Goal: Task Accomplishment & Management: Complete application form

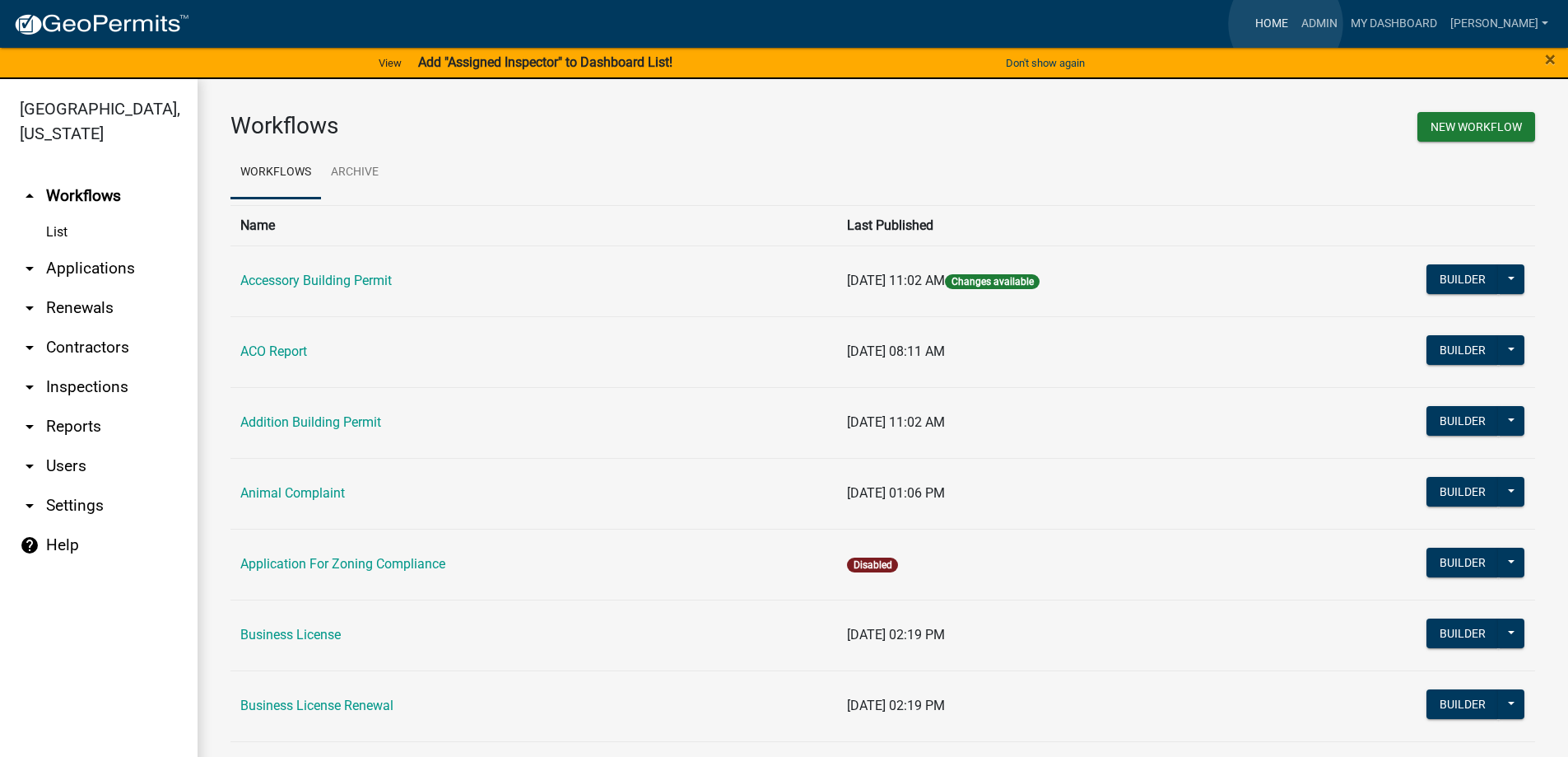
click at [1286, 24] on link "Home" at bounding box center [1271, 23] width 46 height 31
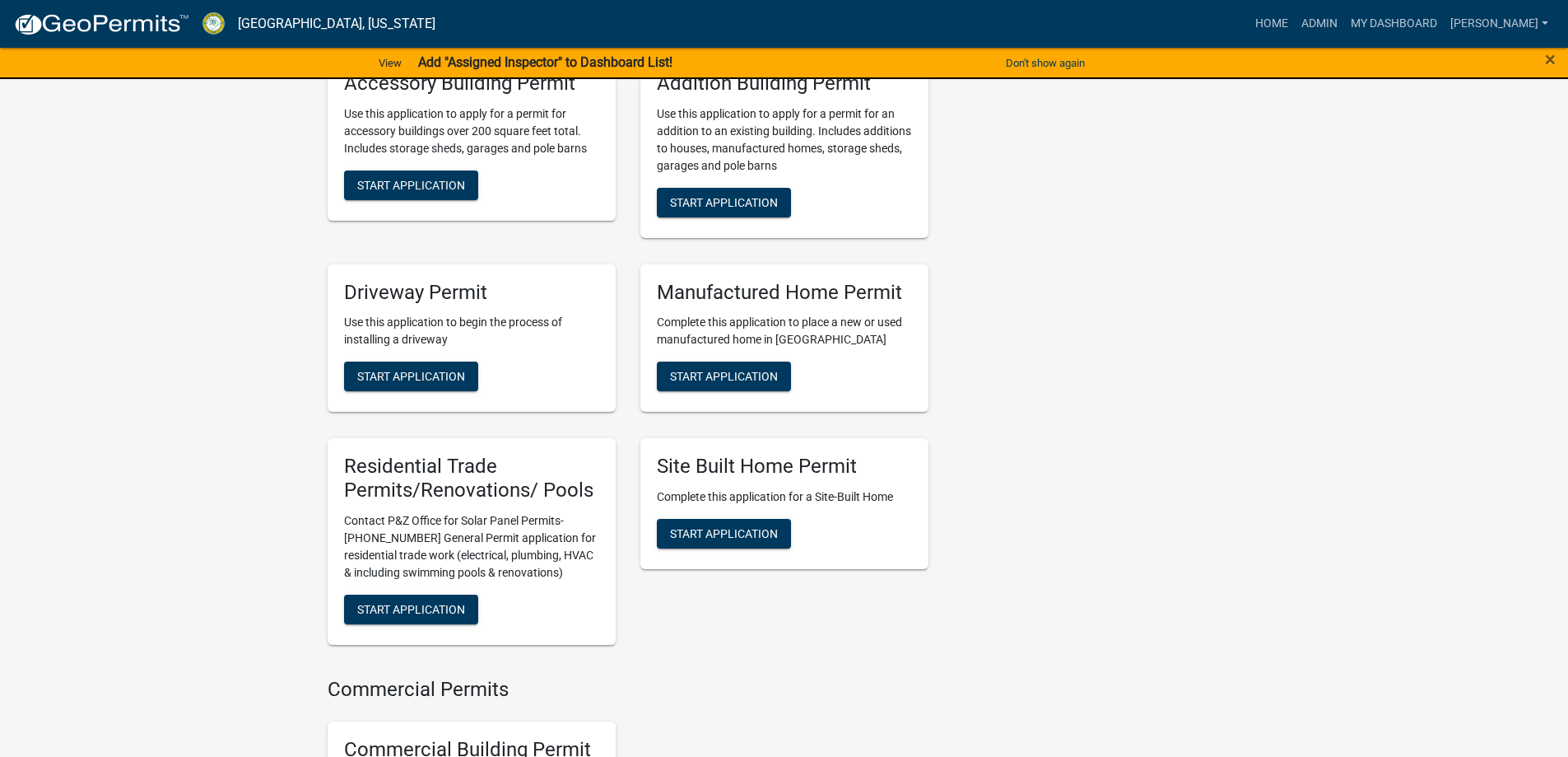
scroll to position [1235, 0]
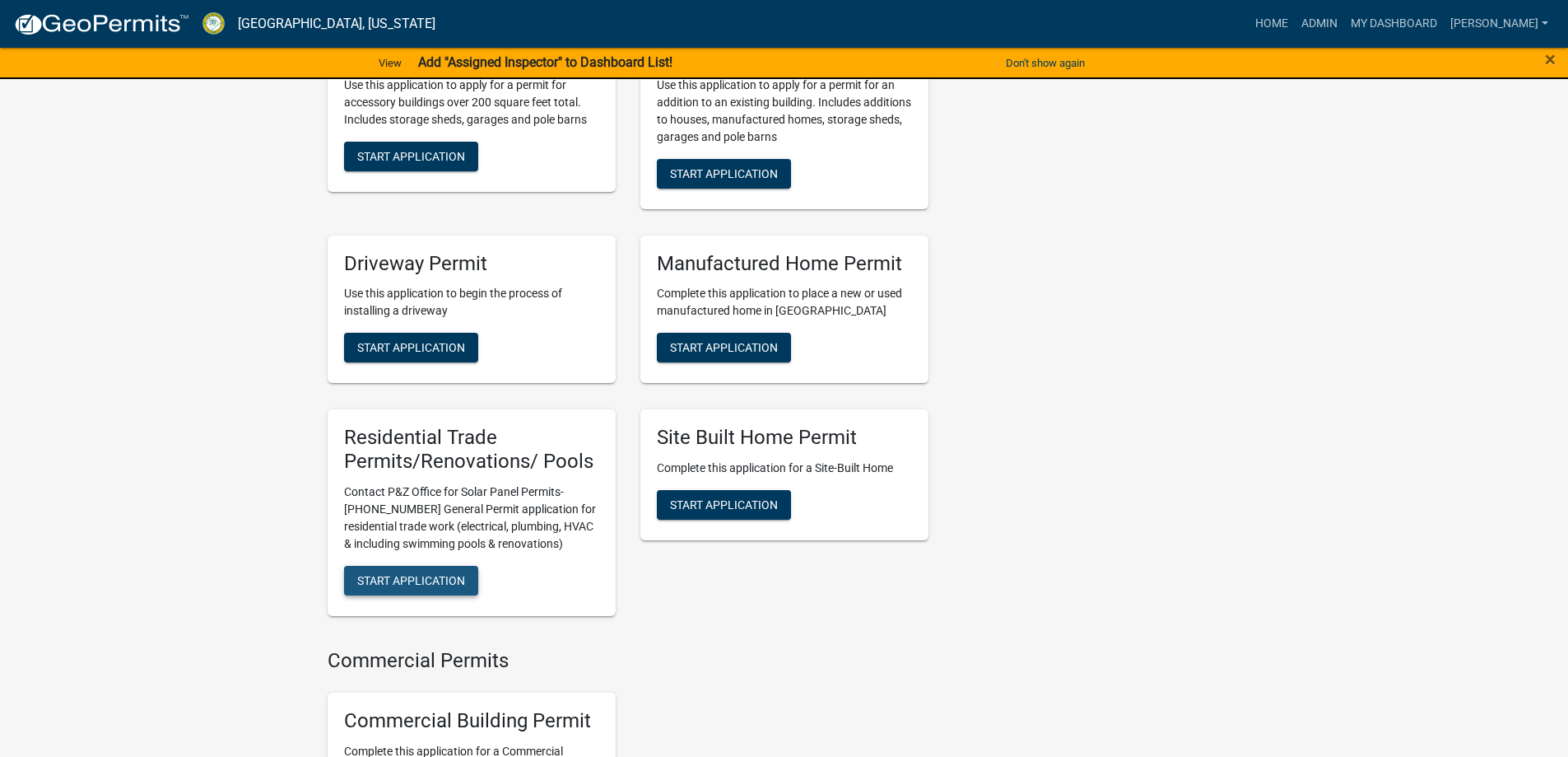
click at [398, 574] on span "Start Application" at bounding box center [411, 581] width 107 height 13
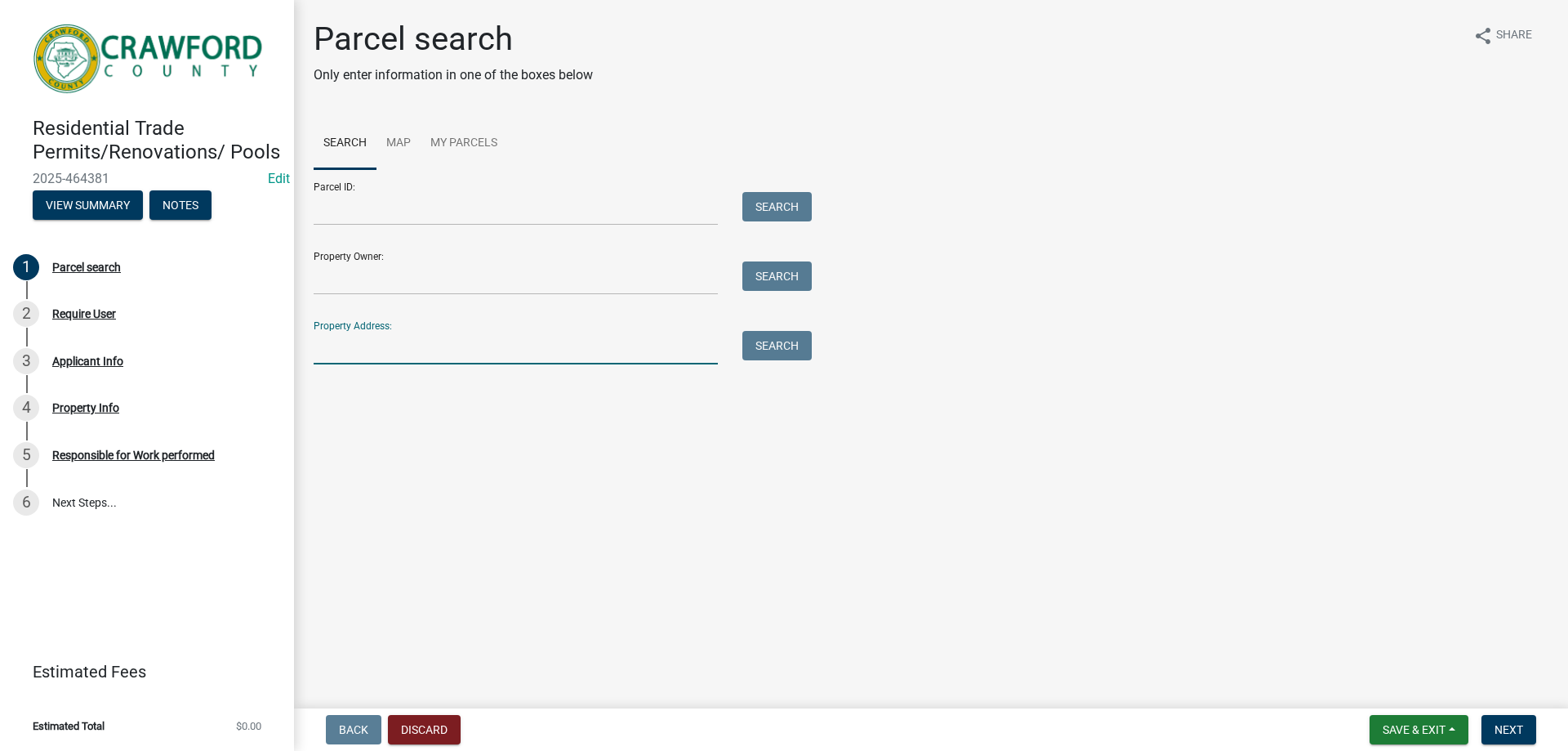
click at [339, 352] on input "Property Address:" at bounding box center [515, 348] width 404 height 34
click at [328, 353] on input "Property Address:" at bounding box center [515, 348] width 404 height 34
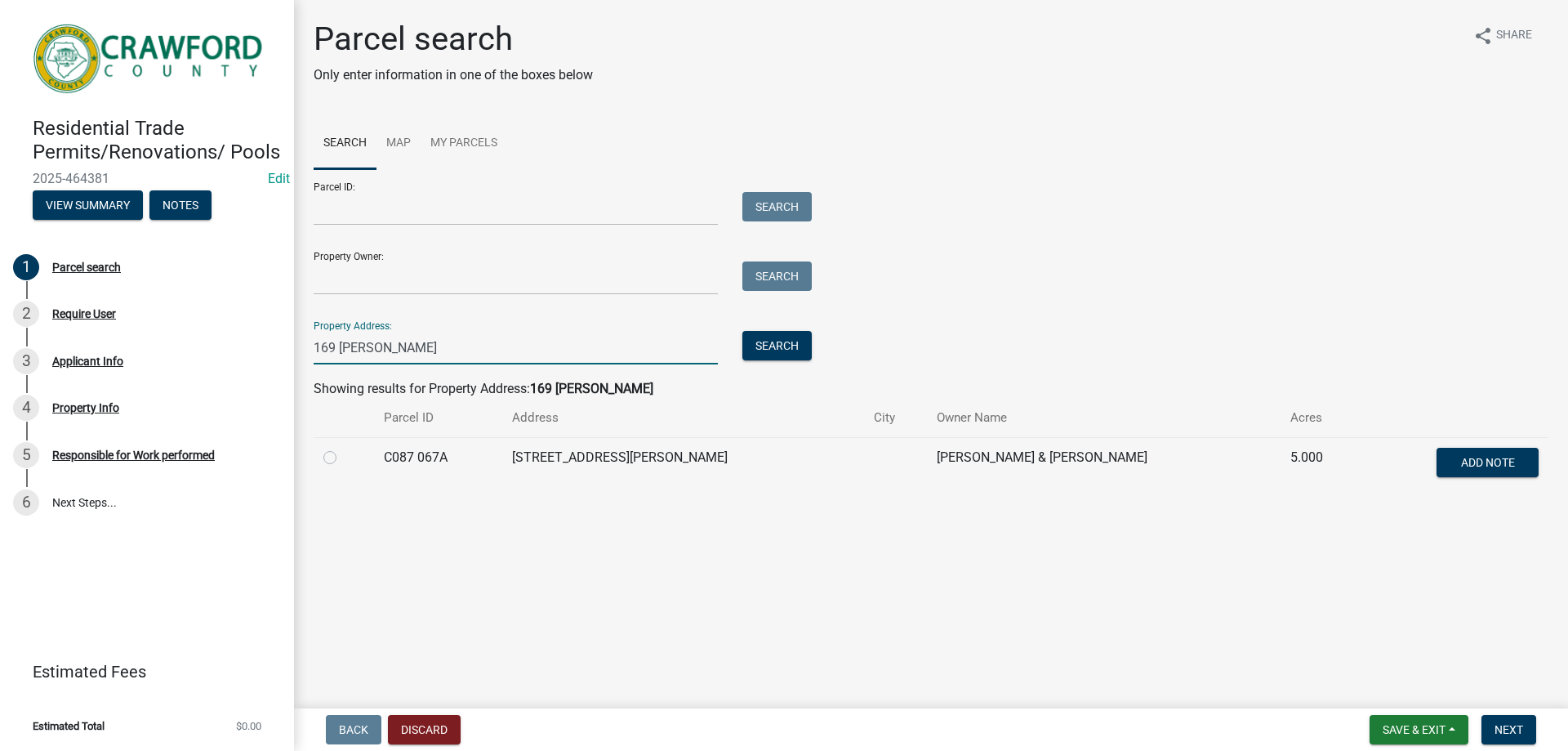
type input "169 [PERSON_NAME]"
click at [343, 448] on label at bounding box center [343, 448] width 0 height 0
click at [343, 459] on 067A "radio" at bounding box center [348, 453] width 11 height 11
radio 067A "true"
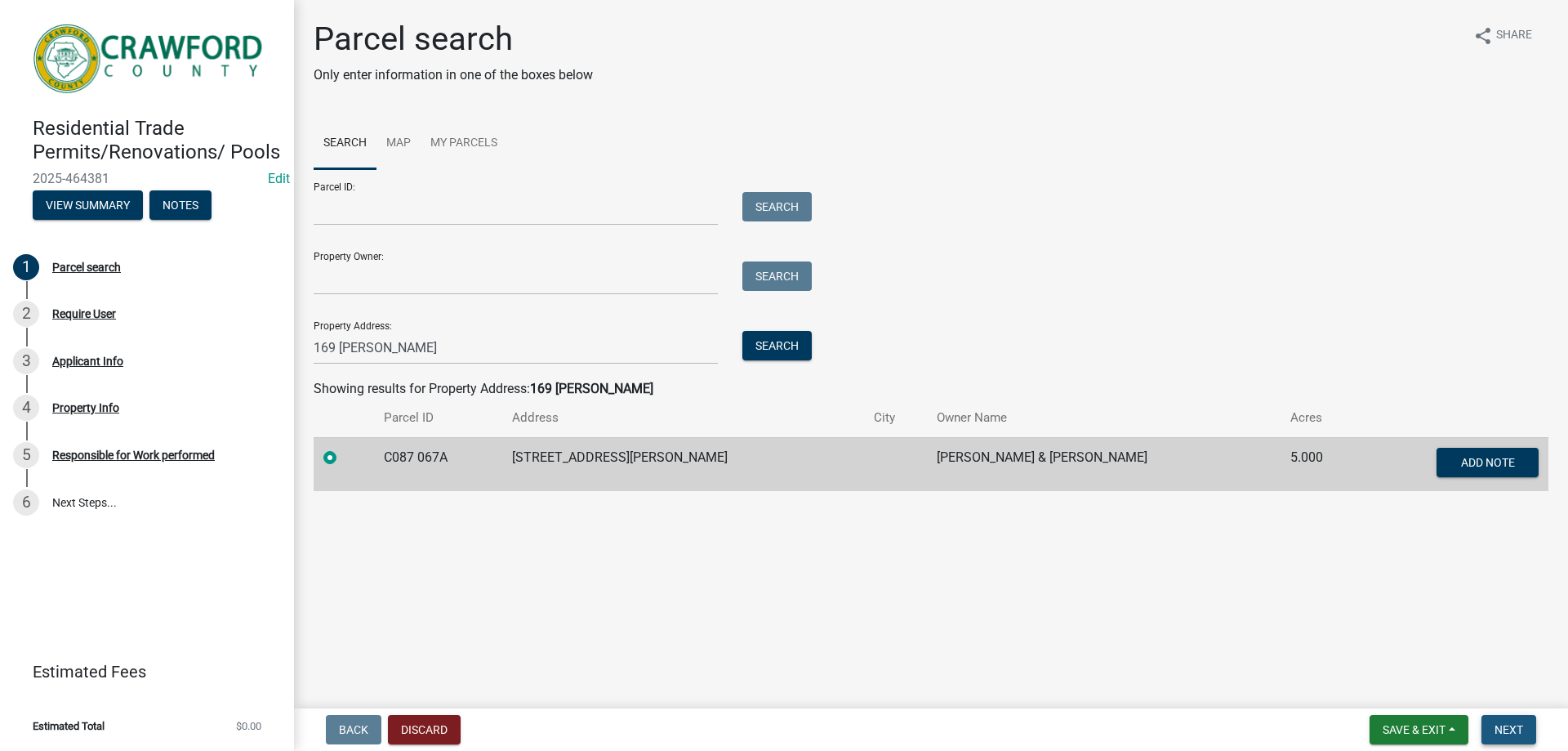
click at [1495, 731] on span "Next" at bounding box center [1508, 729] width 28 height 13
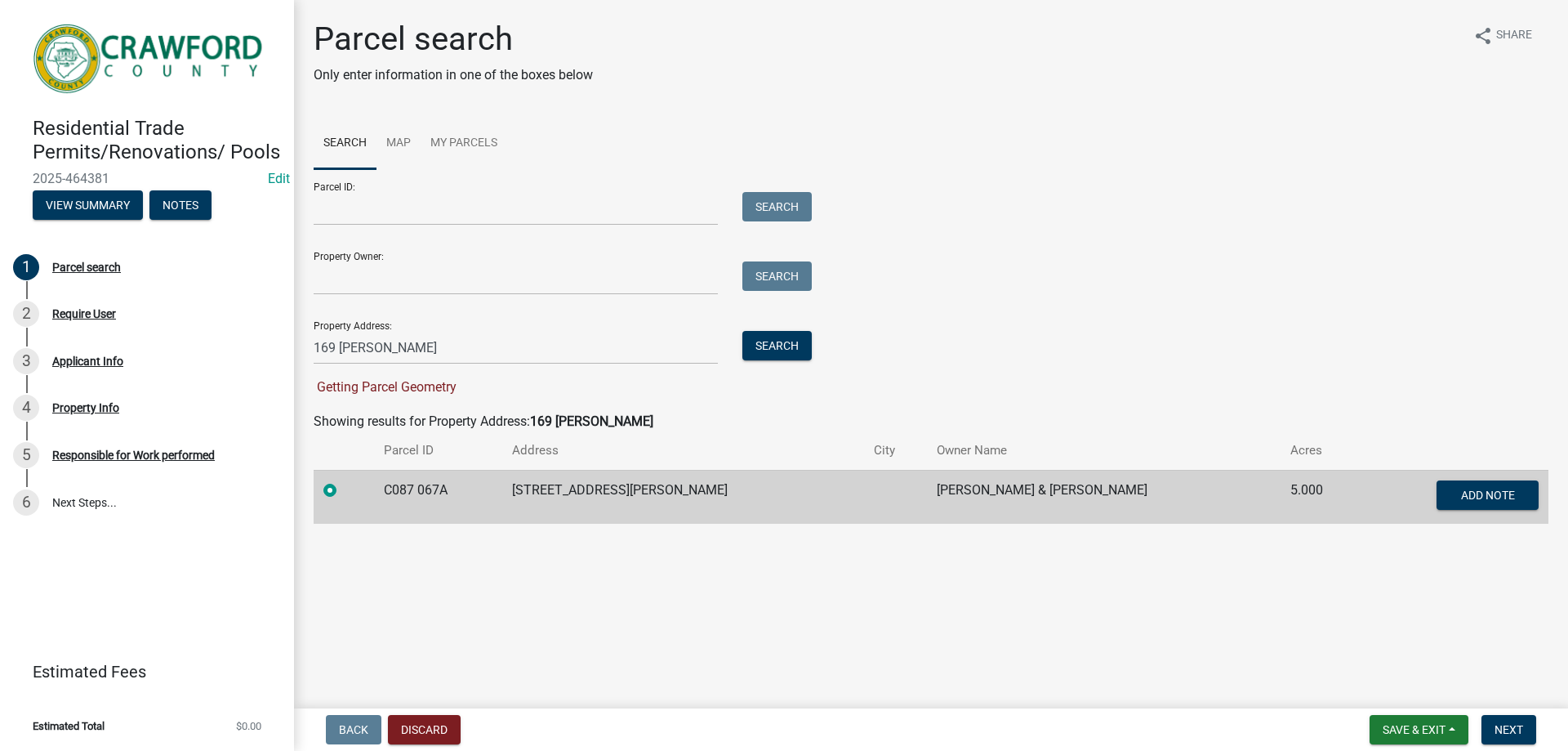
click at [343, 480] on label at bounding box center [343, 480] width 0 height 0
click at [343, 489] on 067A "radio" at bounding box center [348, 485] width 11 height 11
click at [1508, 731] on span "Next" at bounding box center [1508, 729] width 28 height 13
click at [389, 348] on input "169 [PERSON_NAME]" at bounding box center [515, 348] width 404 height 34
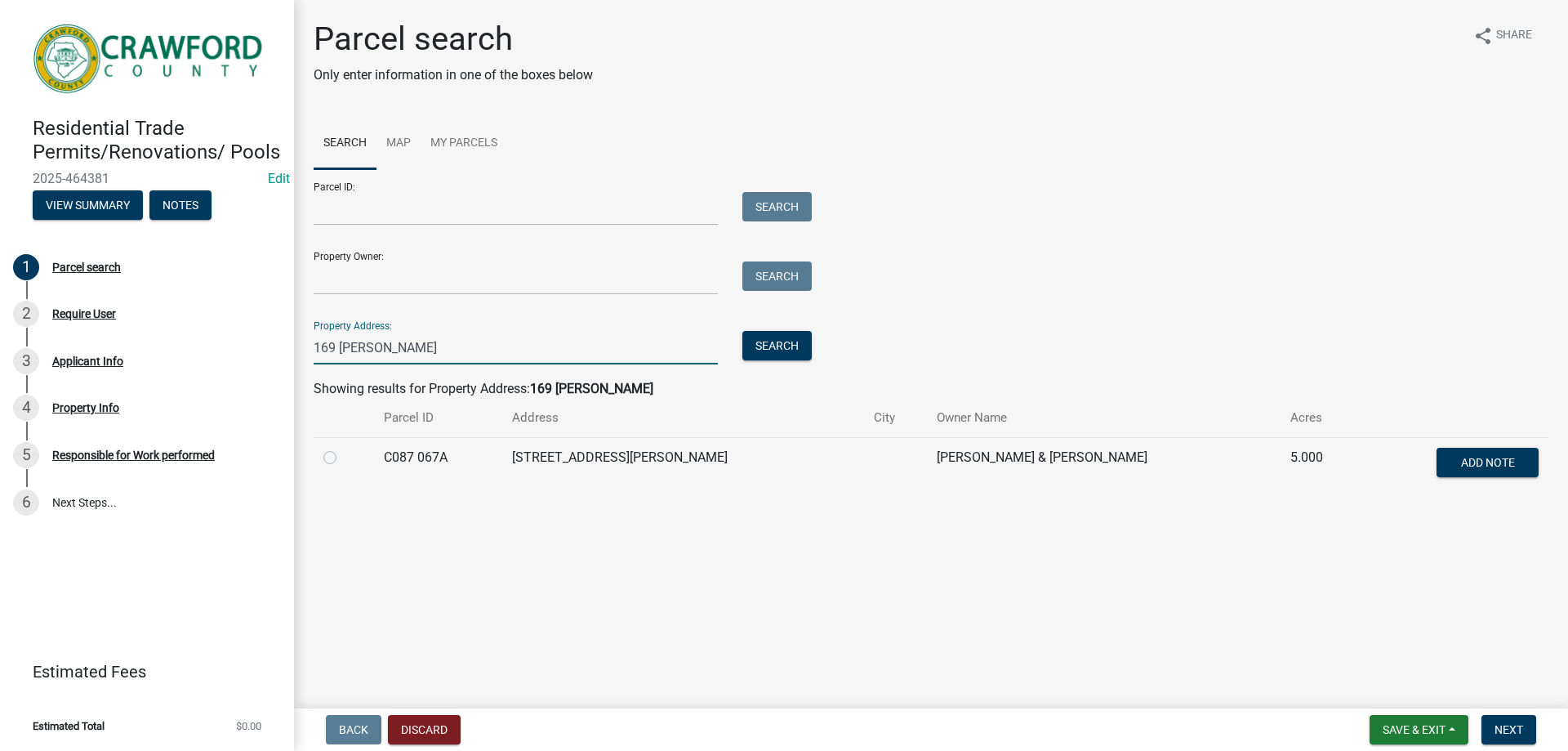
type input "169 [PERSON_NAME]"
click at [343, 448] on label at bounding box center [343, 448] width 0 height 0
click at [343, 459] on 067A "radio" at bounding box center [348, 453] width 11 height 11
radio 067A "true"
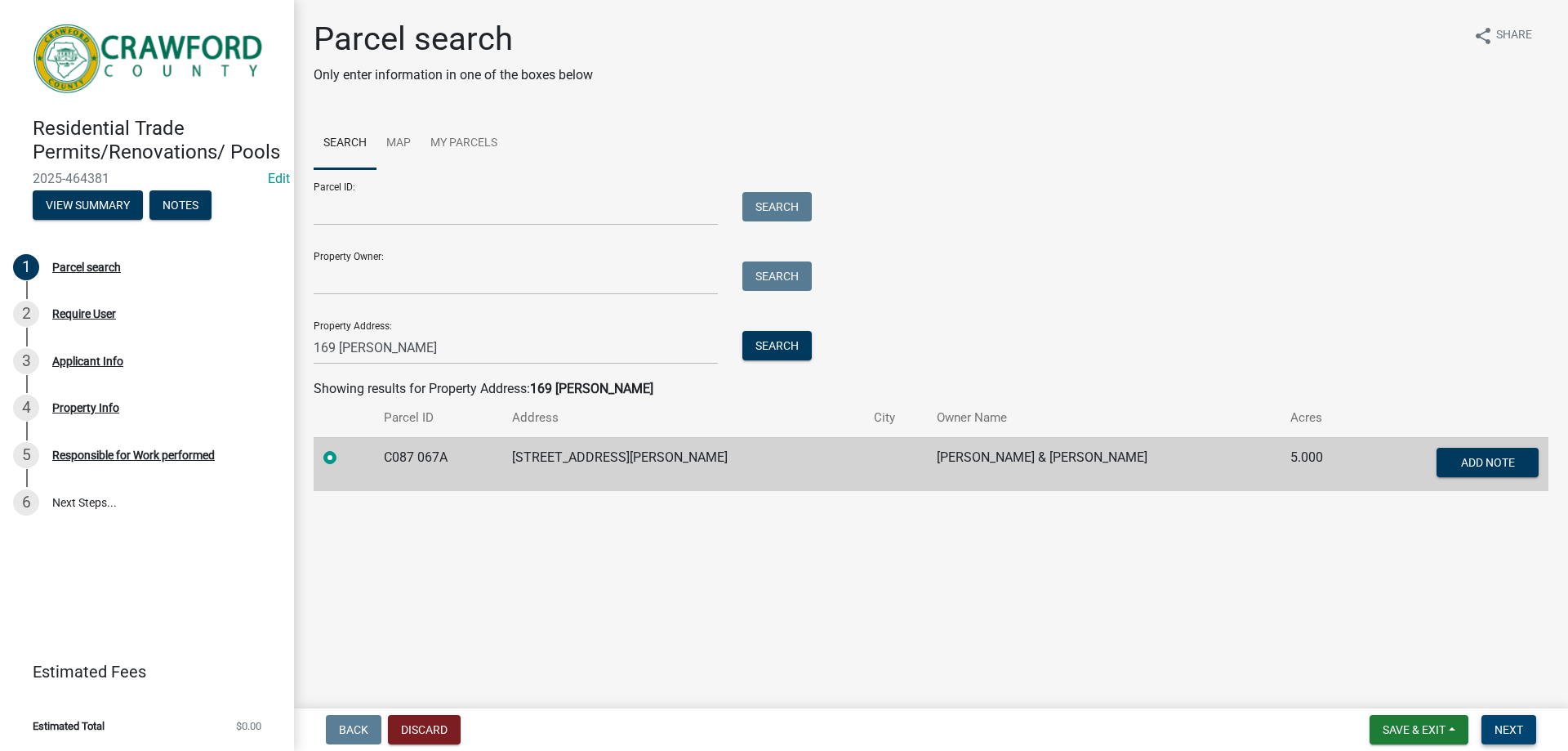
click at [1505, 727] on span "Next" at bounding box center [1508, 729] width 28 height 13
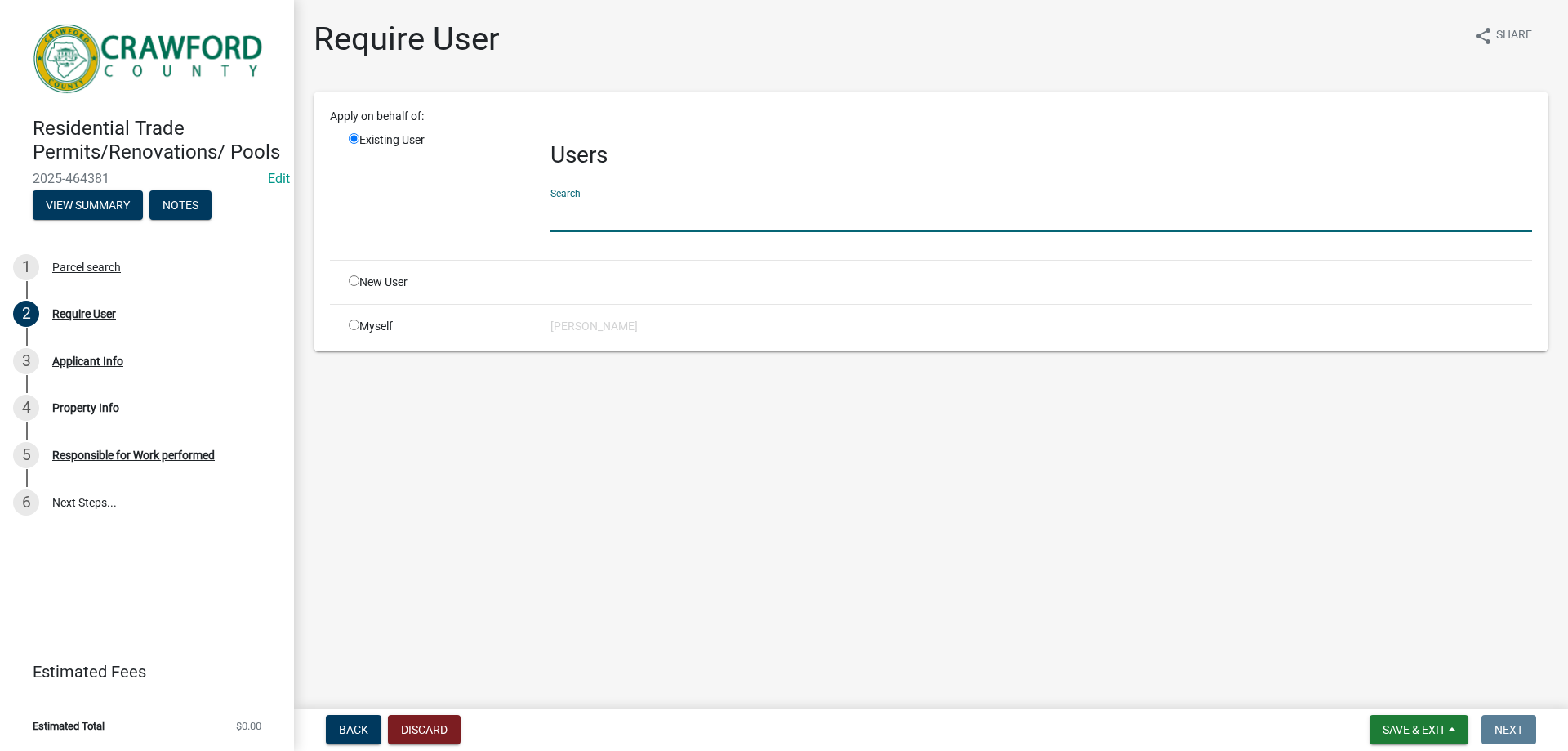
click at [570, 218] on input "text" at bounding box center [1040, 215] width 982 height 34
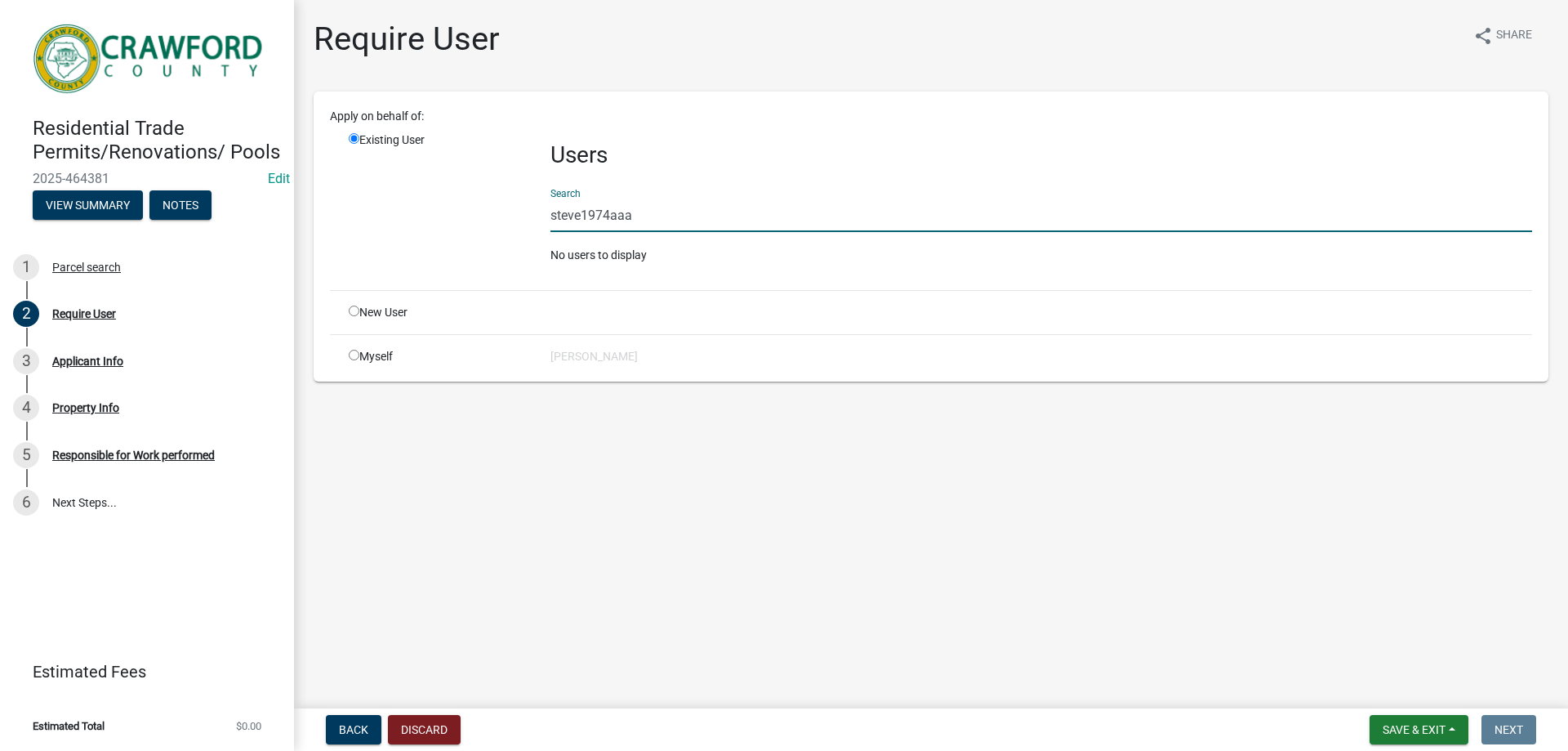
type input "steve1974aaa@"
drag, startPoint x: 649, startPoint y: 217, endPoint x: 530, endPoint y: 215, distance: 119.0
click at [530, 215] on div "Existing User Users Search steve1974aaa@ No users to display" at bounding box center [940, 204] width 1207 height 146
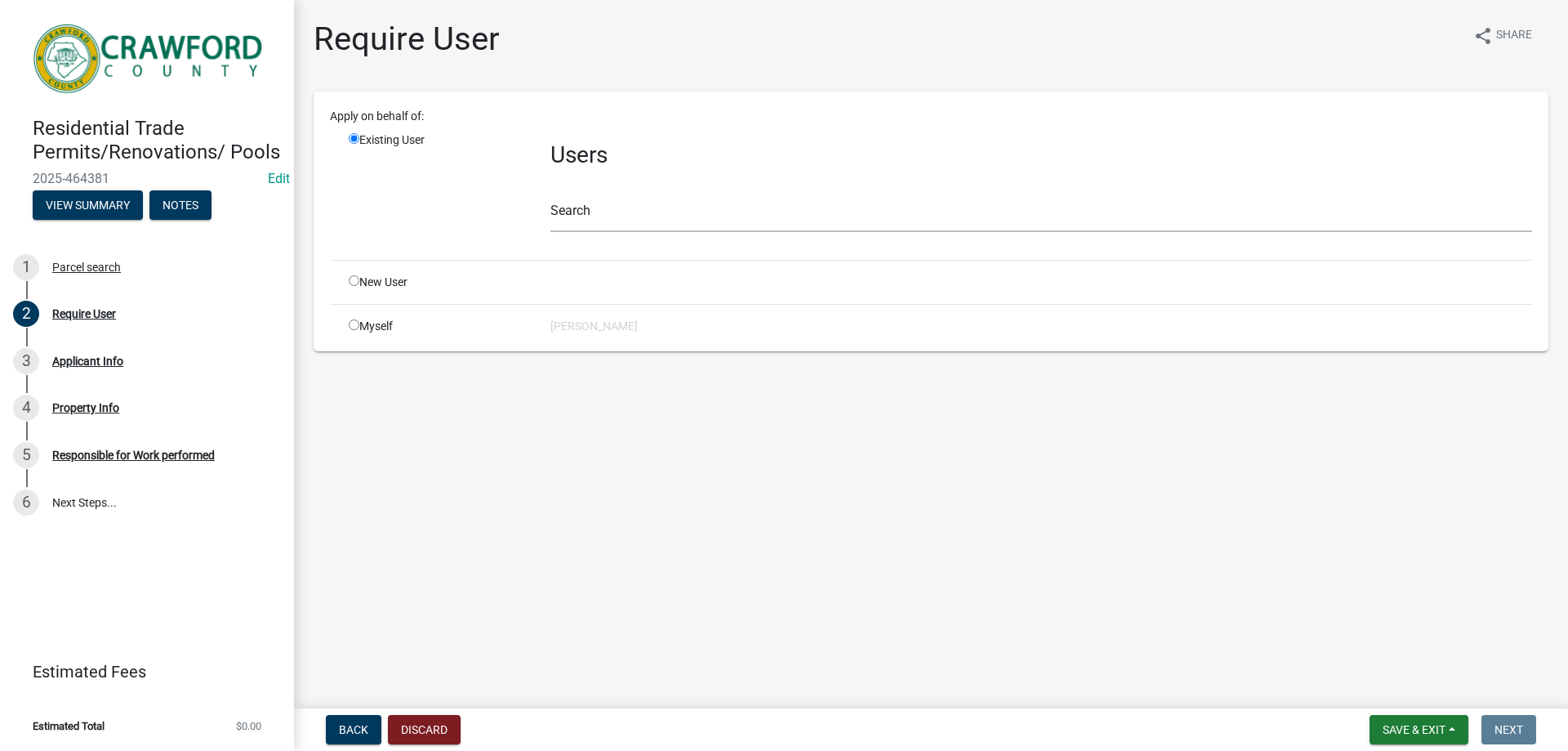
click at [354, 322] on input "radio" at bounding box center [354, 324] width 11 height 11
radio input "true"
radio input "false"
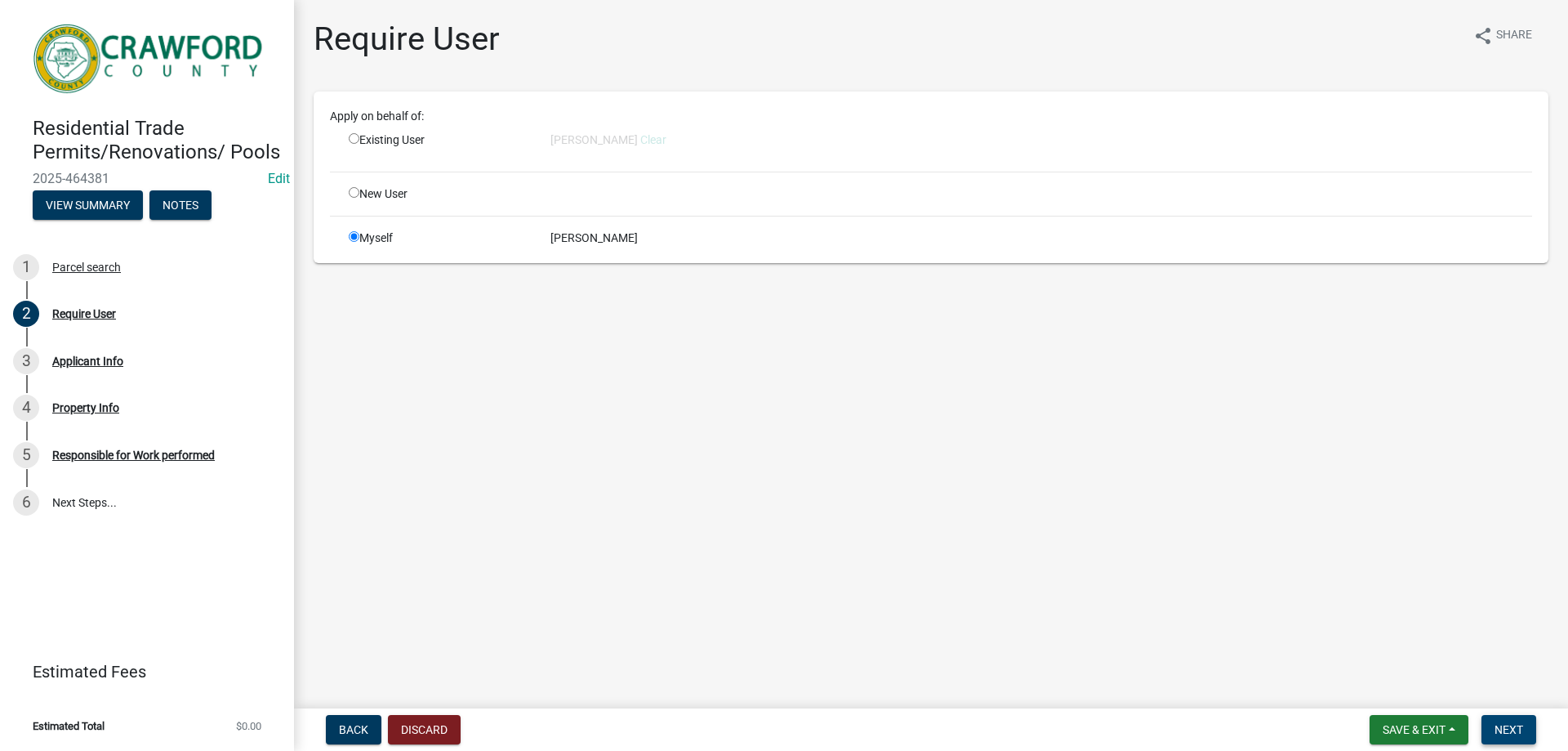
click at [1508, 727] on span "Next" at bounding box center [1508, 729] width 28 height 13
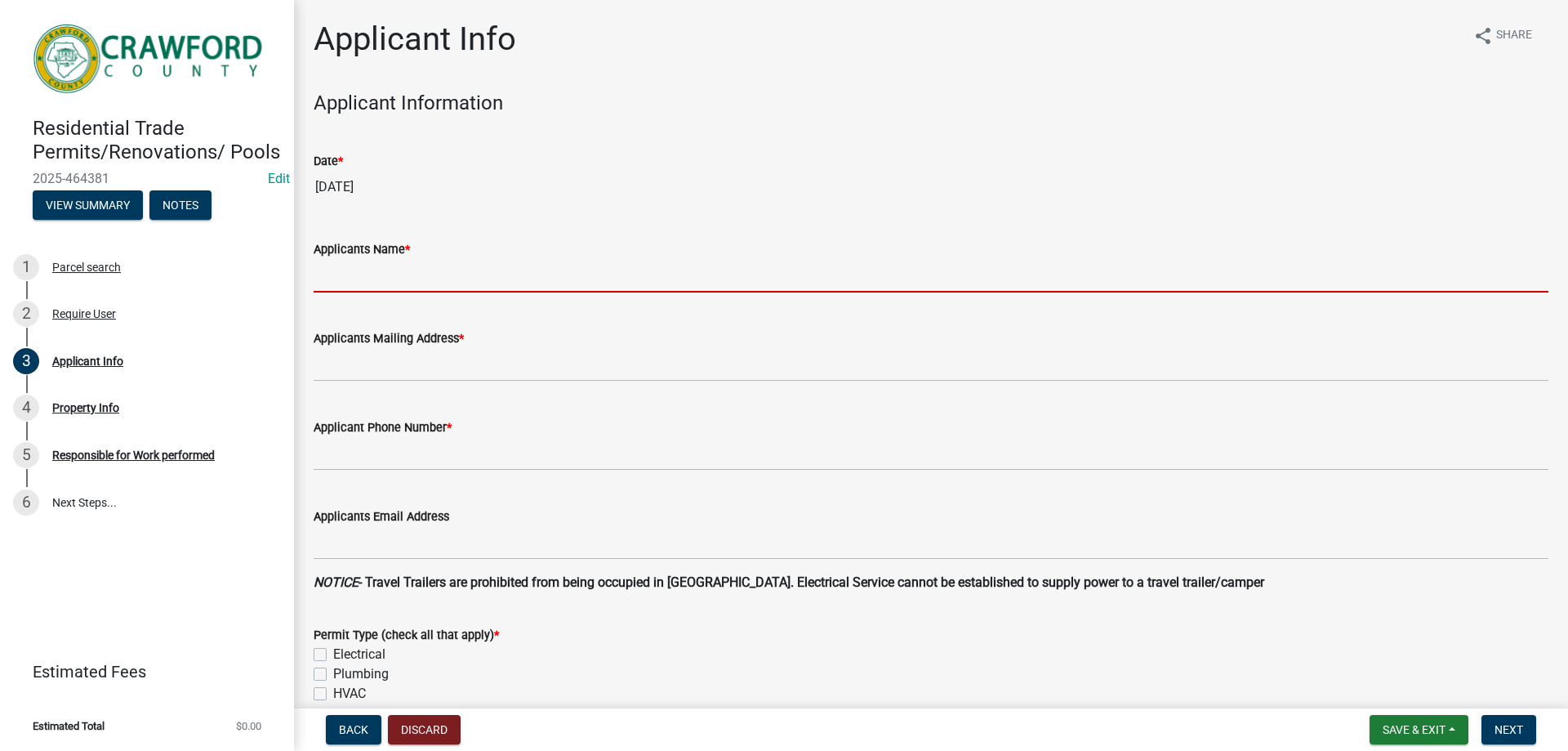
click at [360, 270] on input "Applicants Name *" at bounding box center [931, 276] width 1235 height 34
type input "S"
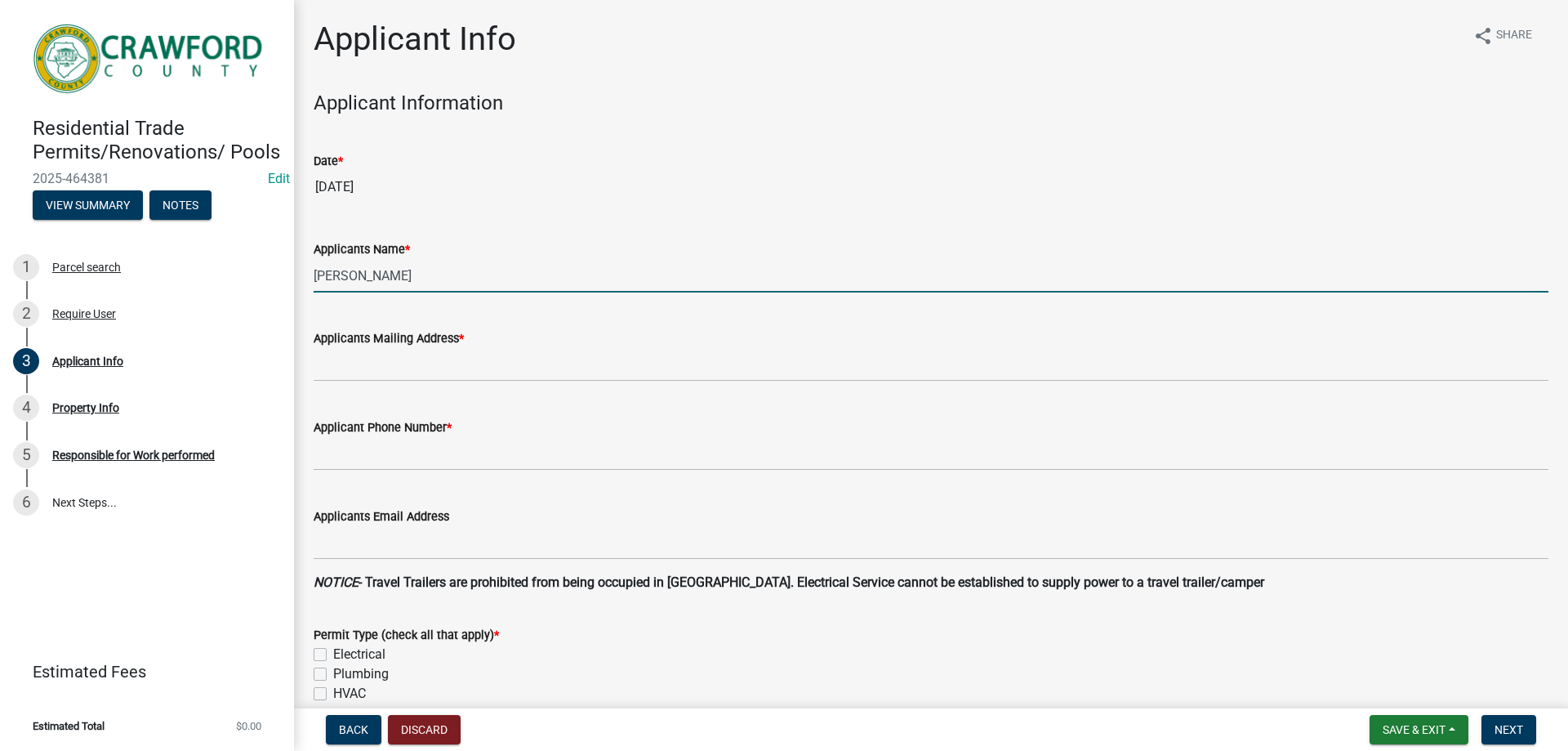
type input "[PERSON_NAME]"
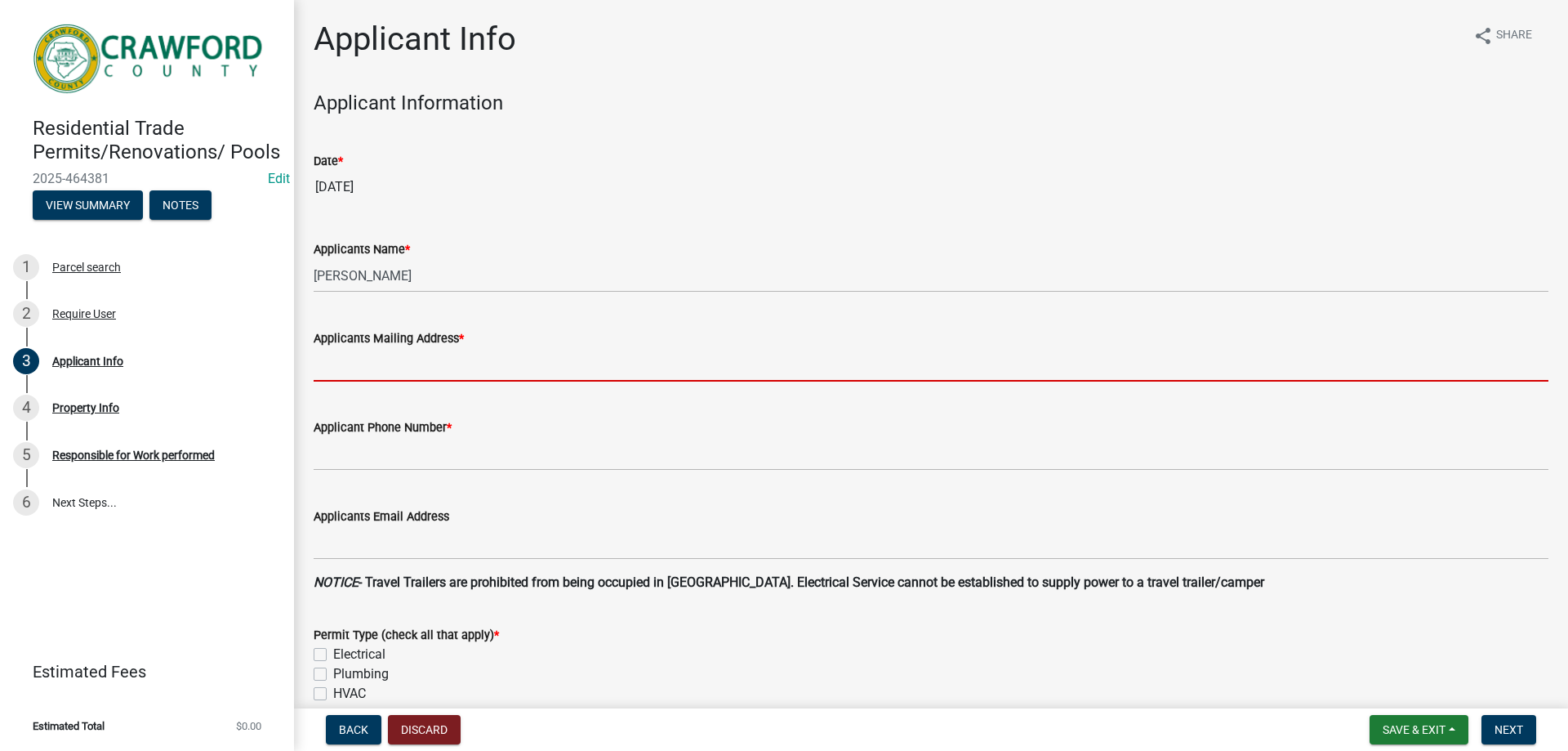
click at [323, 369] on input "Applicants Mailing Address *" at bounding box center [931, 365] width 1235 height 34
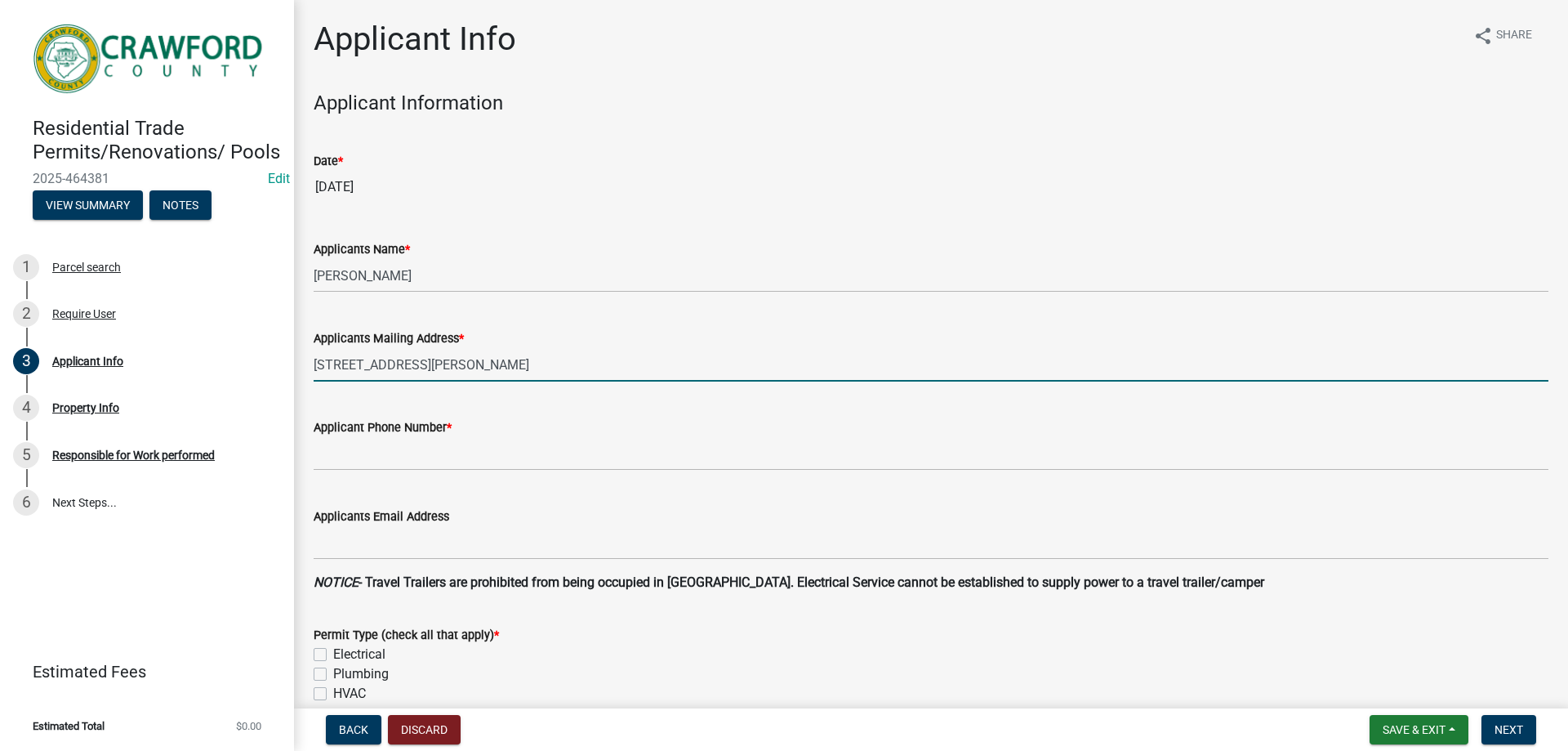
type input "[STREET_ADDRESS][PERSON_NAME]"
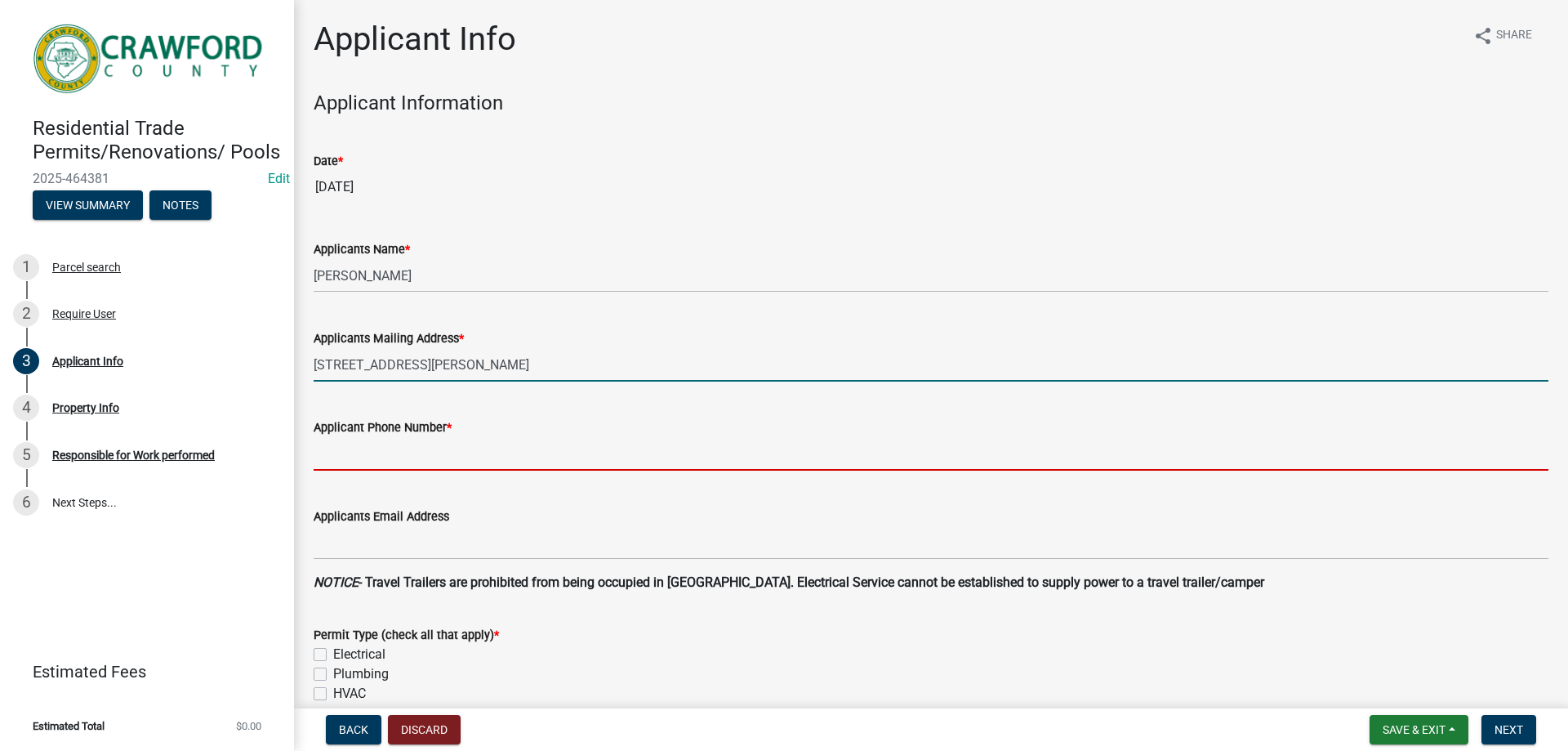
click at [380, 453] on input "Applicant Phone Number *" at bounding box center [931, 454] width 1235 height 34
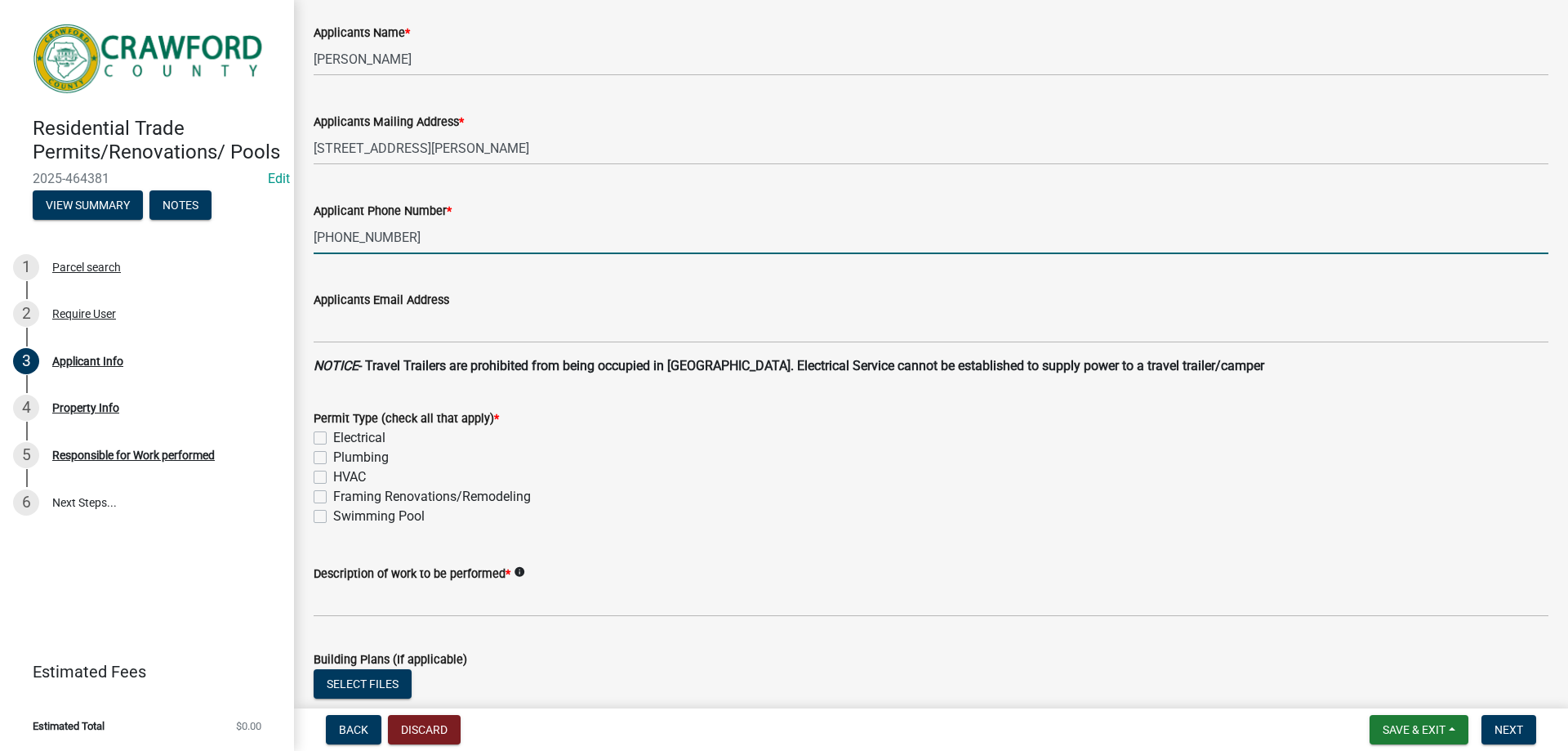
scroll to position [245, 0]
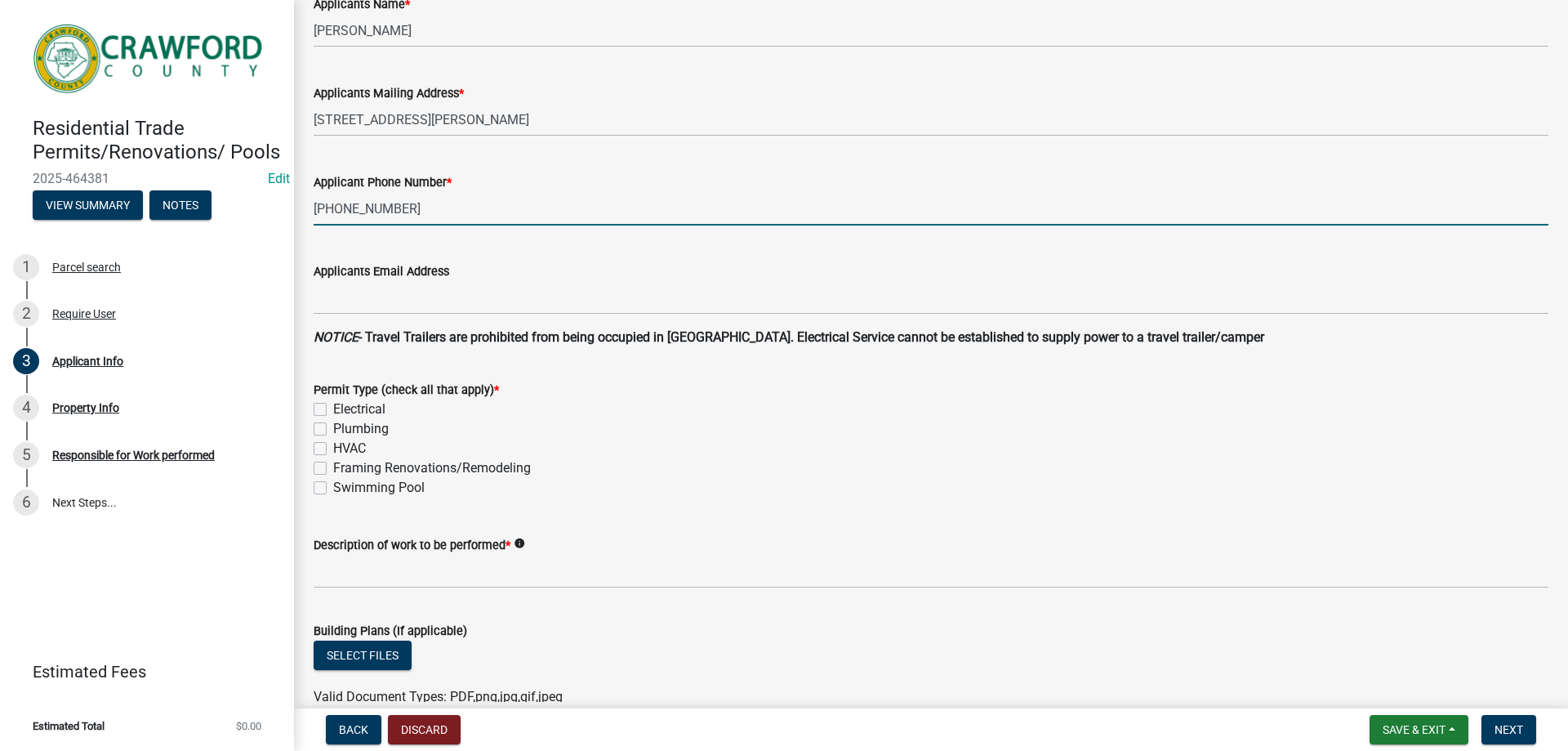
type input "[PHONE_NUMBER]"
click at [333, 489] on label "Swimming Pool" at bounding box center [378, 488] width 92 height 20
click at [333, 489] on input "Swimming Pool" at bounding box center [338, 483] width 11 height 11
checkbox input "true"
checkbox input "false"
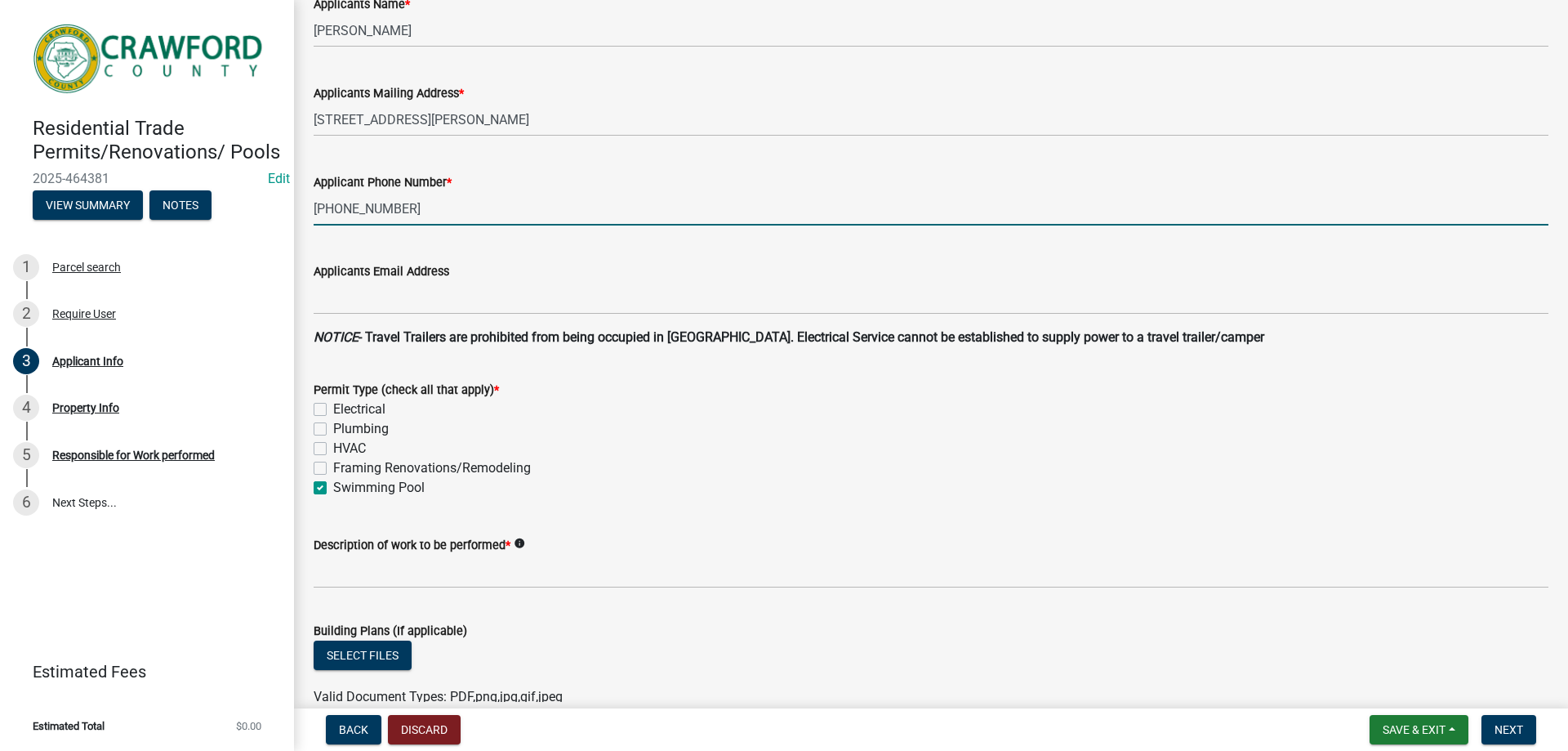
checkbox input "false"
checkbox input "true"
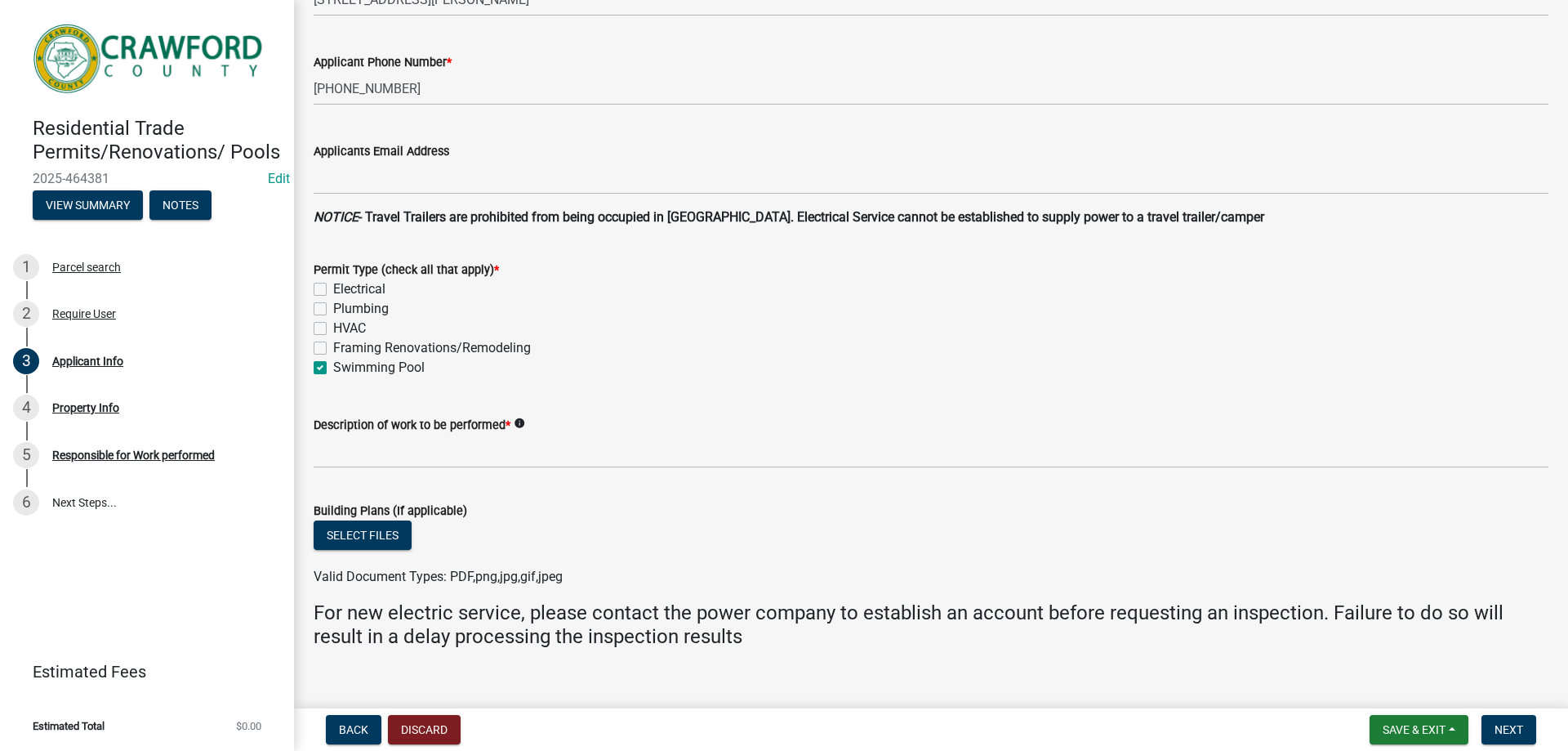
scroll to position [409, 0]
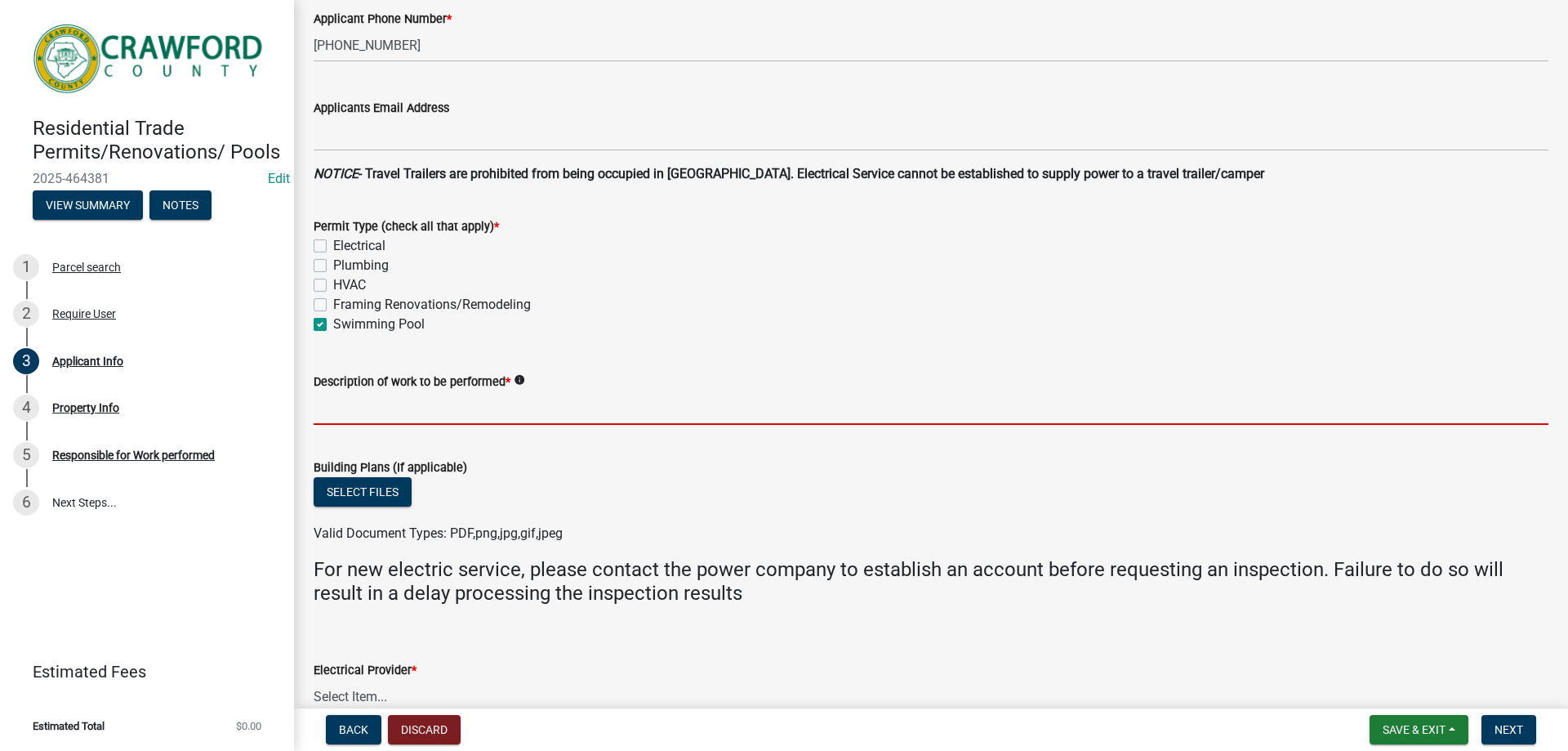
click at [326, 410] on input "Description of work to be performed *" at bounding box center [931, 408] width 1235 height 34
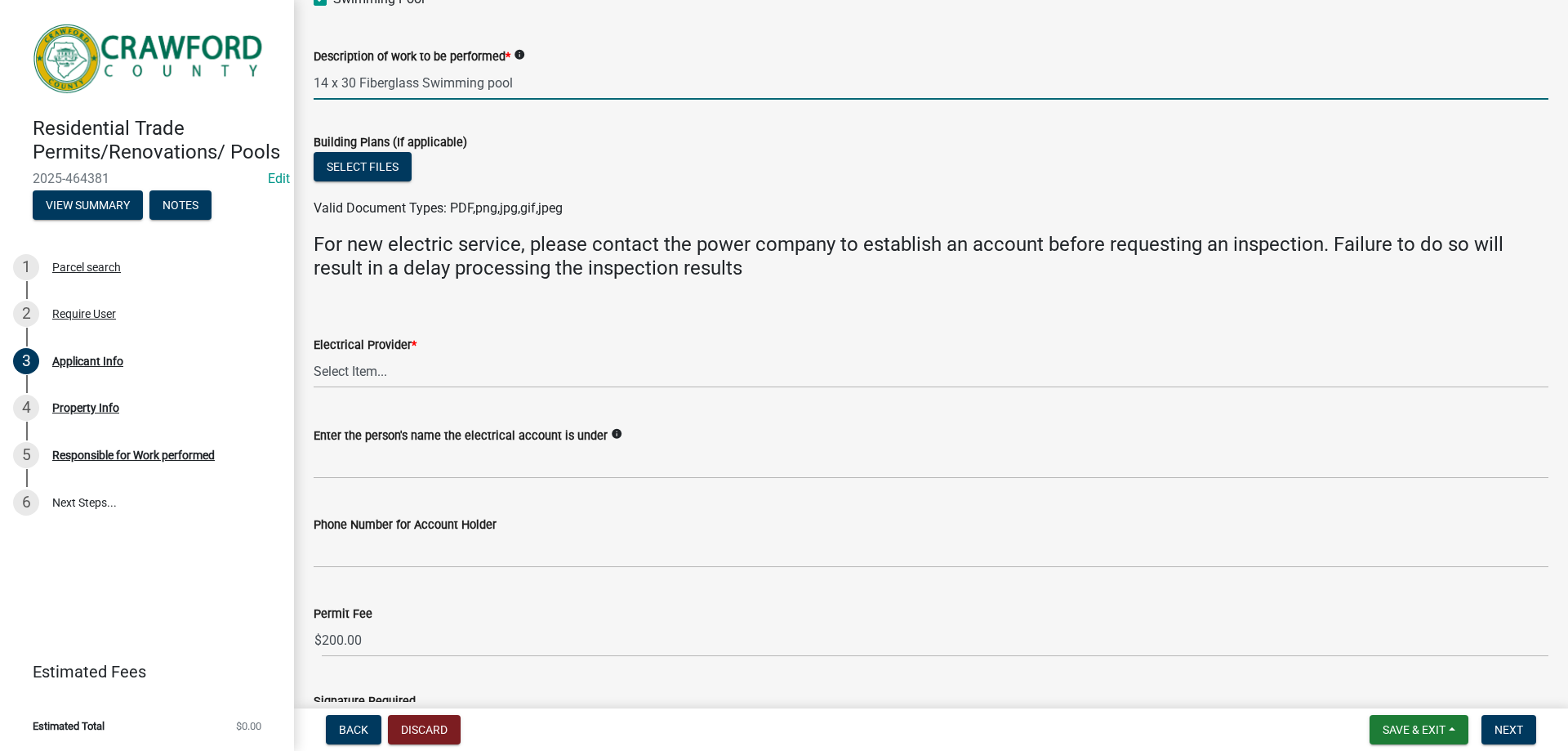
scroll to position [735, 0]
type input "14 x 30 Fiberglass Swimming pool"
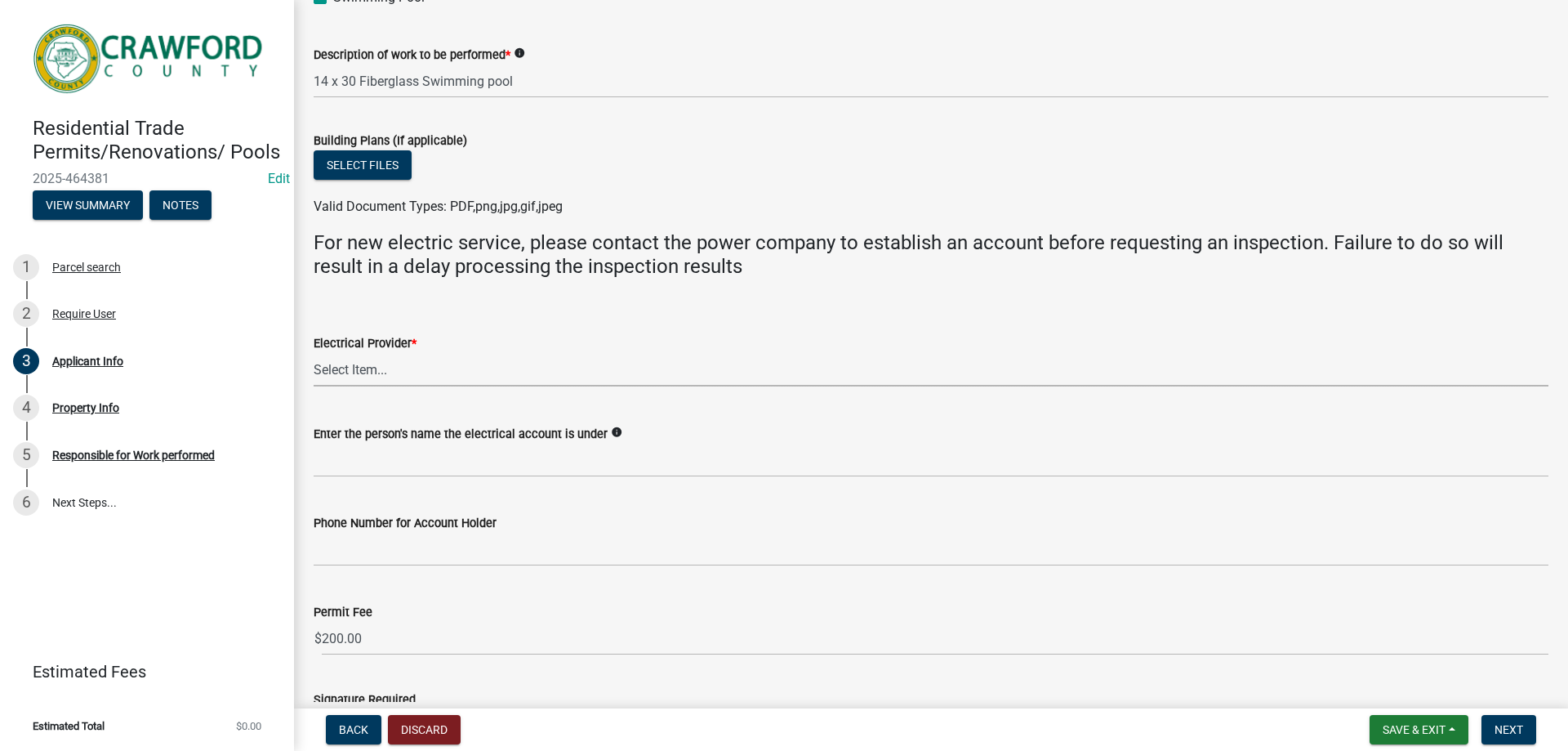
click at [386, 373] on select "Select Item... Flint Energies [US_STATE] Power Southern Rivers Energy [PERSON_N…" at bounding box center [931, 370] width 1235 height 34
click at [362, 368] on select "Select Item... Flint Energies [US_STATE] Power Southern Rivers Energy [PERSON_N…" at bounding box center [931, 370] width 1235 height 34
click at [314, 353] on select "Select Item... Flint Energies [US_STATE] Power Southern Rivers Energy [PERSON_N…" at bounding box center [931, 370] width 1235 height 34
select select "7547654c-6a2b-418c-8f9d-b50998ca6dd7"
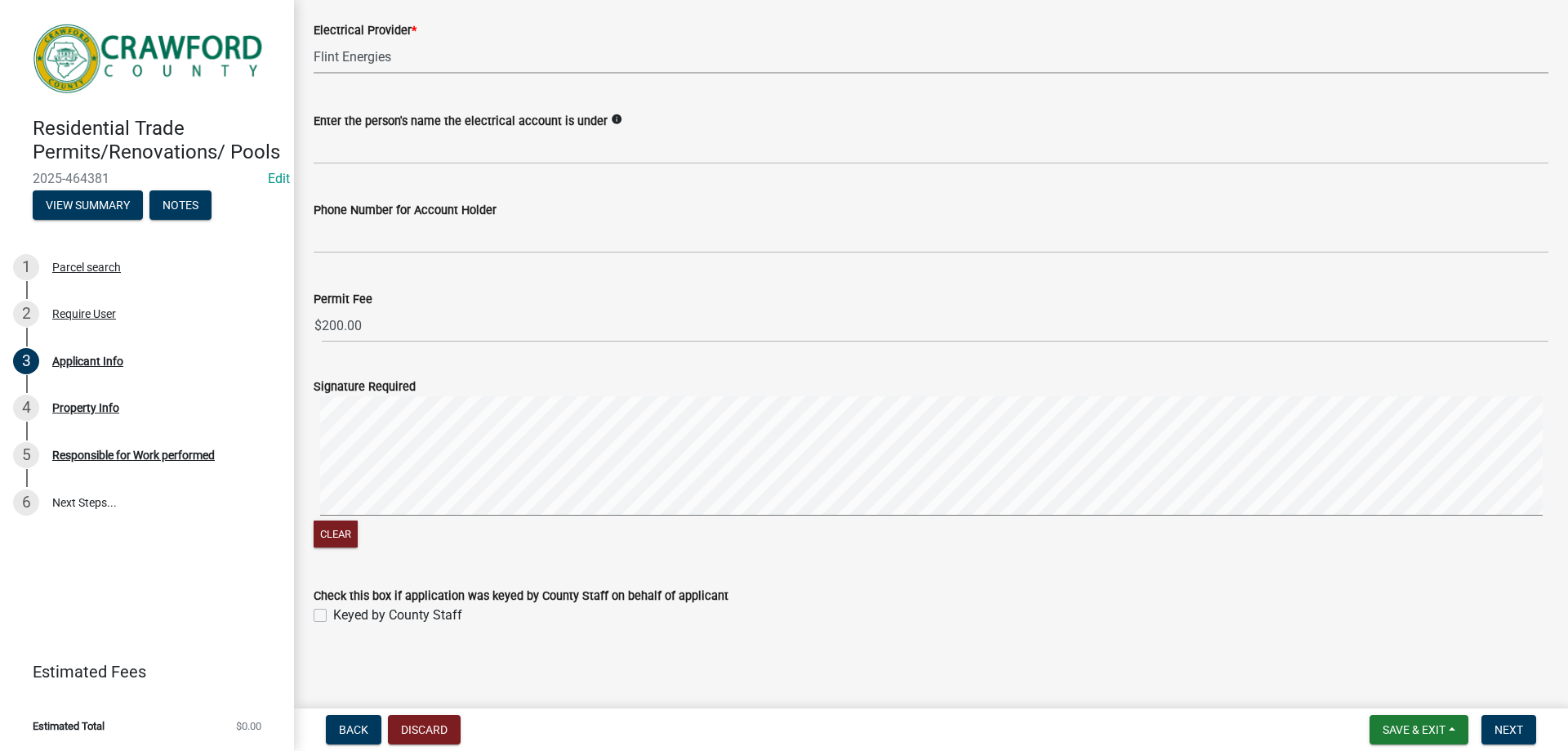
scroll to position [1050, 0]
click at [333, 619] on label "Keyed by County Staff" at bounding box center [397, 613] width 129 height 20
click at [333, 614] on input "Keyed by County Staff" at bounding box center [338, 609] width 11 height 11
checkbox input "true"
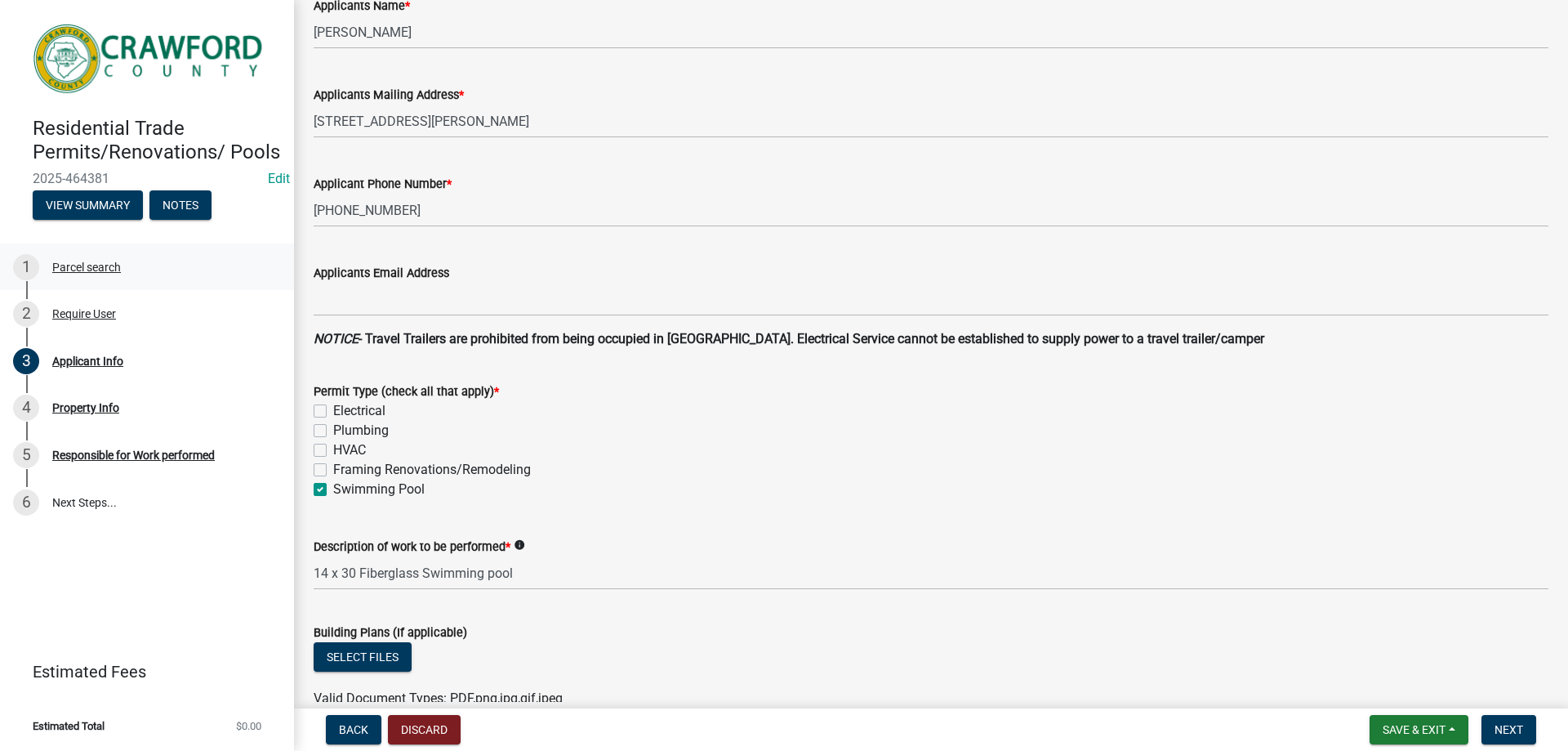
scroll to position [245, 0]
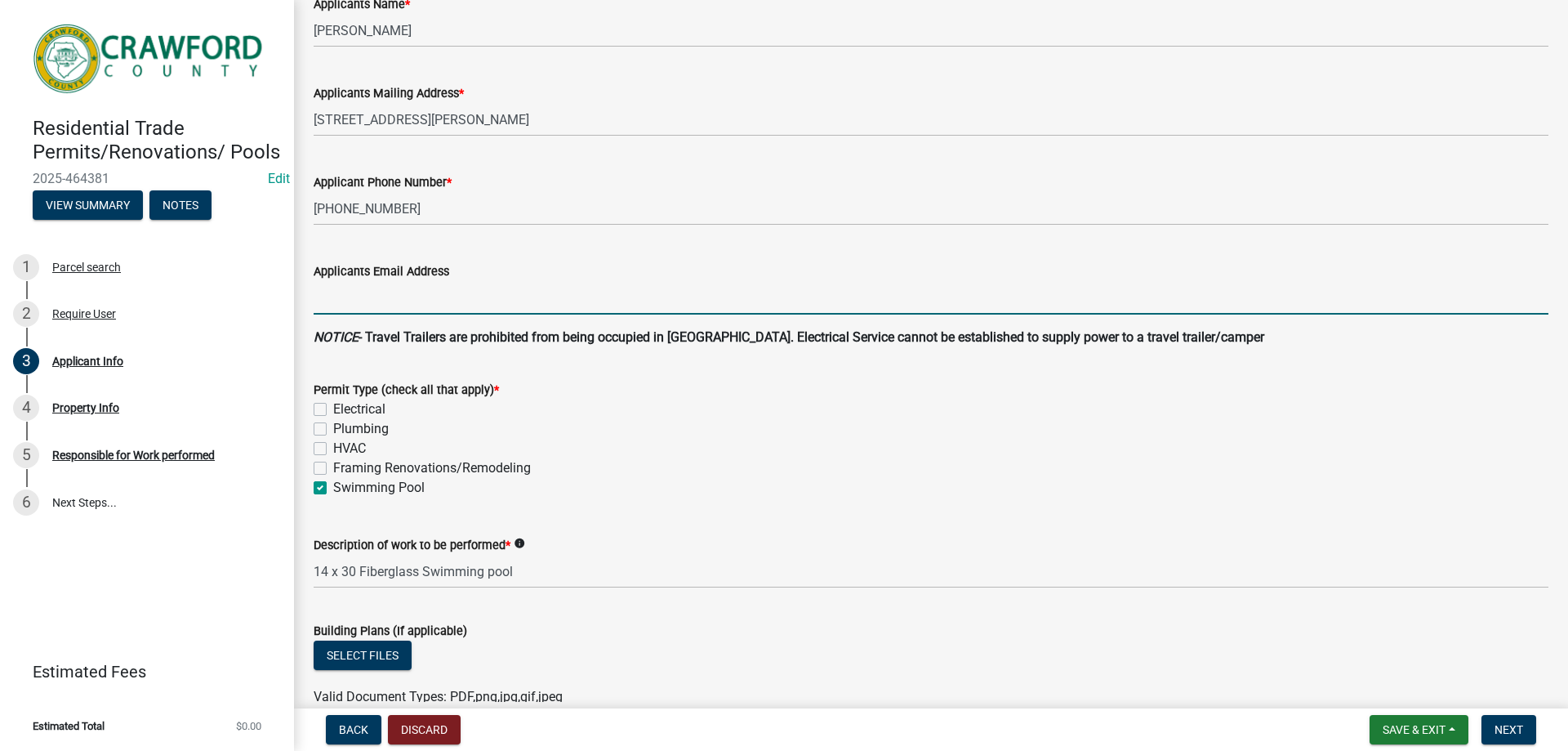
click at [385, 303] on input "Applicants Email Address" at bounding box center [931, 298] width 1235 height 34
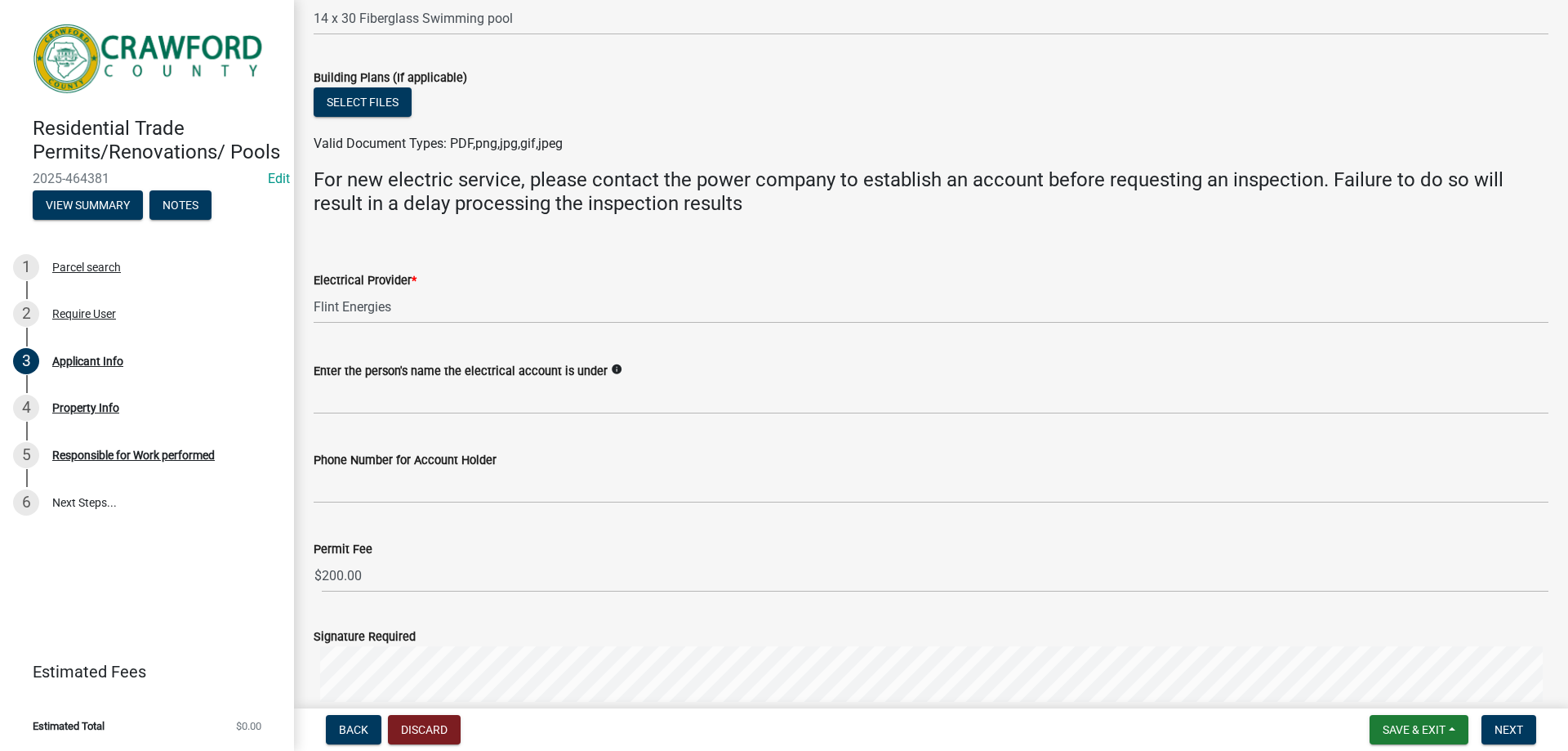
scroll to position [1050, 0]
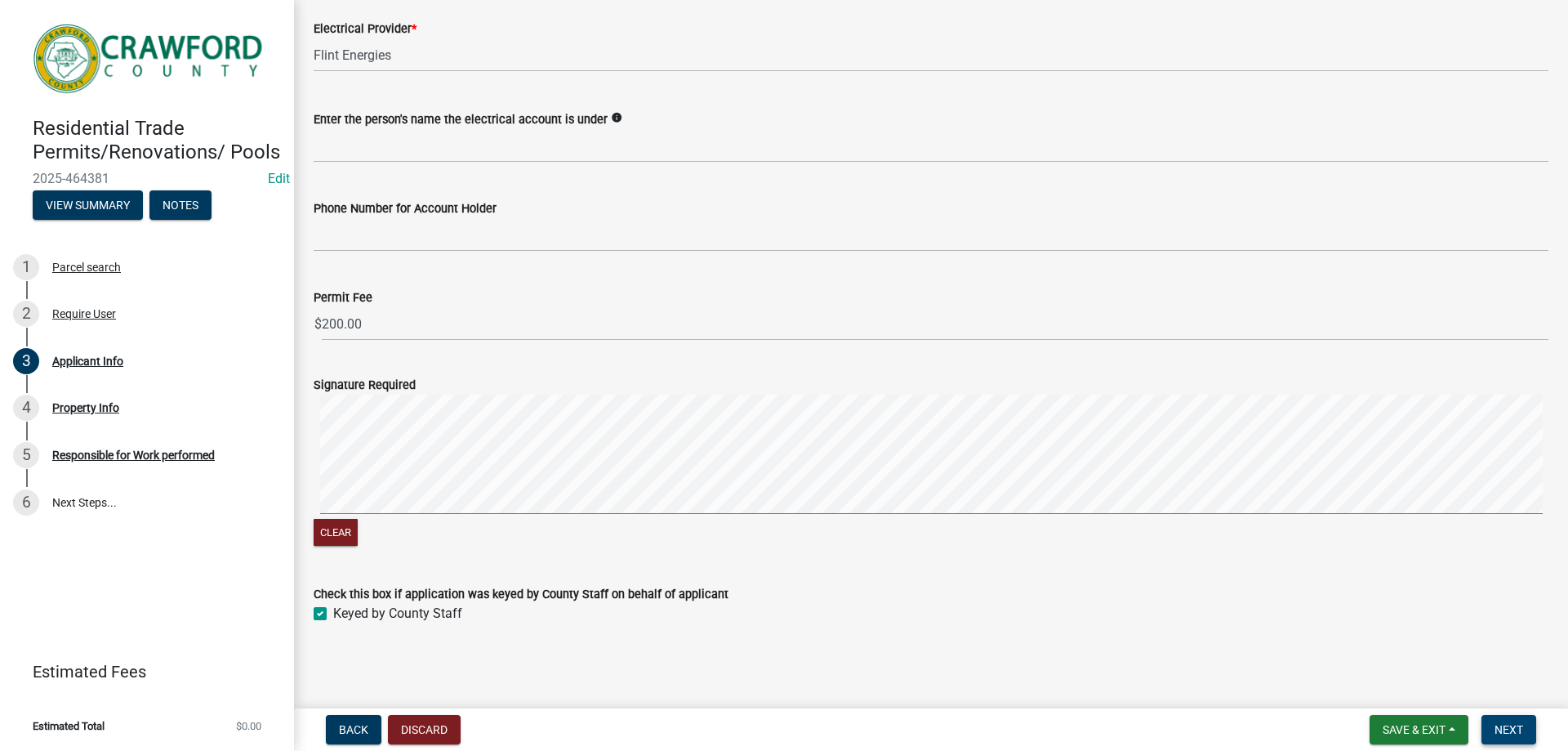
type input "[EMAIL_ADDRESS][DOMAIN_NAME]"
click at [1501, 724] on span "Next" at bounding box center [1508, 729] width 28 height 13
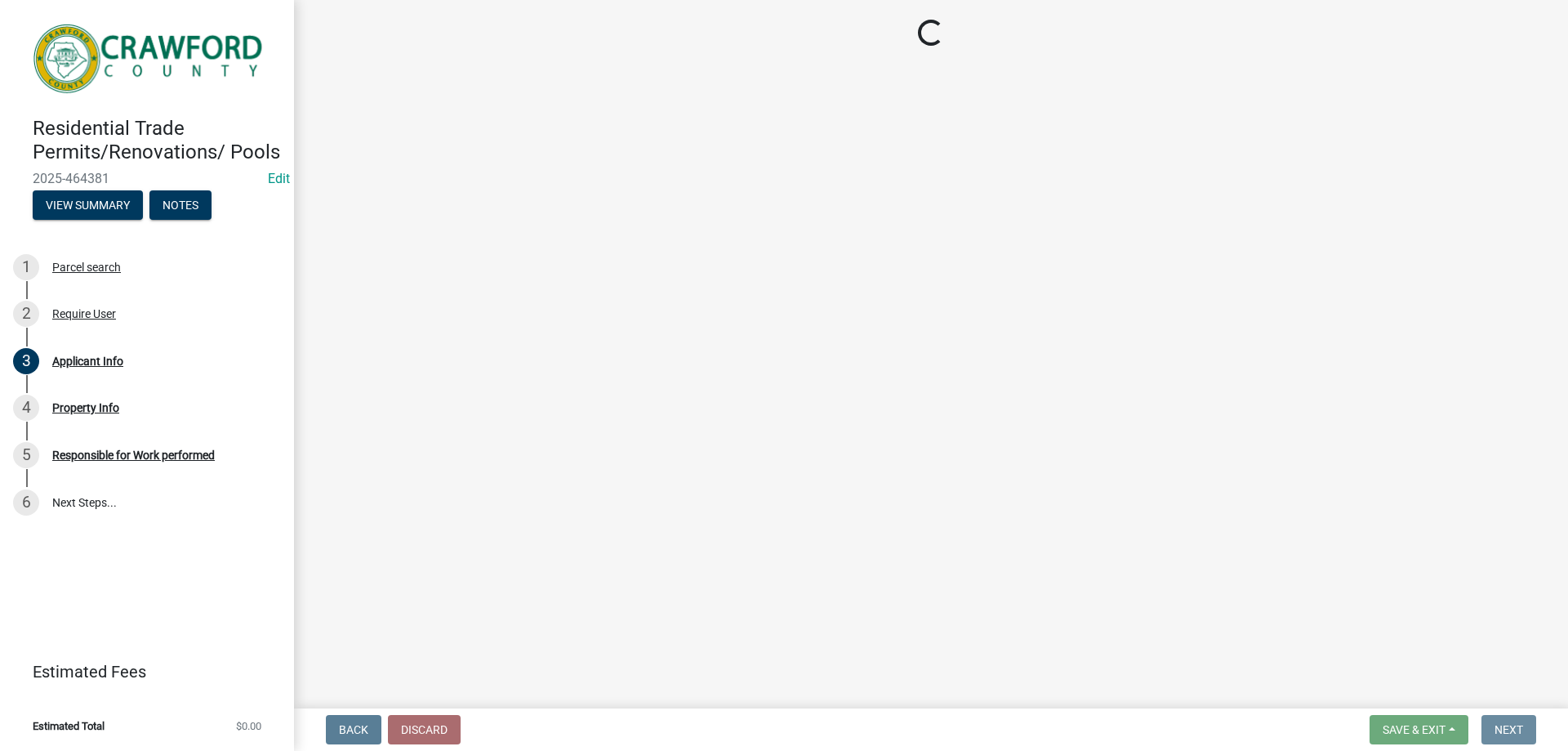
scroll to position [0, 0]
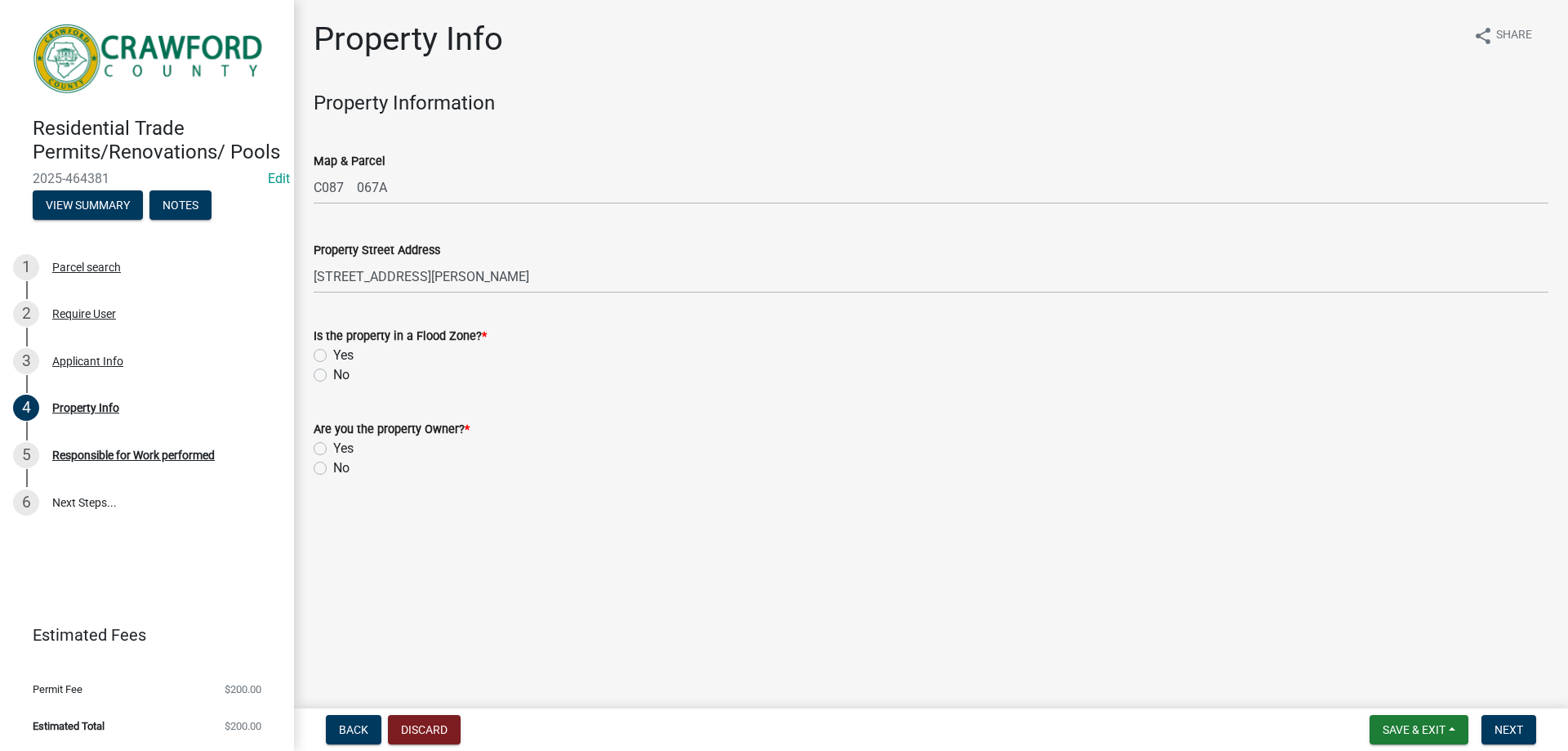
click at [333, 376] on label "No" at bounding box center [341, 375] width 16 height 20
click at [333, 376] on input "No" at bounding box center [338, 371] width 11 height 11
radio input "true"
click at [333, 467] on label "No" at bounding box center [341, 468] width 16 height 20
click at [333, 467] on input "No" at bounding box center [338, 464] width 11 height 11
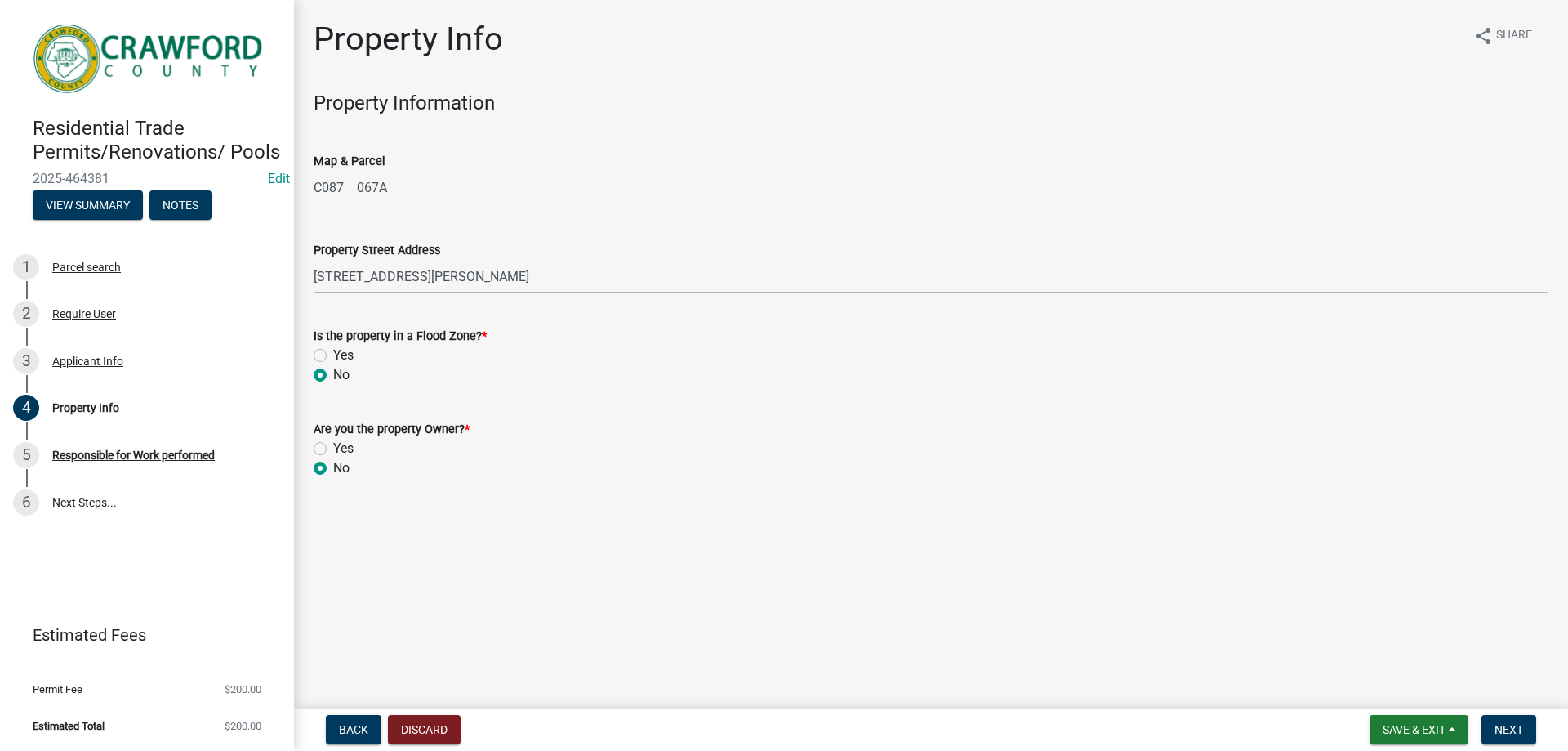
radio input "true"
click at [1504, 723] on span "Next" at bounding box center [1508, 729] width 28 height 13
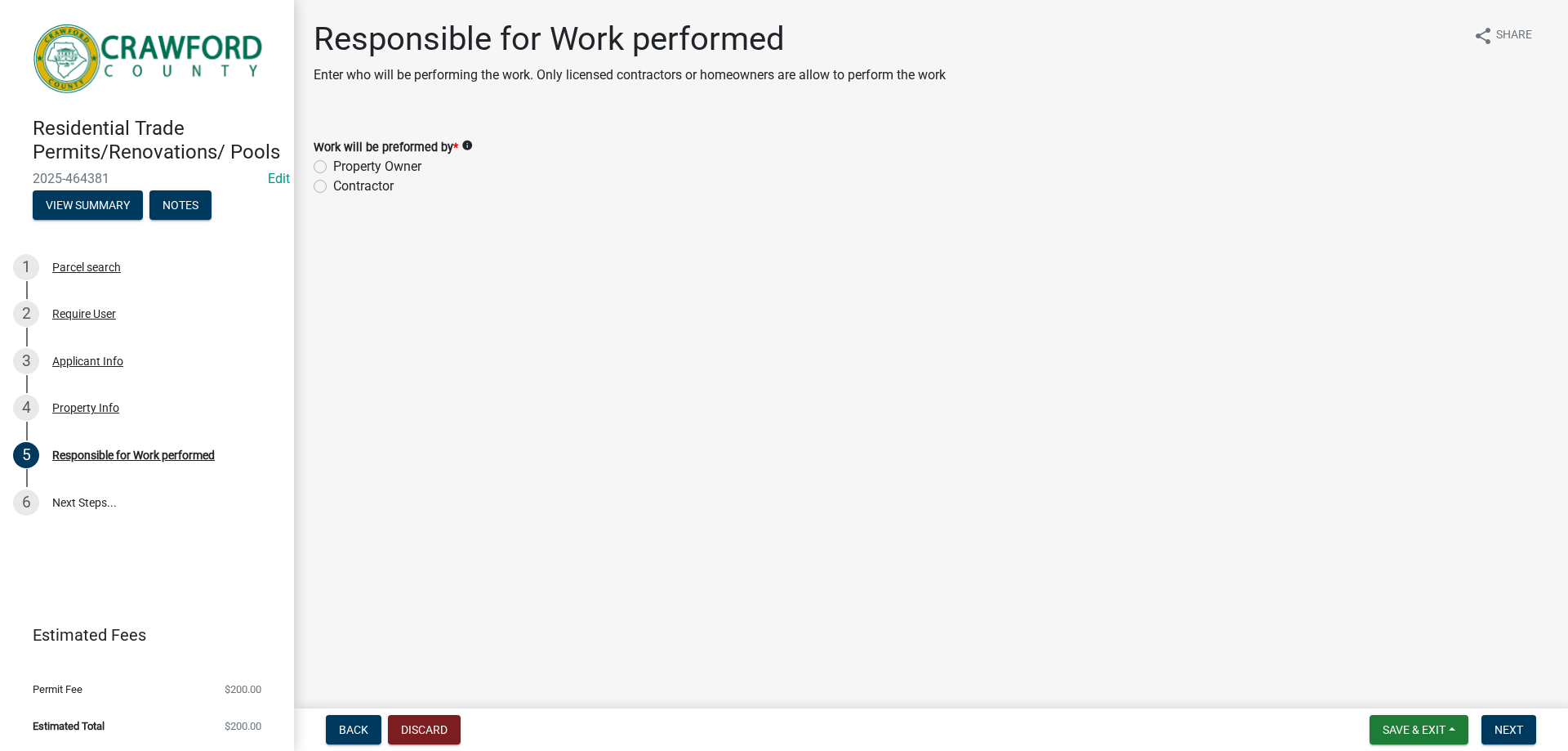
click at [333, 188] on label "Contractor" at bounding box center [363, 187] width 60 height 20
click at [333, 187] on input "Contractor" at bounding box center [338, 182] width 11 height 11
radio input "true"
click at [1506, 726] on span "Next" at bounding box center [1508, 729] width 28 height 13
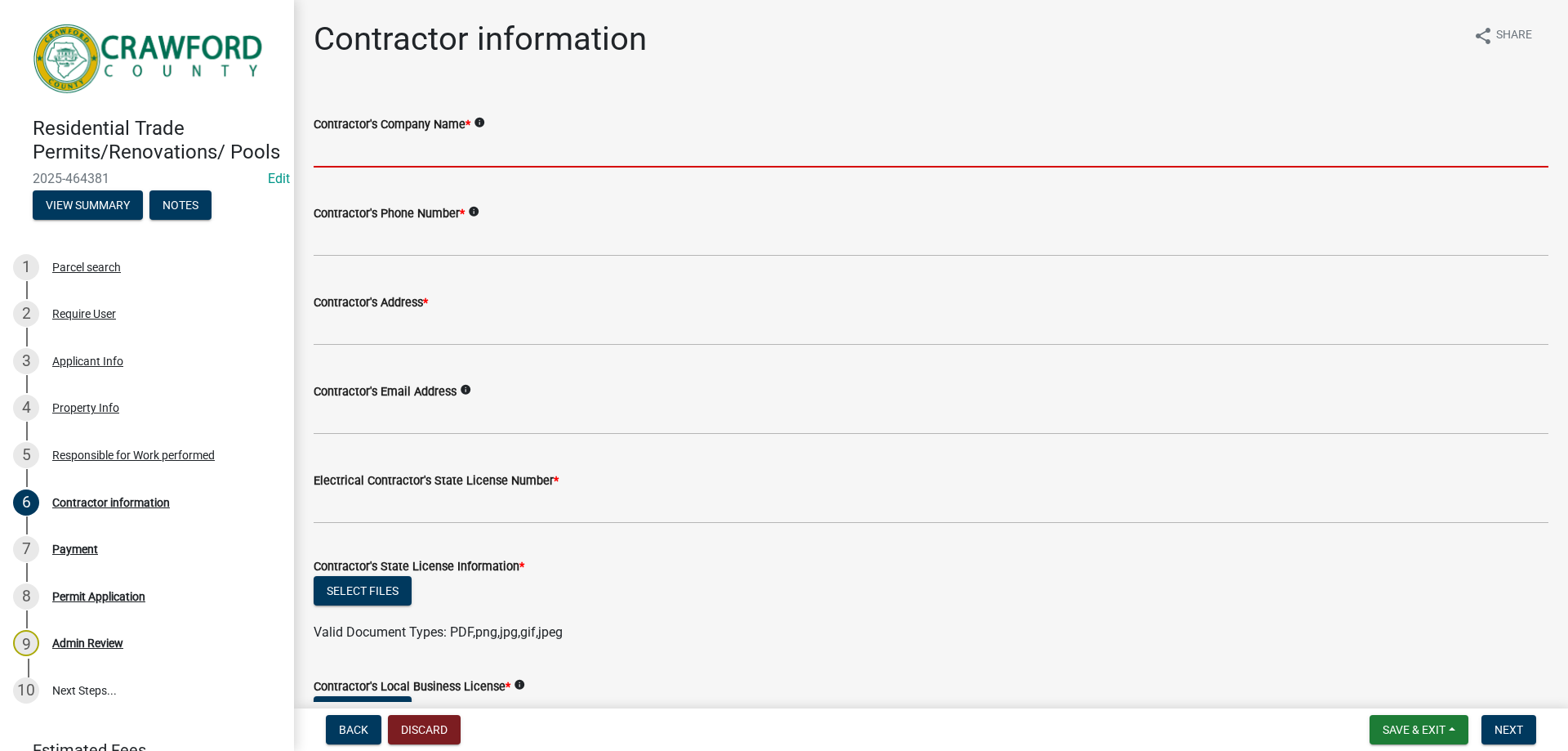
click at [340, 151] on input "Contractor's Company Name *" at bounding box center [931, 151] width 1235 height 34
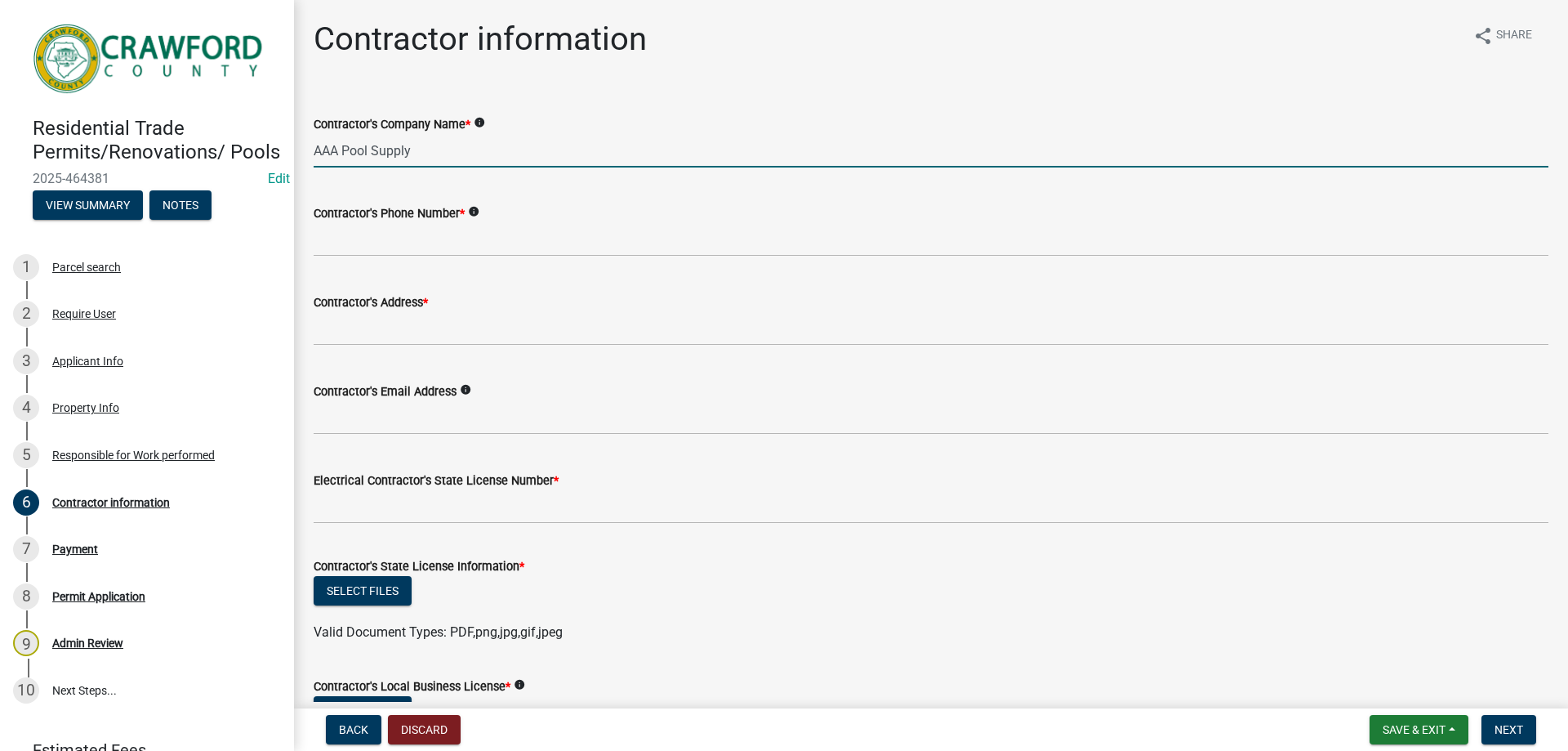
type input "AAA Pool Supply"
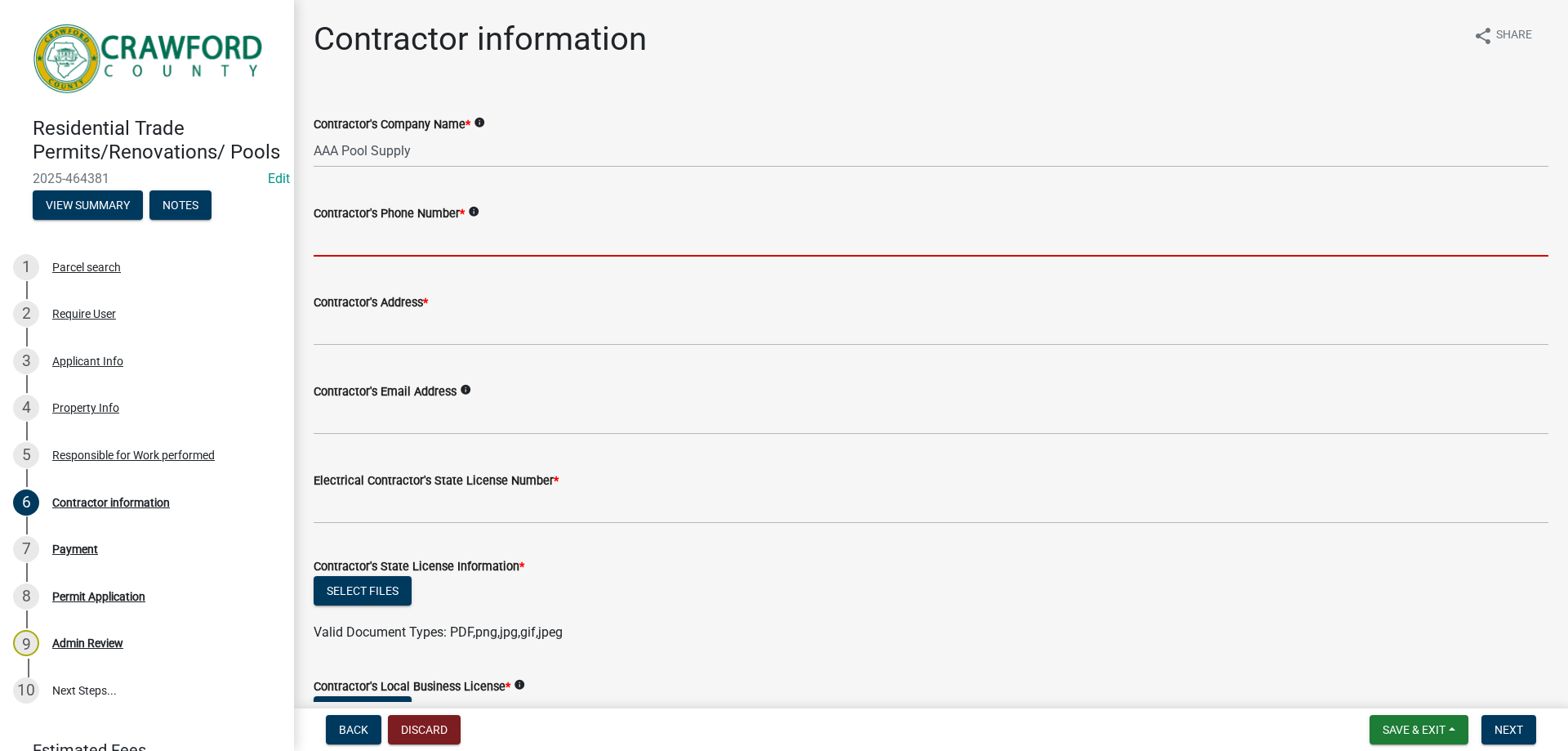
click at [358, 237] on input "Contractor's Phone Number *" at bounding box center [931, 240] width 1235 height 34
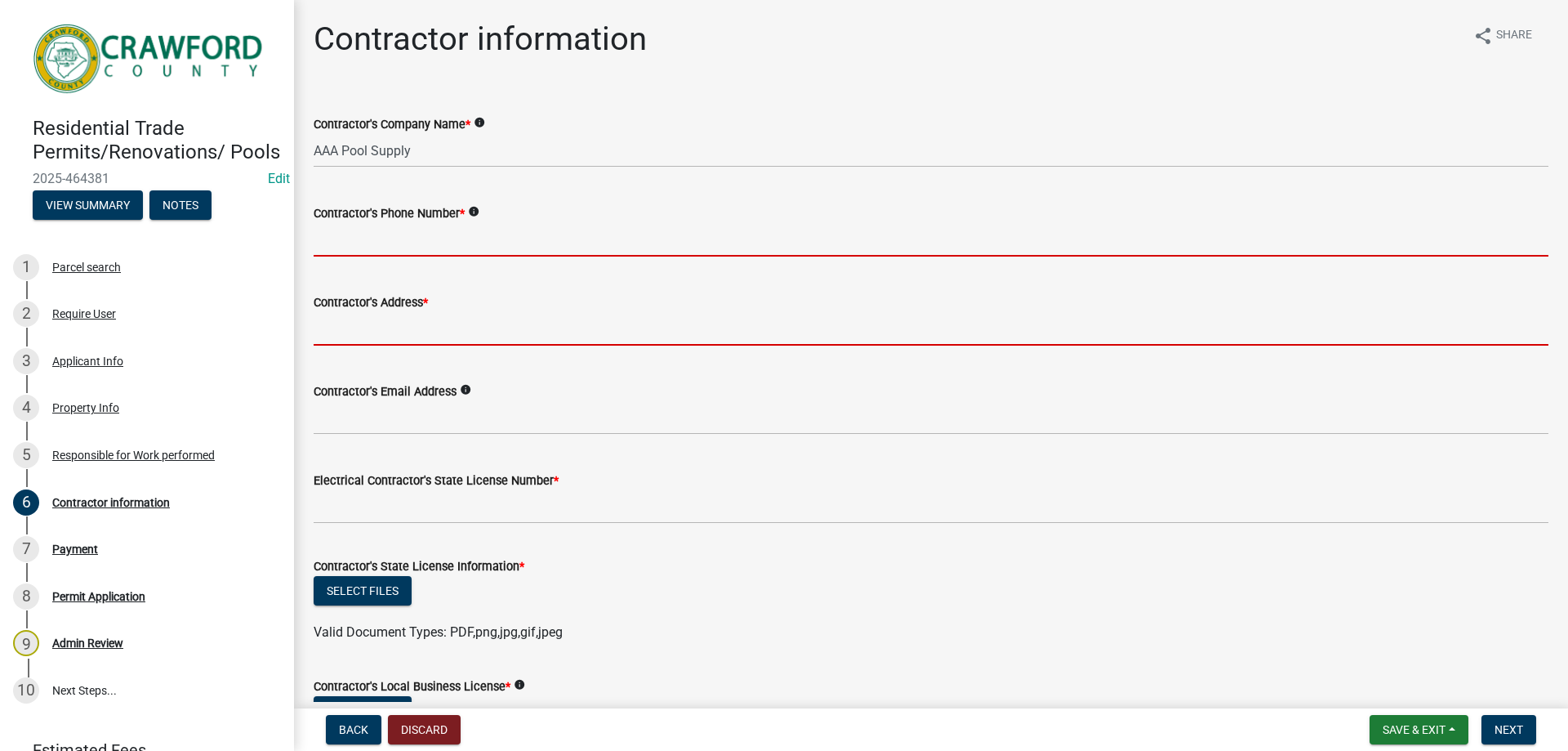
click at [357, 332] on input "Contractor's Address *" at bounding box center [931, 329] width 1235 height 34
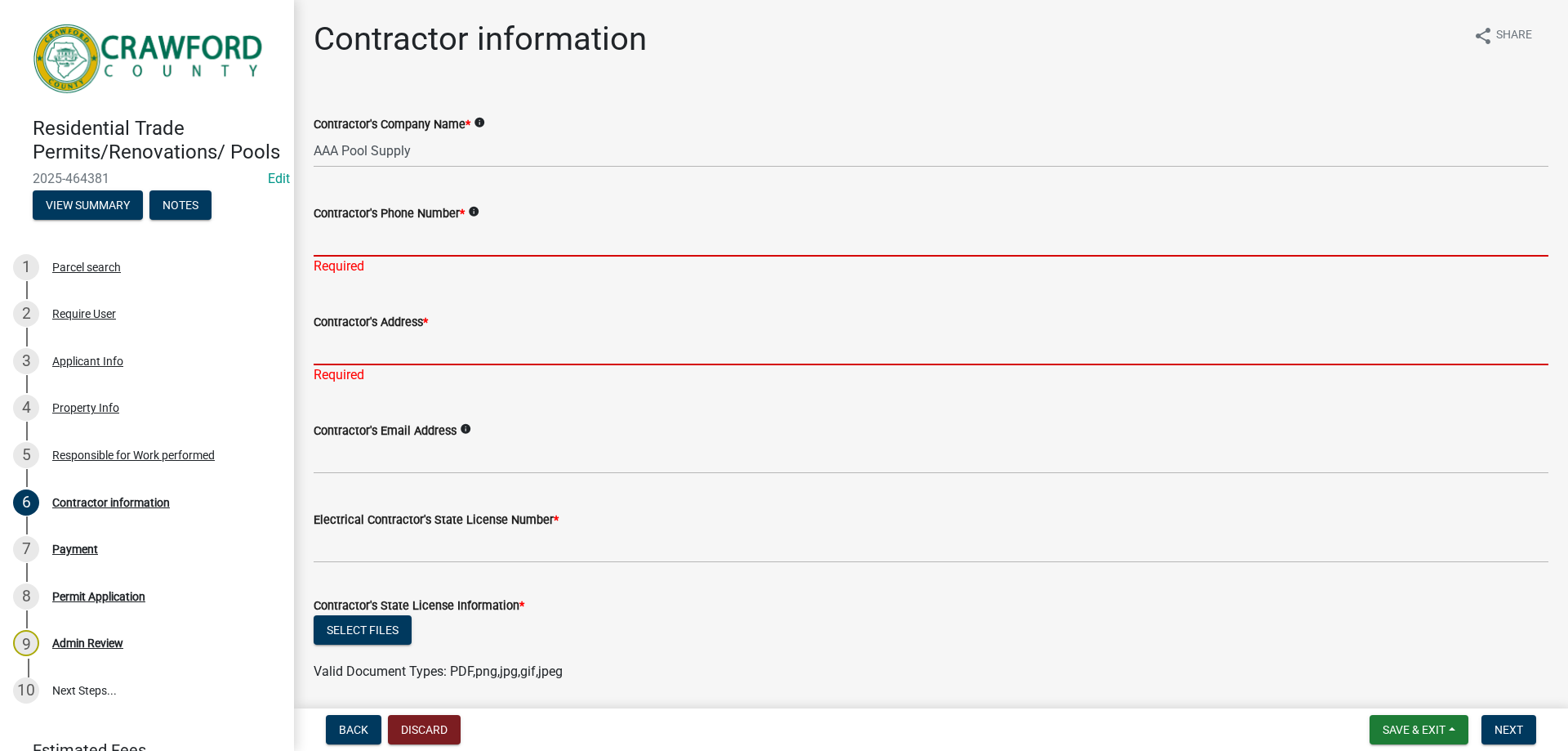
click at [346, 243] on input "Contractor's Phone Number *" at bounding box center [931, 240] width 1235 height 34
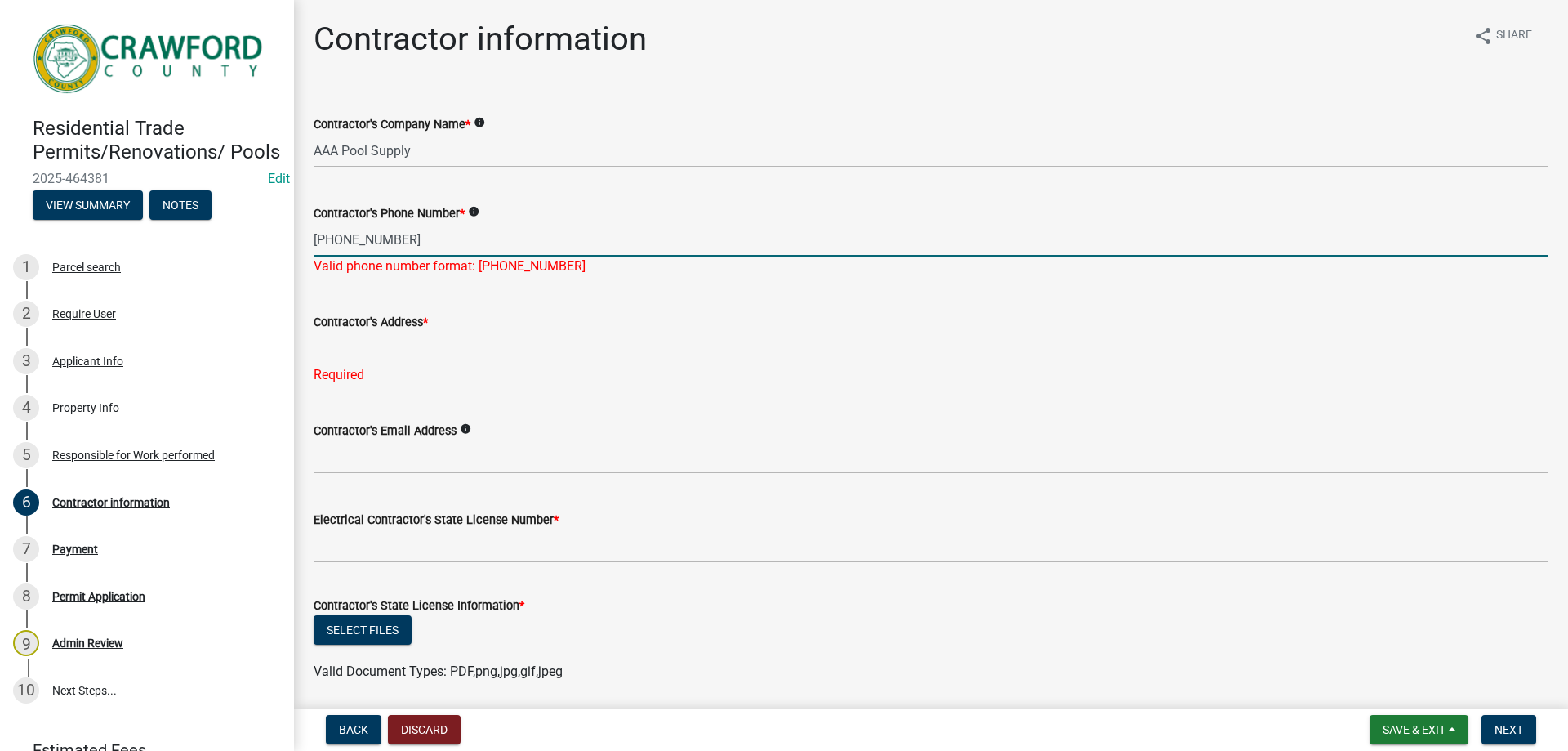
type input "[PHONE_NUMBER]"
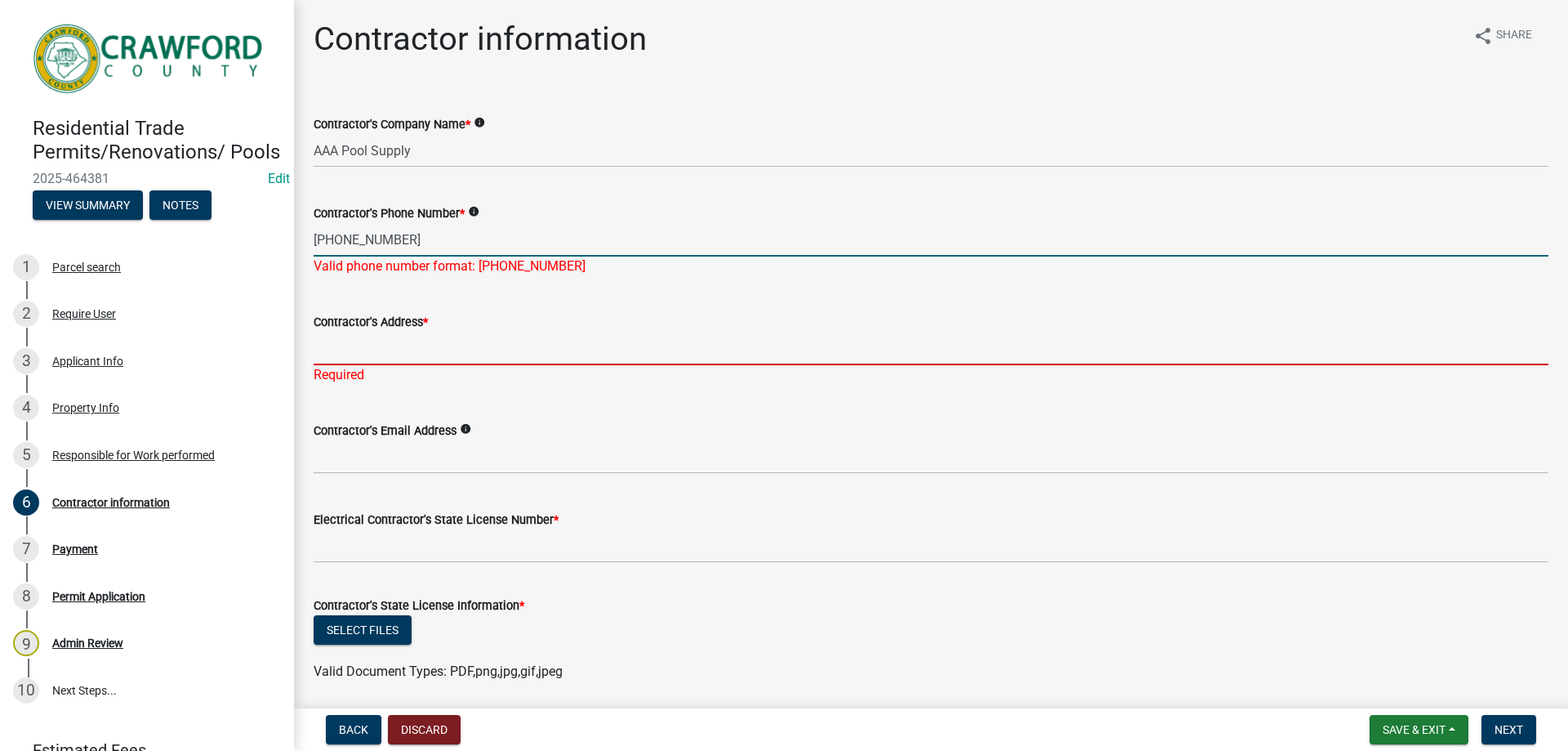
click at [351, 355] on div "Contractor's Address * Required" at bounding box center [931, 337] width 1235 height 96
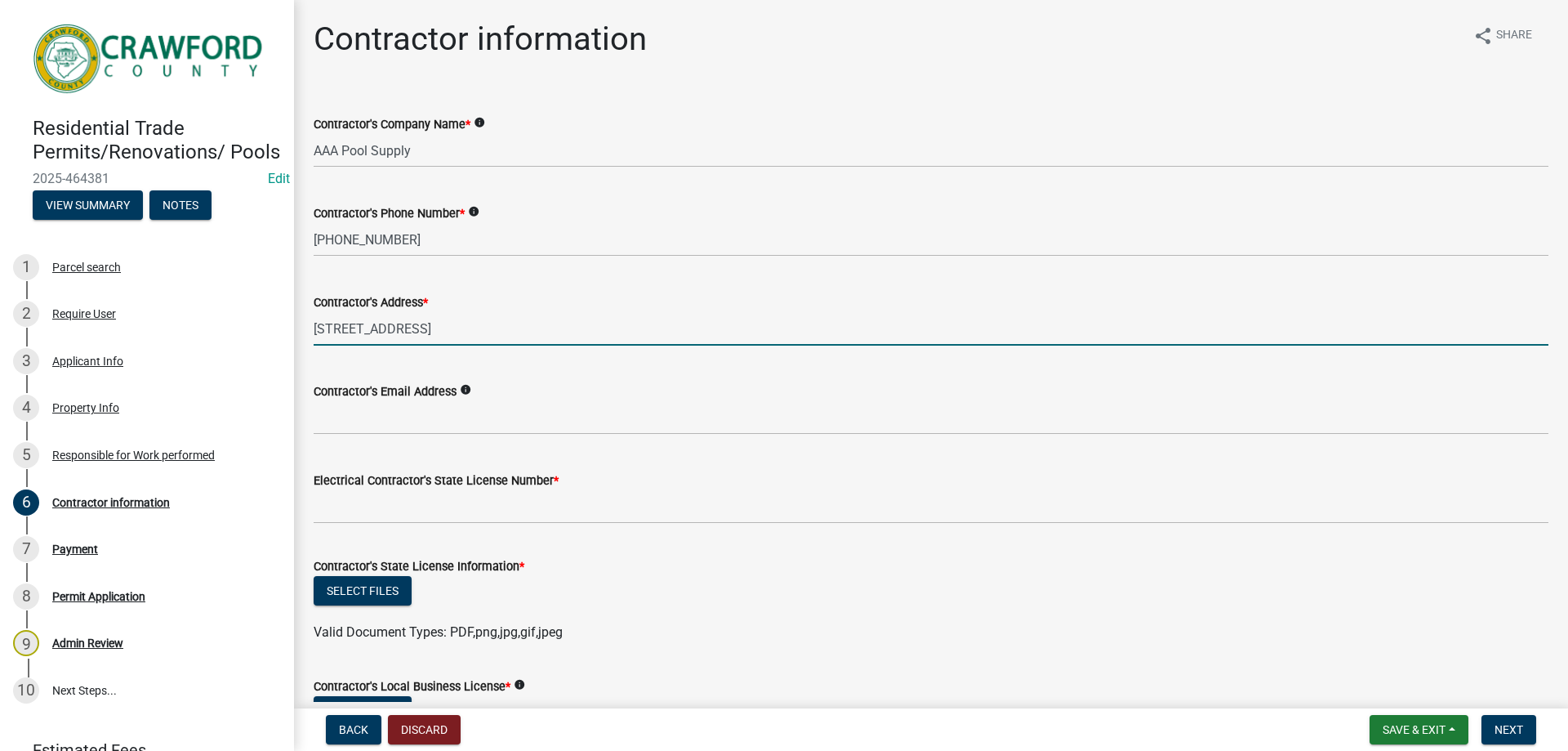
click at [400, 334] on input "[STREET_ADDRESS]" at bounding box center [931, 329] width 1235 height 34
click at [474, 332] on input "[STREET_ADDRESS]" at bounding box center [931, 329] width 1235 height 34
type input "[STREET_ADDRESS] [PERSON_NAME], [GEOGRAPHIC_DATA]"
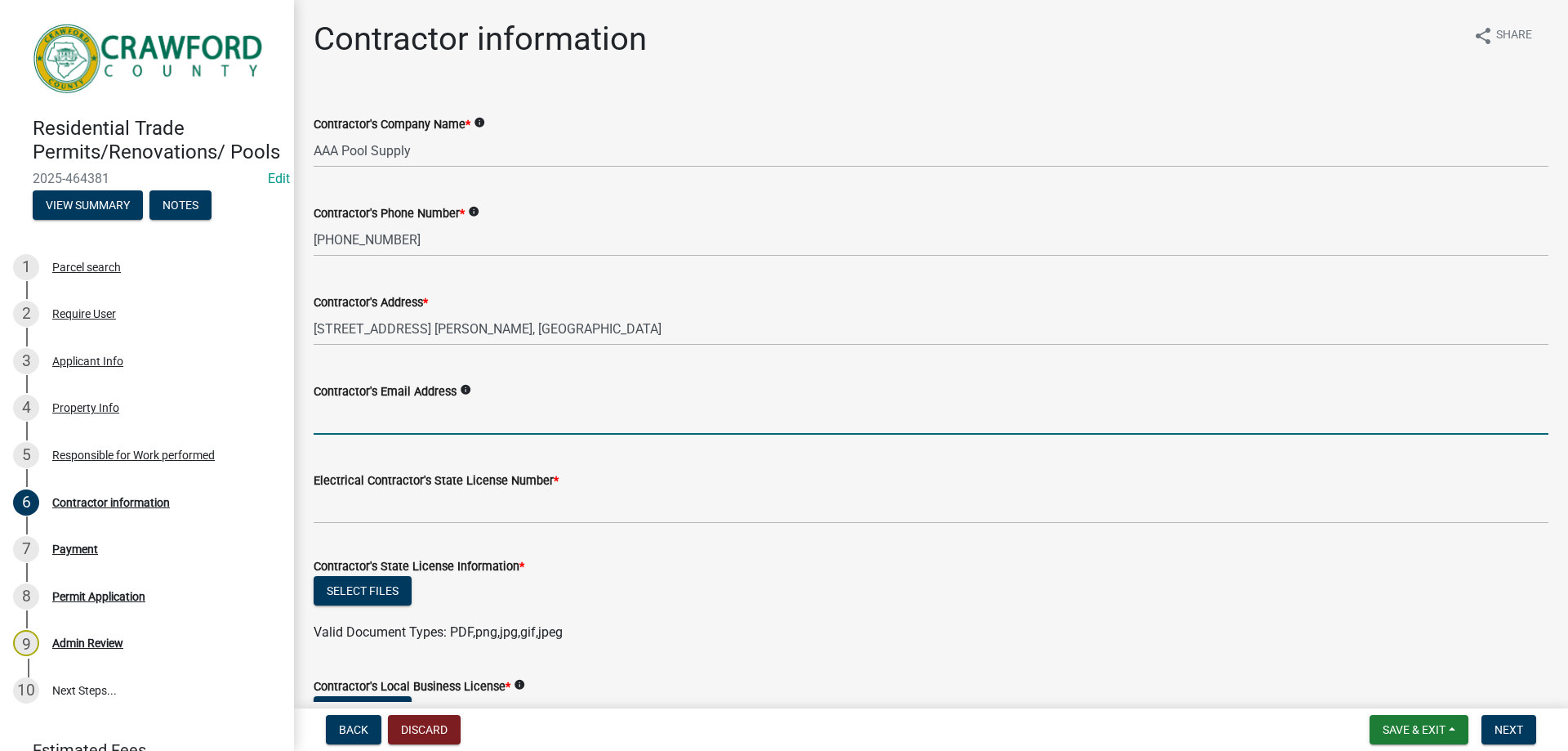
click at [354, 423] on input "Contractor's Email Address" at bounding box center [931, 418] width 1235 height 34
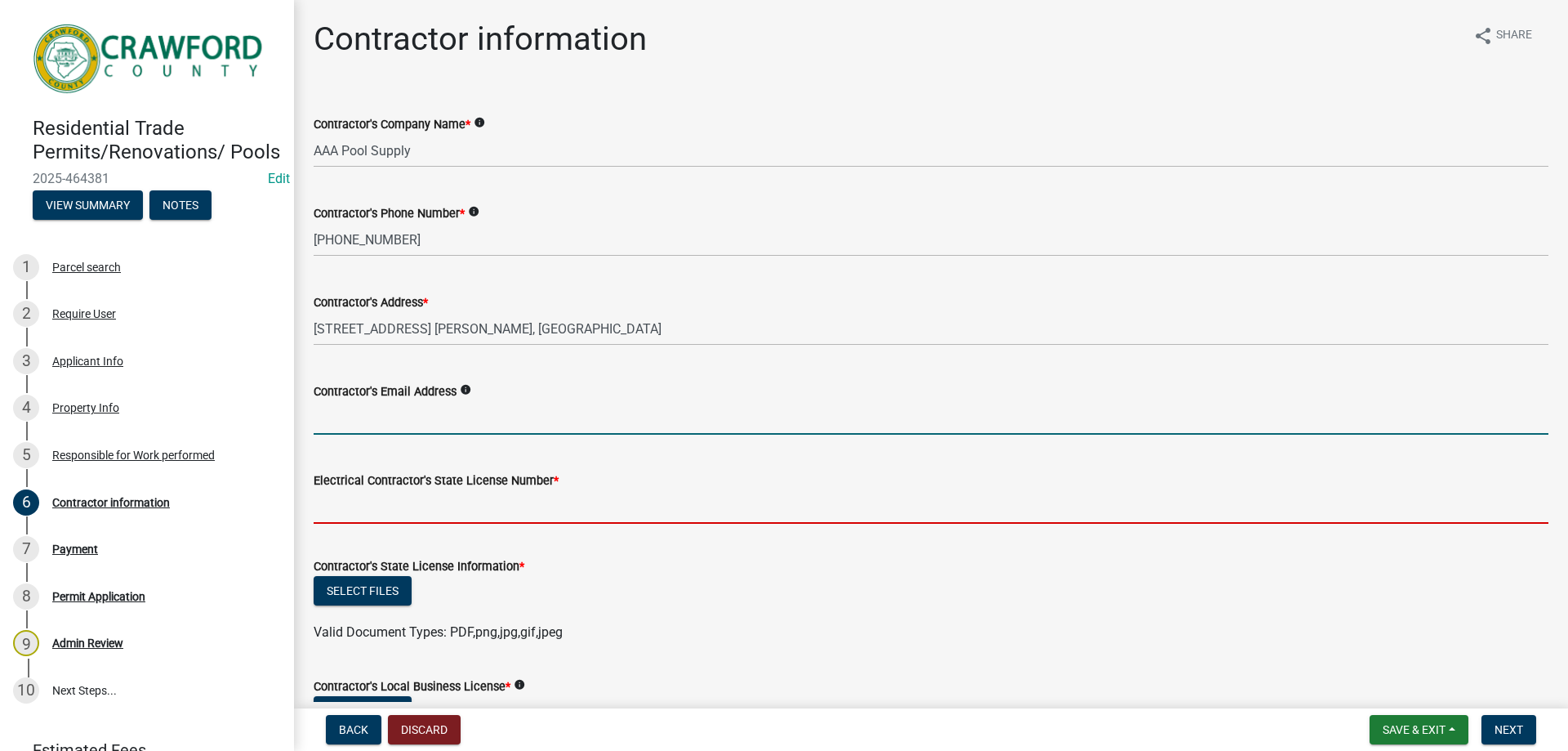
click at [354, 507] on input "Electrical Contractor's State License Number *" at bounding box center [931, 507] width 1235 height 34
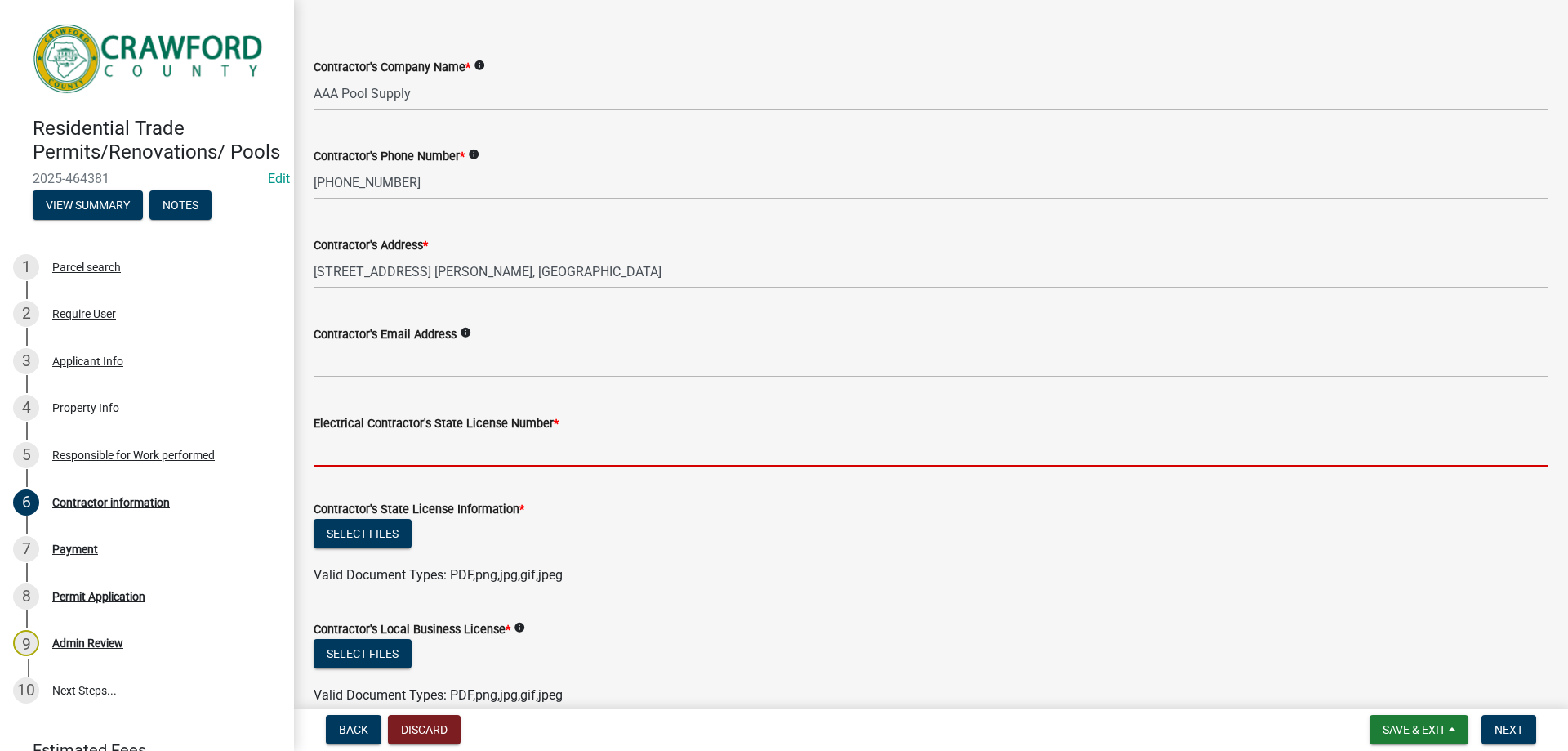
scroll to position [139, 0]
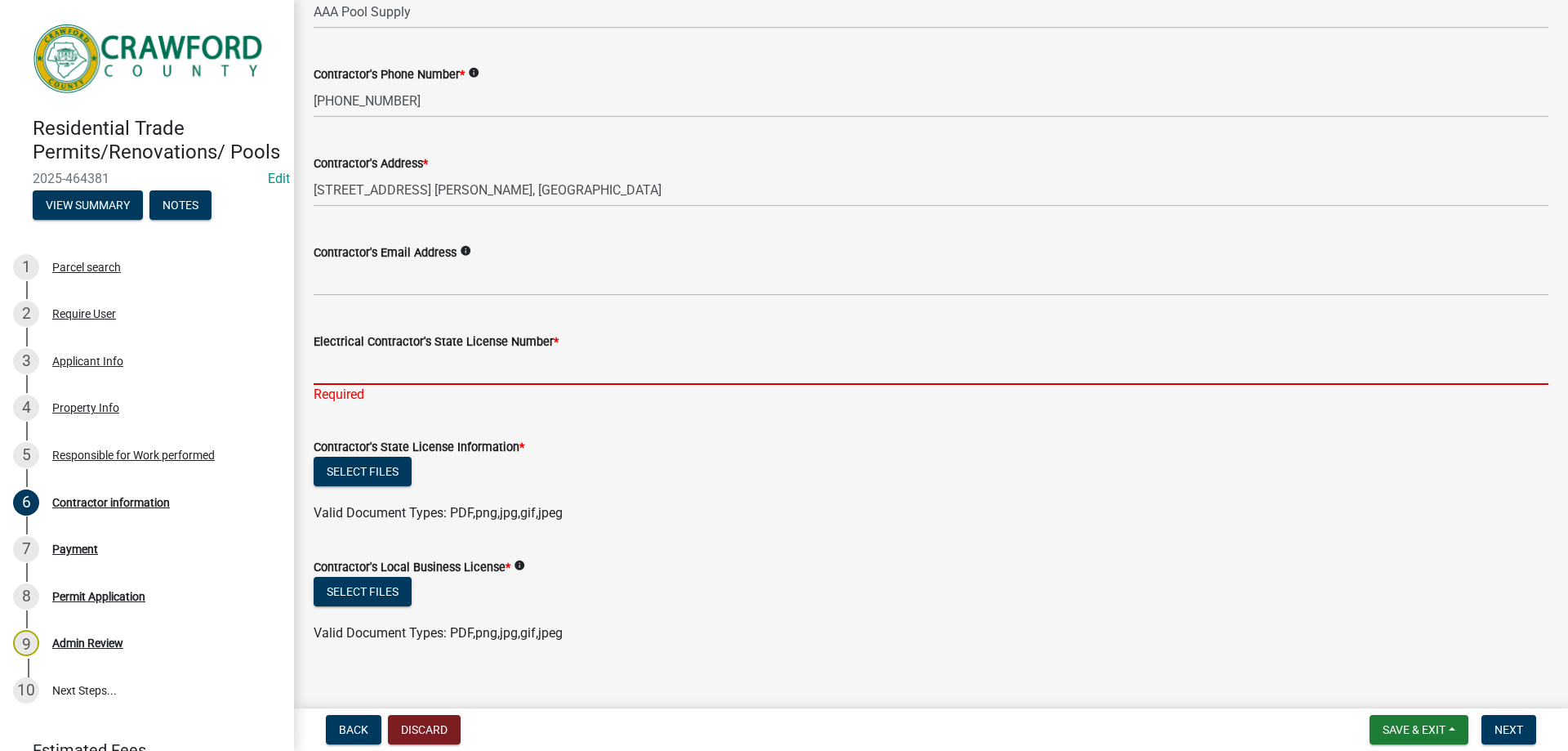
click at [368, 365] on input "Electrical Contractor's State License Number *" at bounding box center [931, 368] width 1235 height 34
paste input "EN218295"
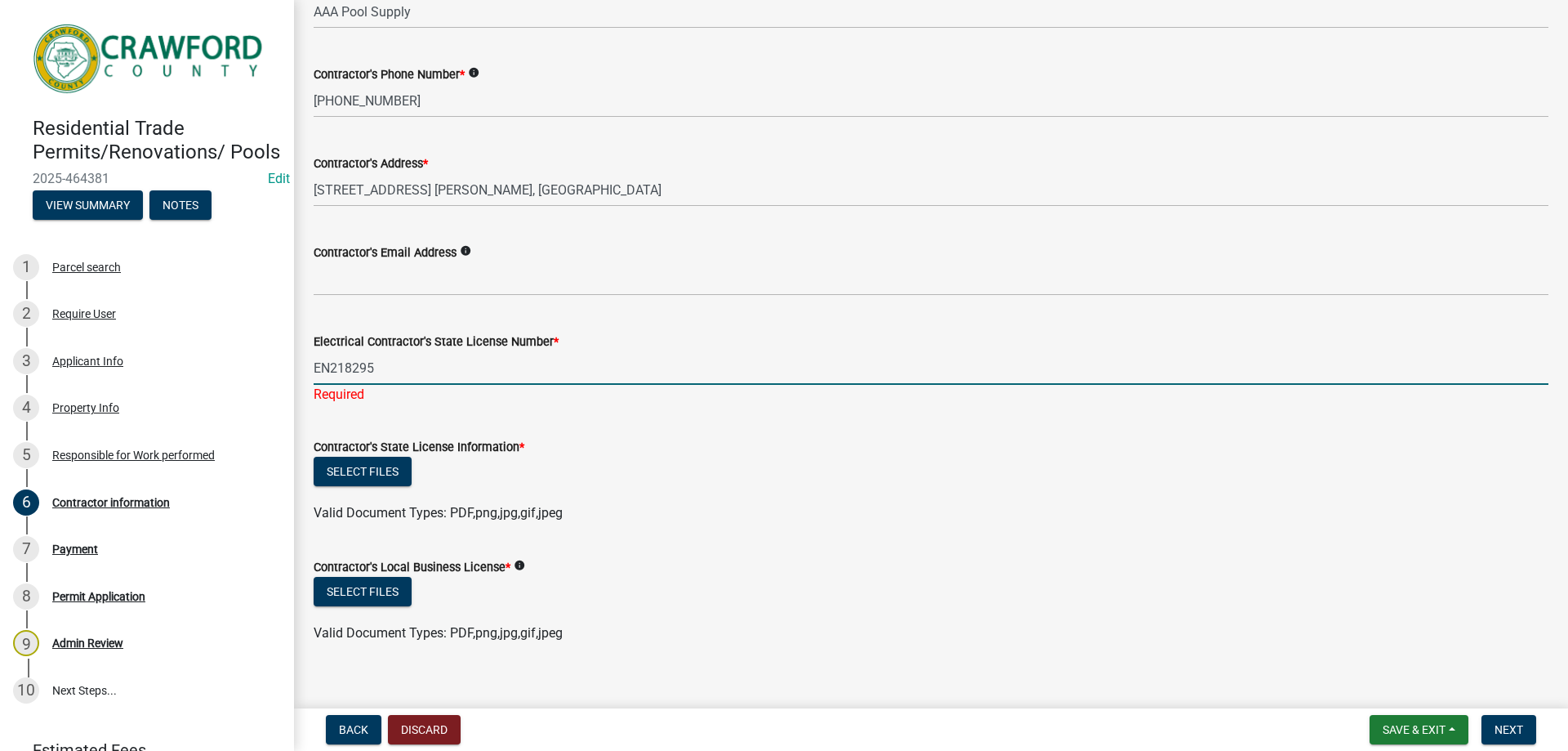
scroll to position [158, 0]
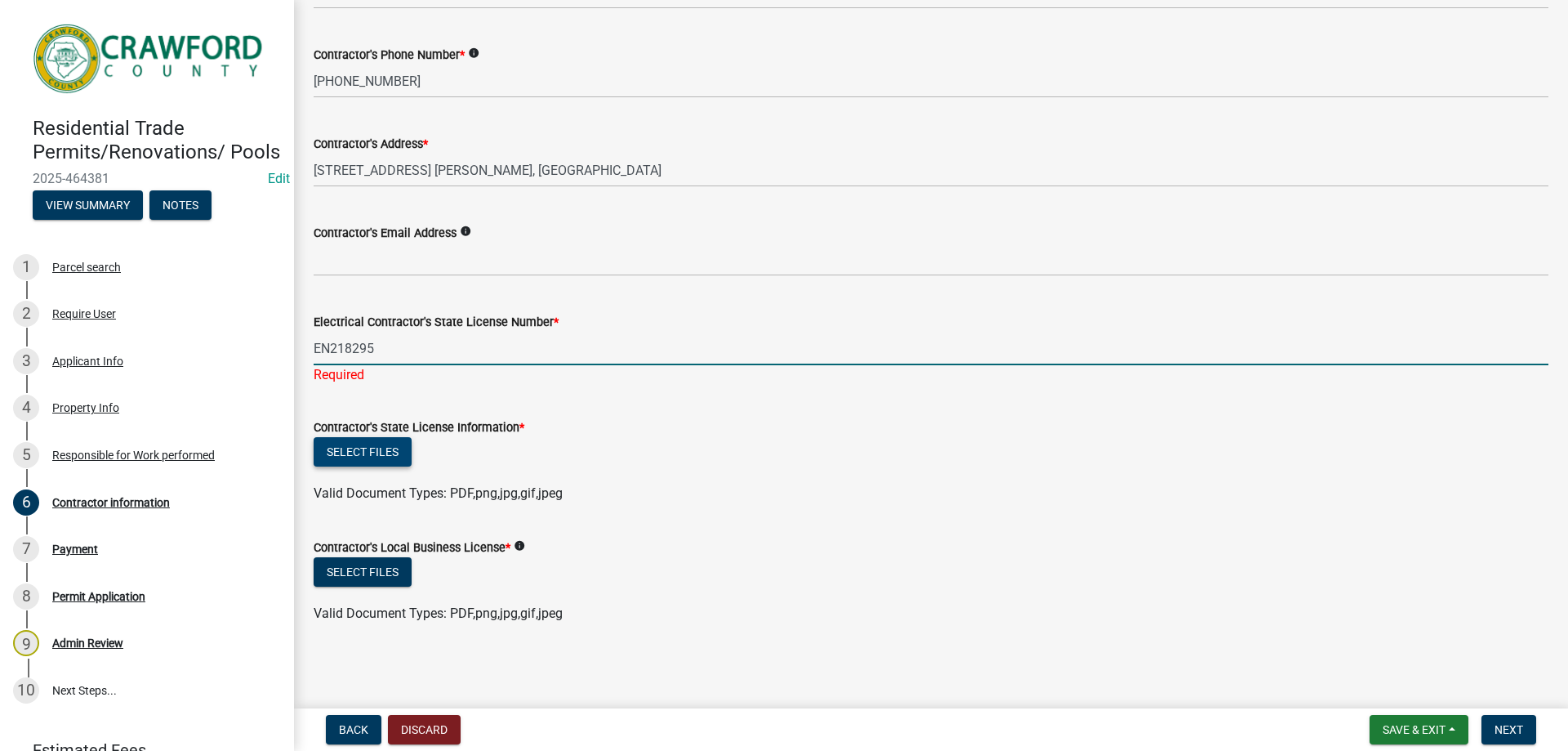
type input "EN218295"
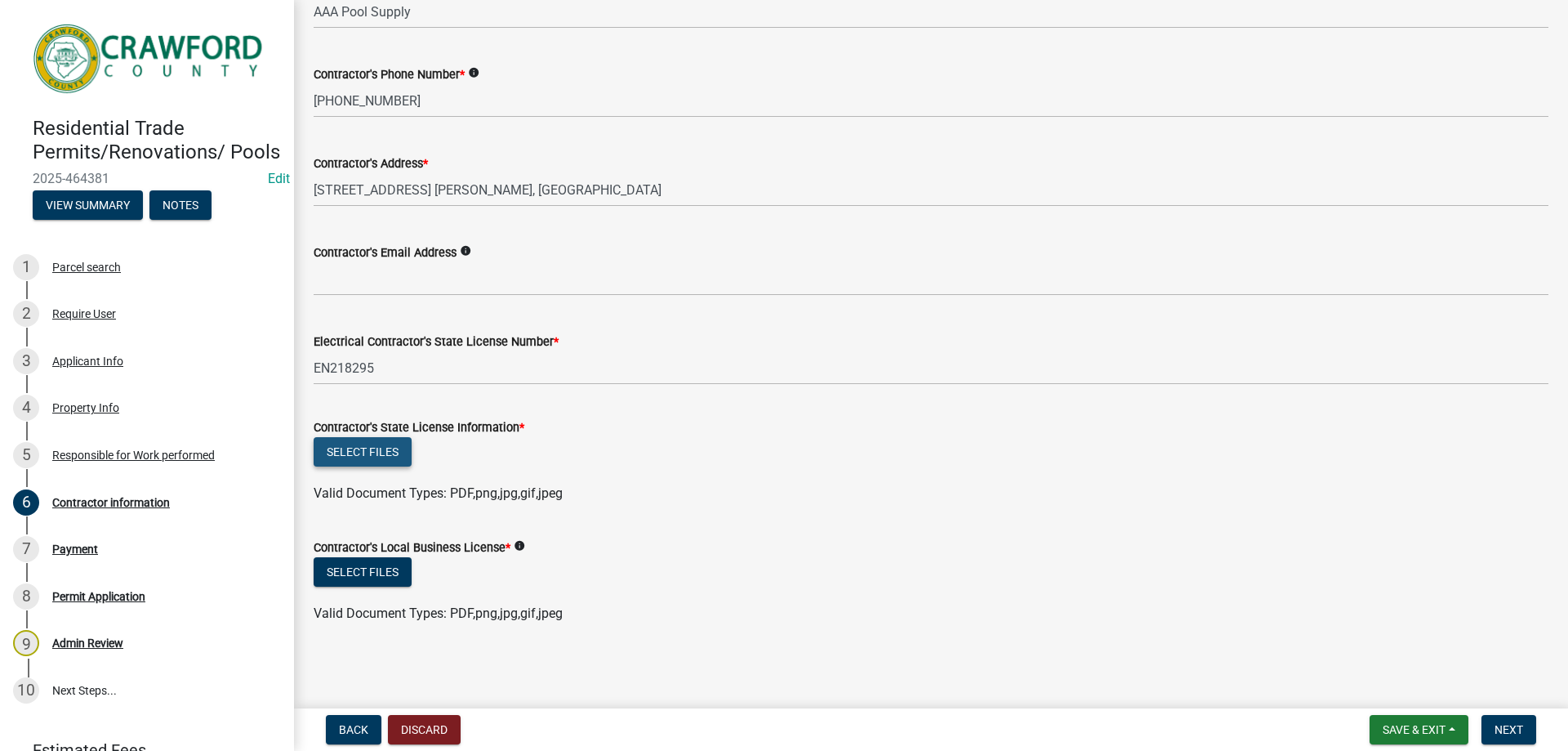
scroll to position [139, 0]
click at [358, 451] on button "Select files" at bounding box center [362, 451] width 98 height 29
click at [387, 451] on button "Select files" at bounding box center [362, 451] width 98 height 29
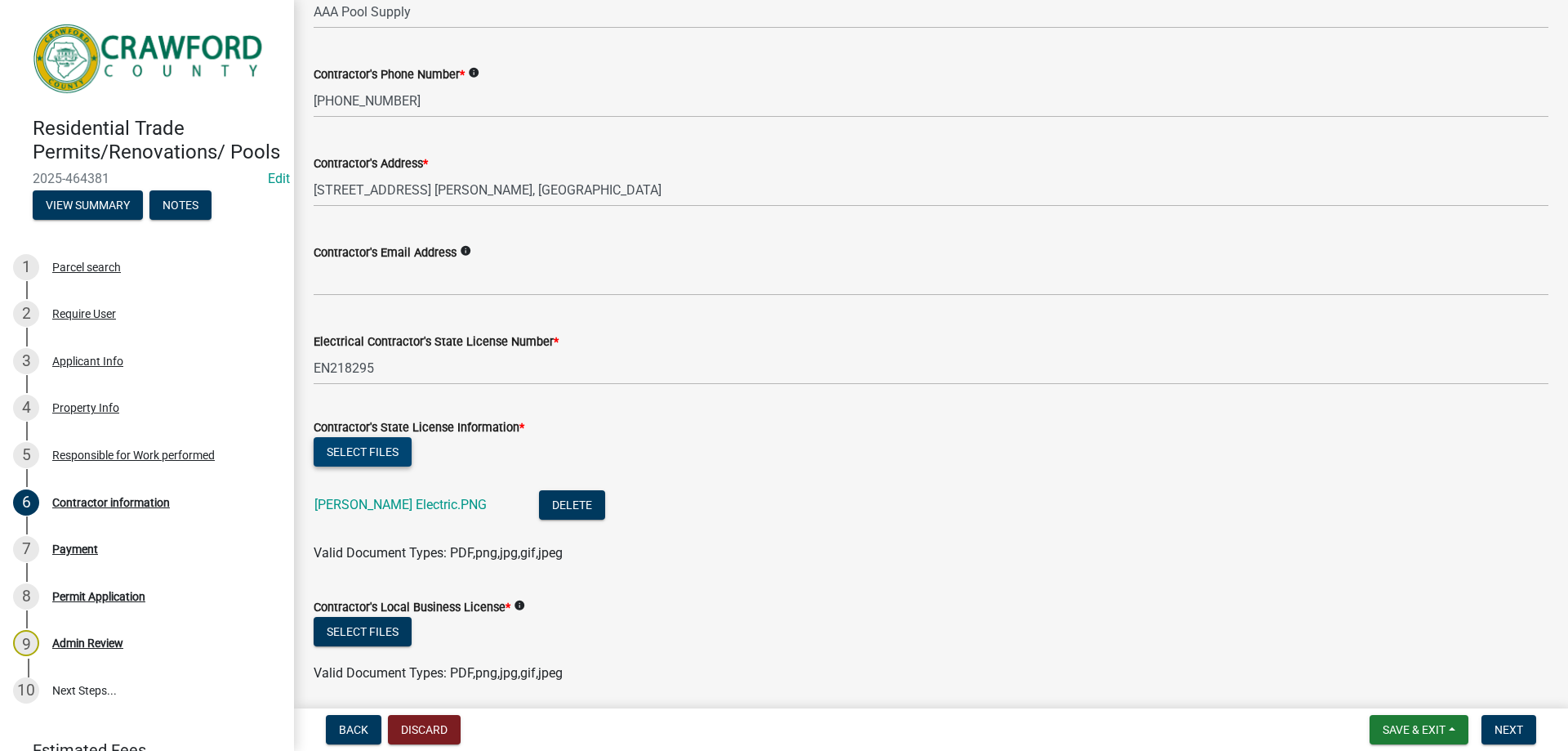
scroll to position [198, 0]
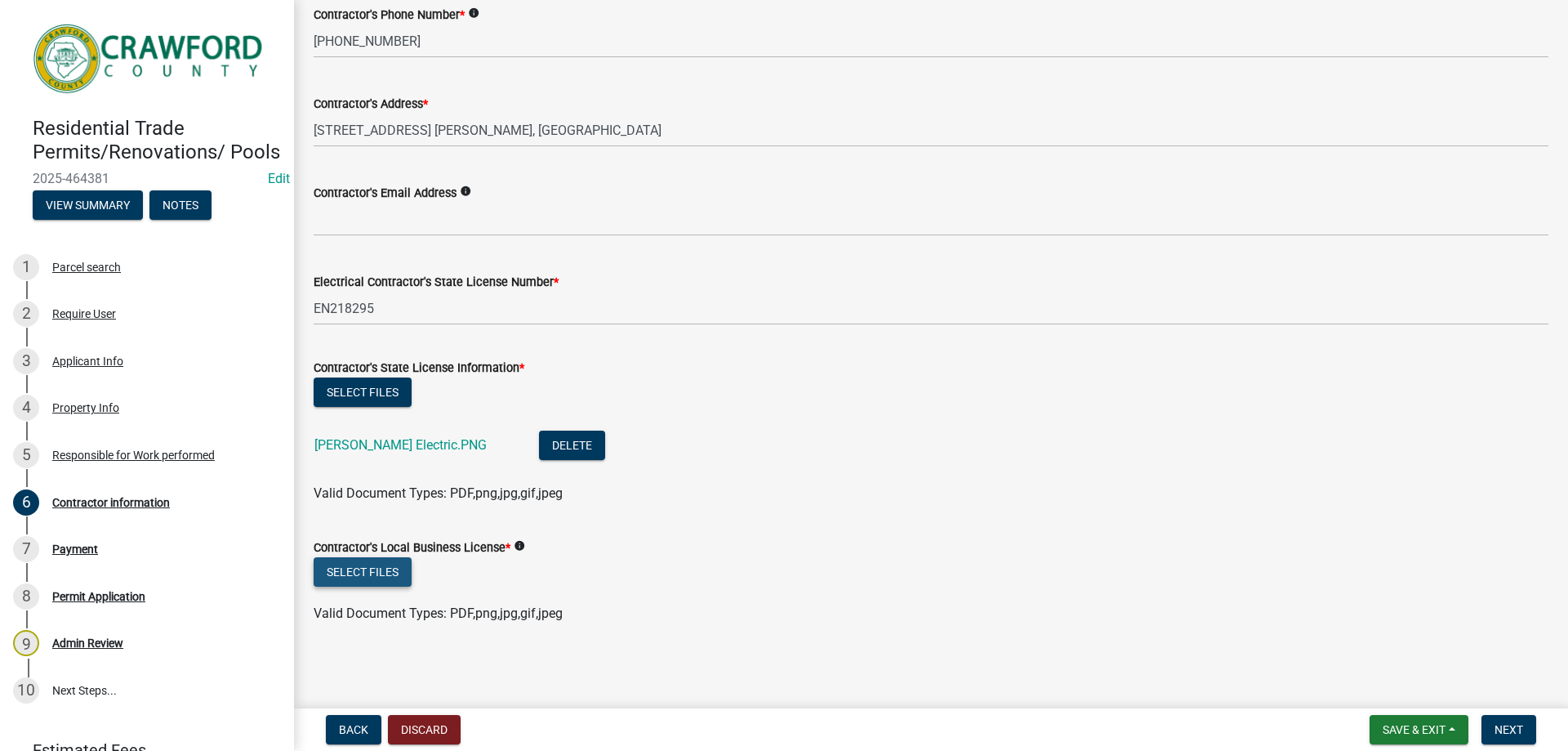
click at [361, 571] on button "Select files" at bounding box center [362, 571] width 98 height 29
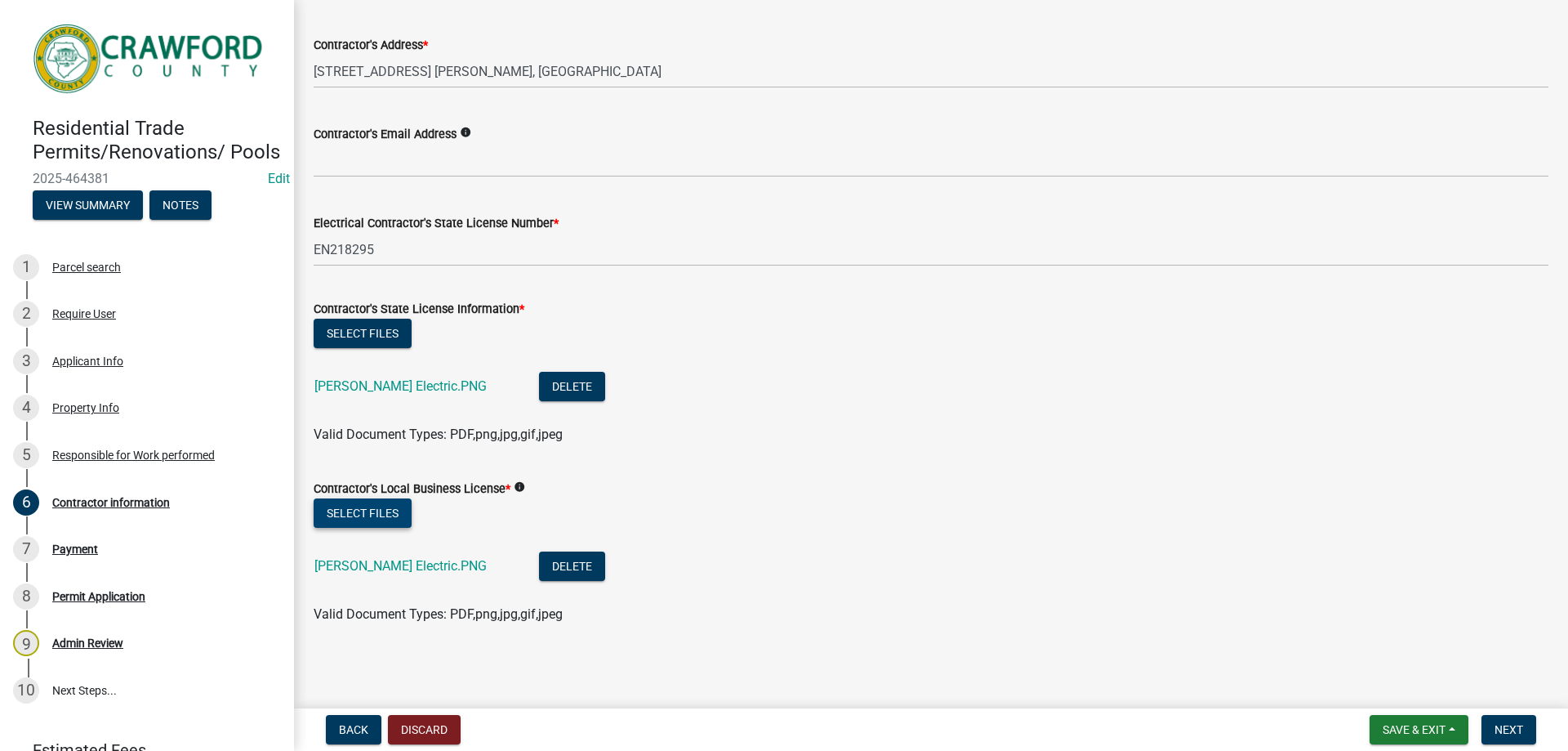
scroll to position [258, 0]
click at [1517, 727] on span "Next" at bounding box center [1508, 729] width 28 height 13
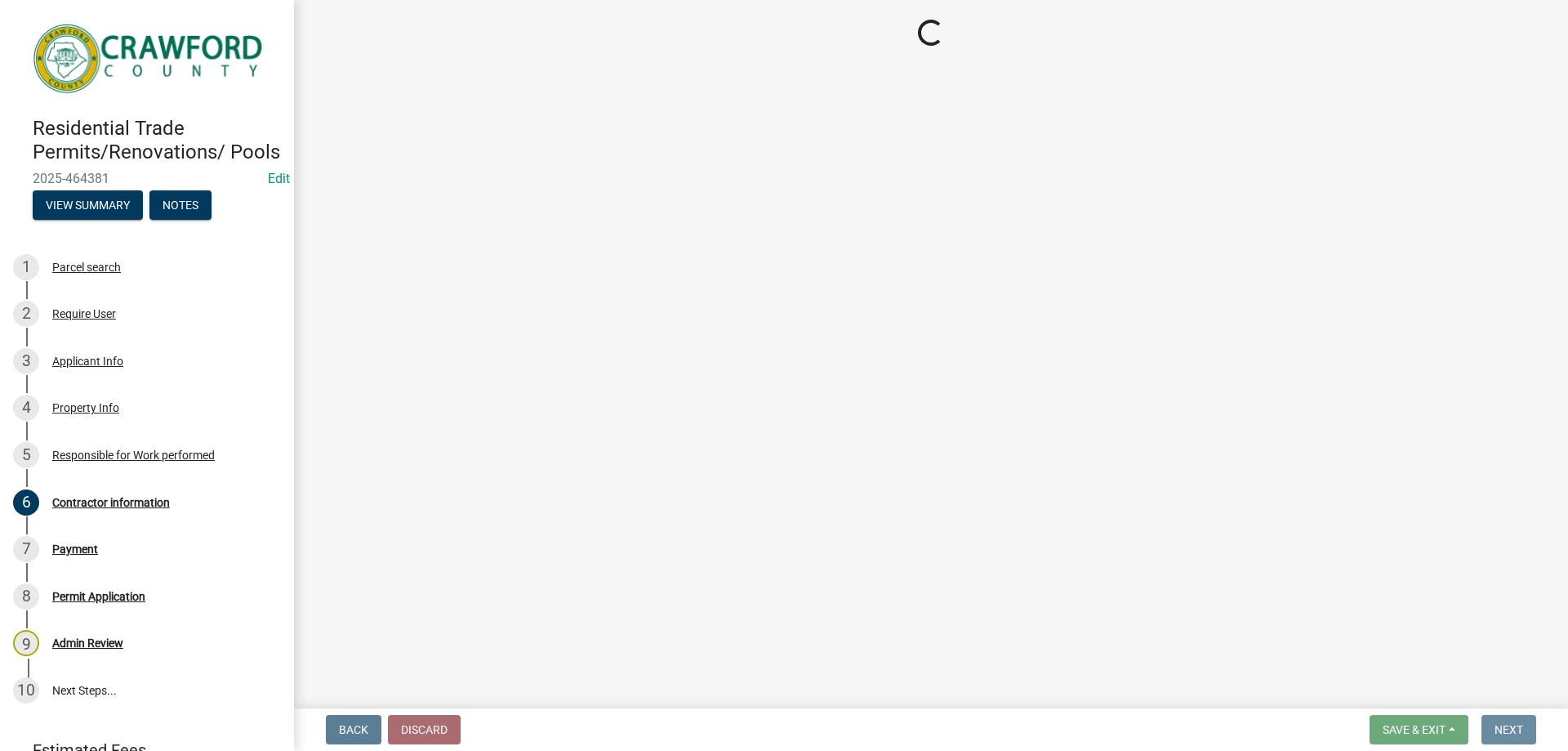
scroll to position [0, 0]
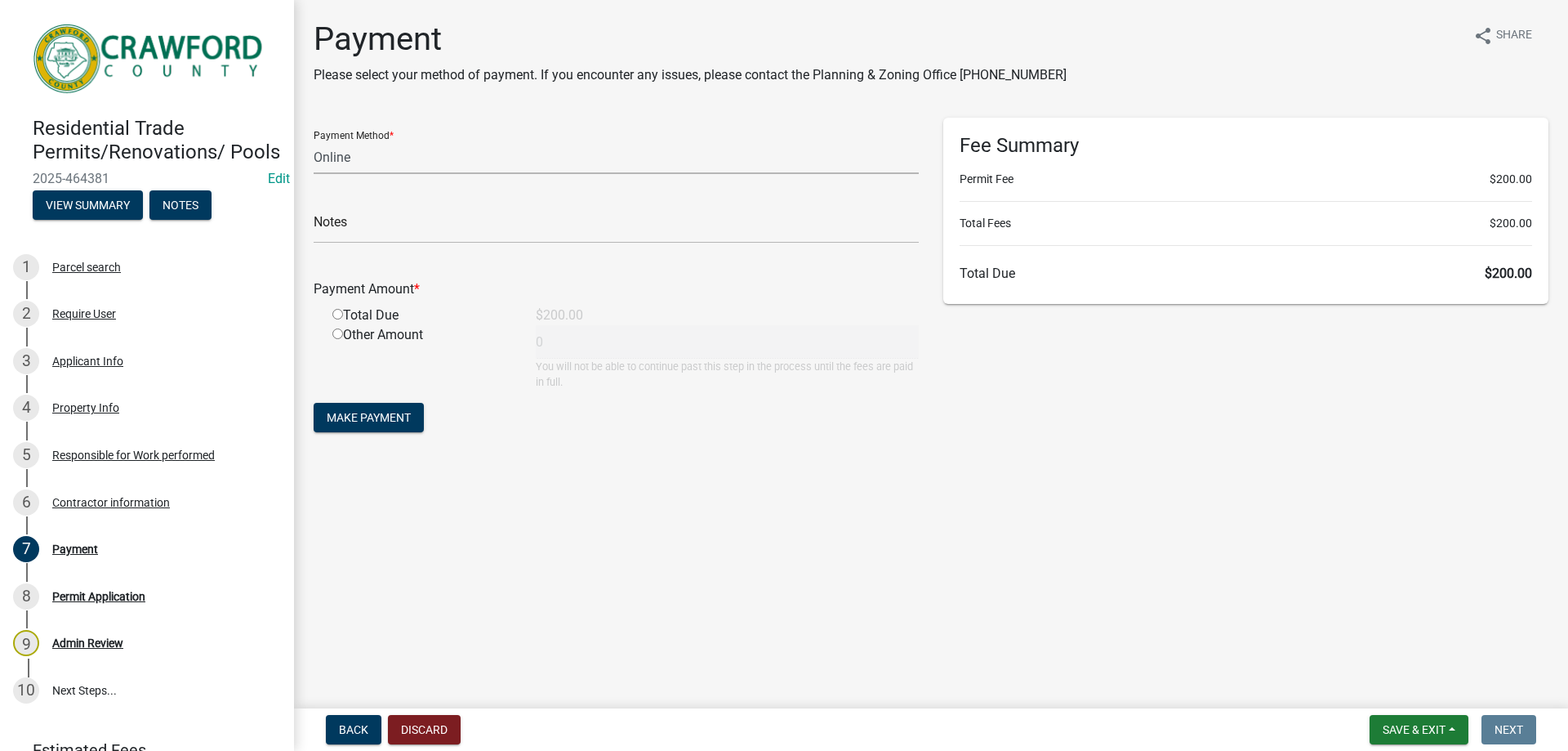
click at [362, 156] on select "Credit Card POS Check Cash Online" at bounding box center [616, 157] width 605 height 34
select select "1: 0"
click at [314, 140] on select "Credit Card POS Check Cash Online" at bounding box center [616, 157] width 605 height 34
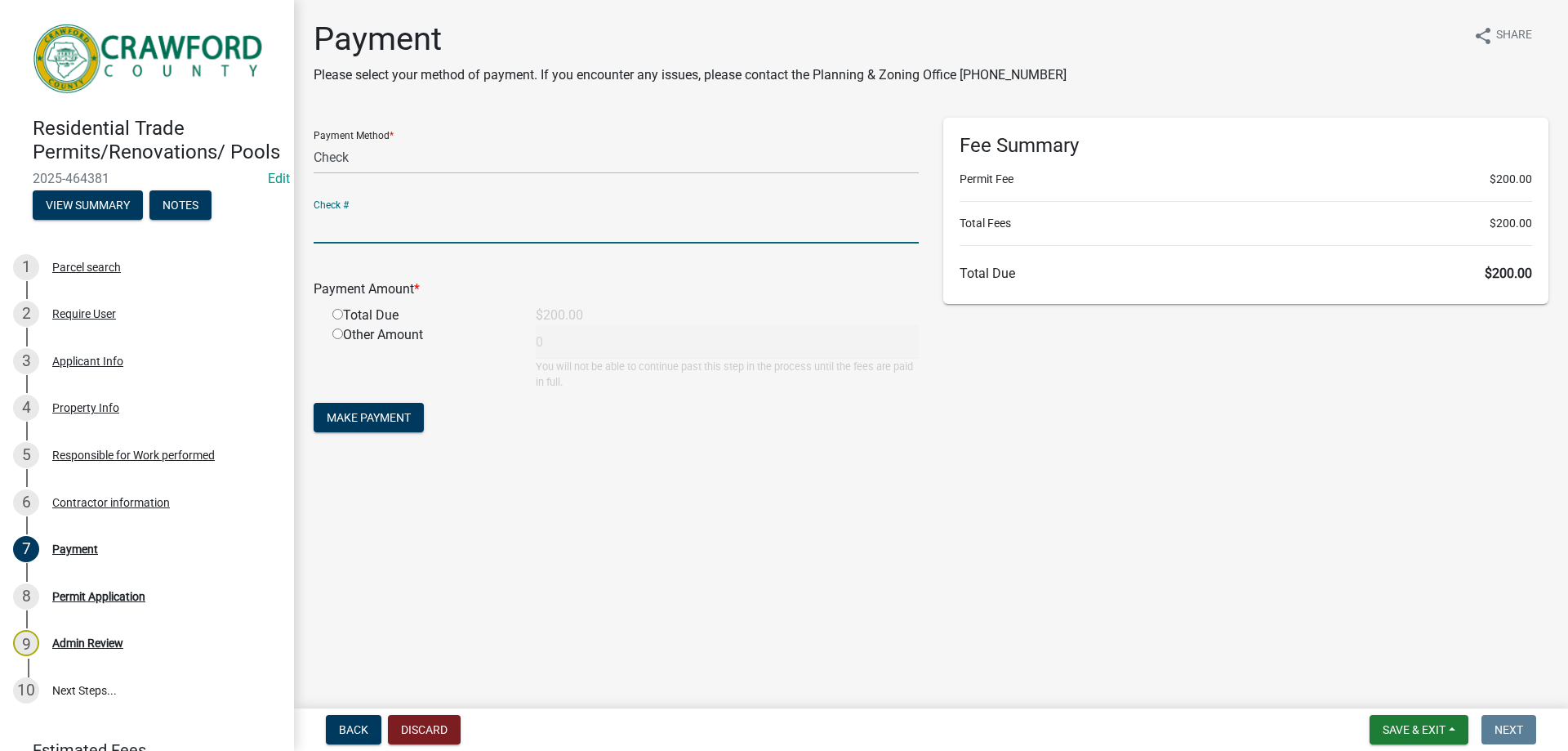
click at [386, 226] on input "text" at bounding box center [616, 227] width 605 height 34
type input "51345"
click at [337, 315] on input "radio" at bounding box center [338, 314] width 11 height 11
radio input "true"
type input "200"
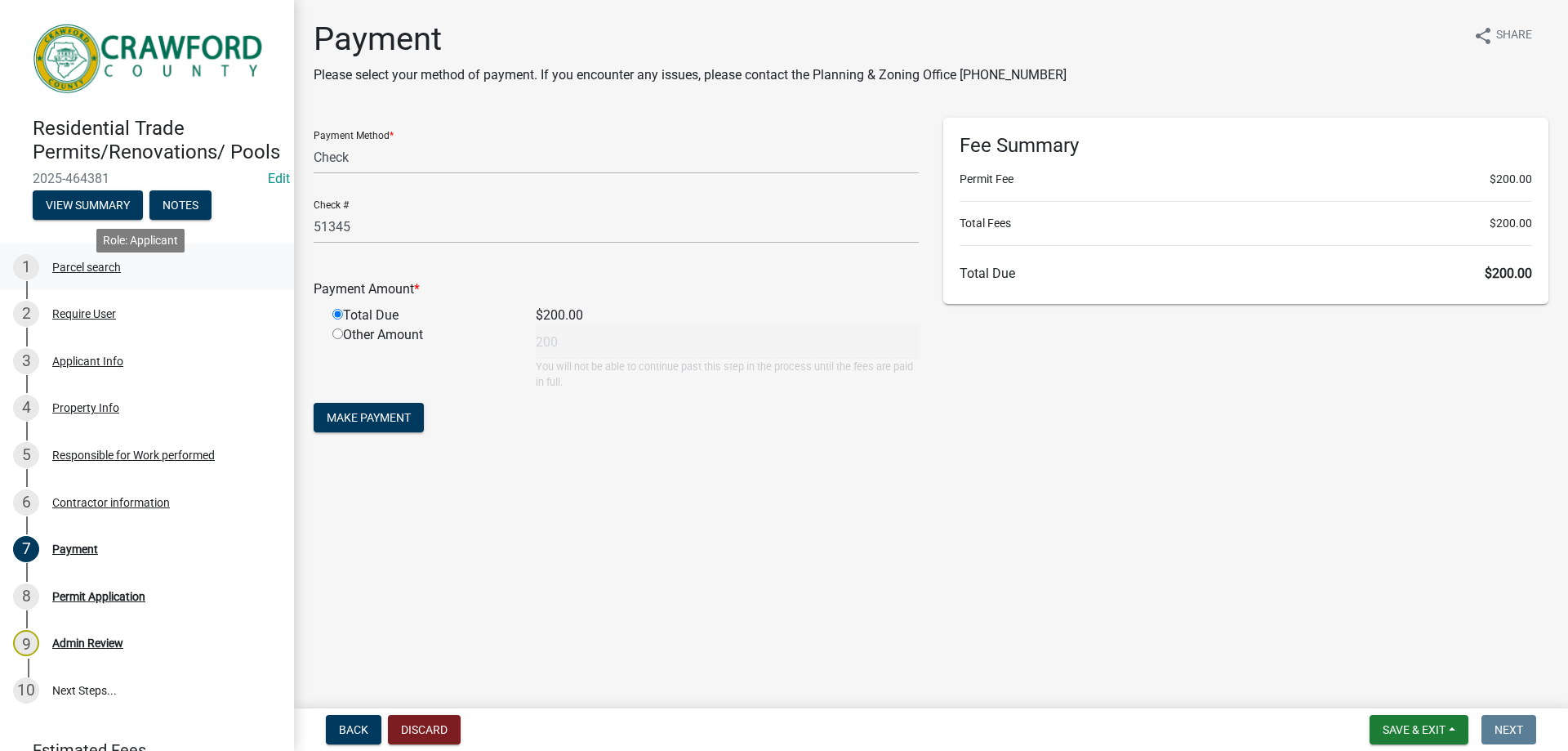
click at [89, 273] on div "Parcel search" at bounding box center [86, 267] width 68 height 12
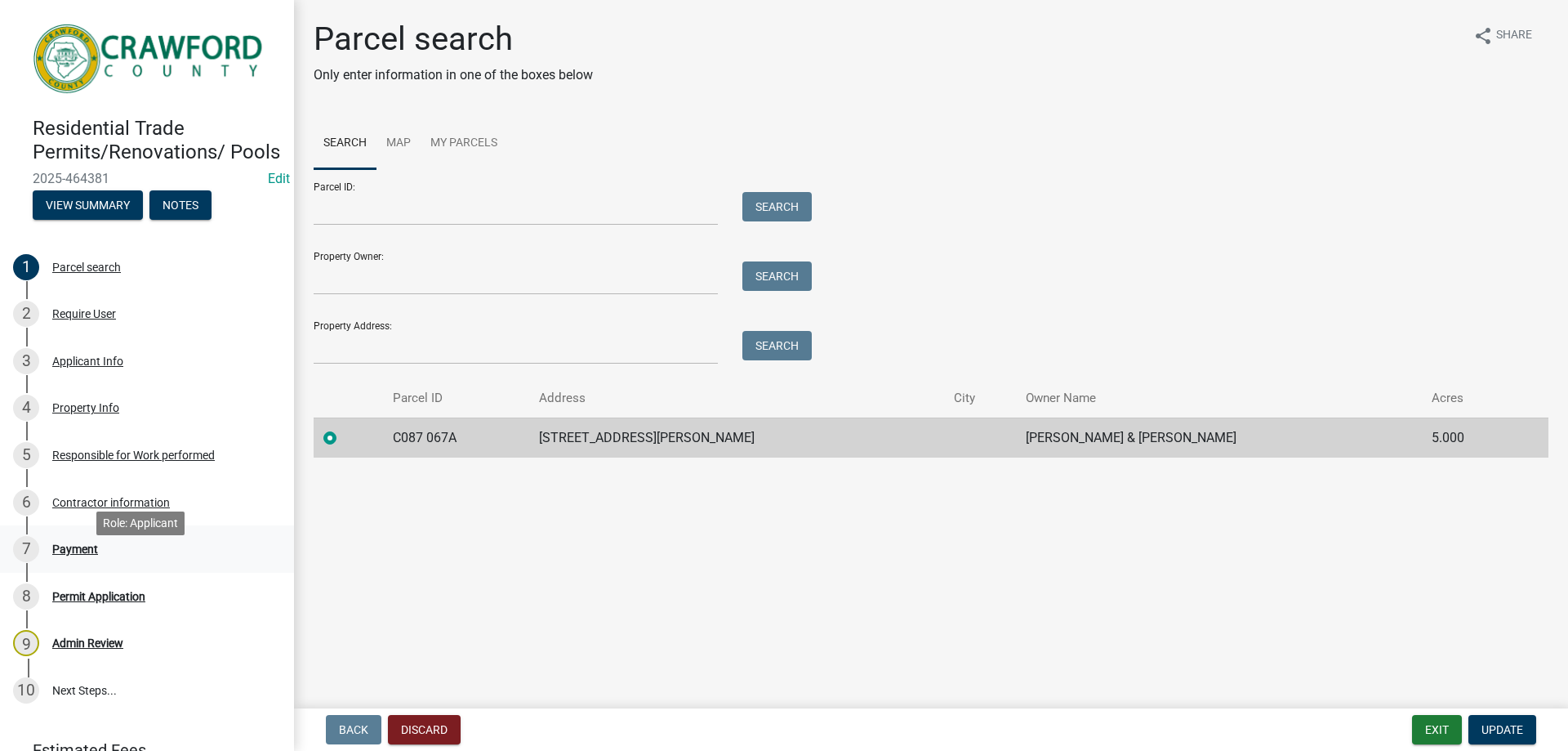
click at [76, 555] on div "Payment" at bounding box center [75, 548] width 45 height 12
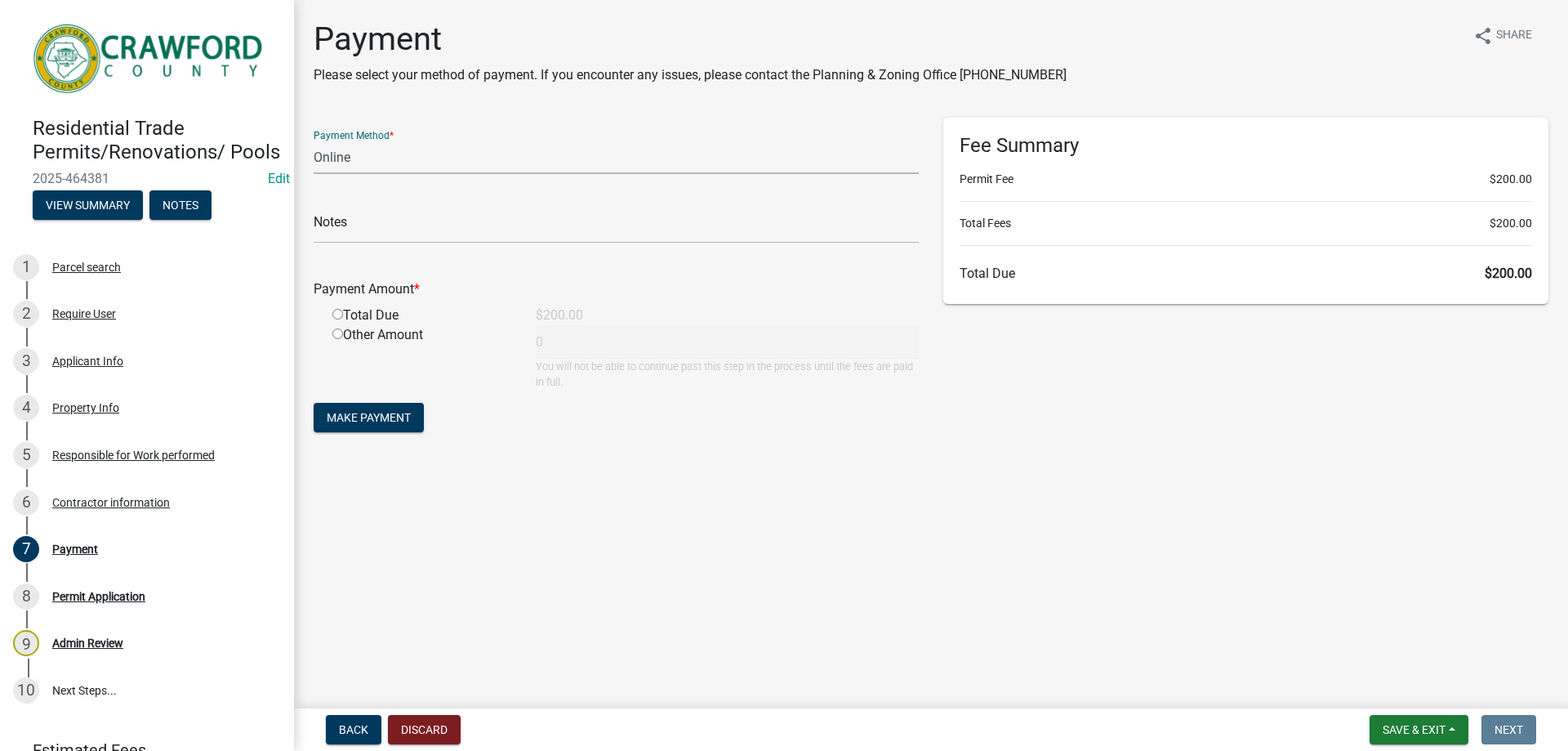
click at [382, 154] on select "Credit Card POS Check Cash Online" at bounding box center [616, 157] width 605 height 34
select select "1: 0"
click at [314, 140] on select "Credit Card POS Check Cash Online" at bounding box center [616, 157] width 605 height 34
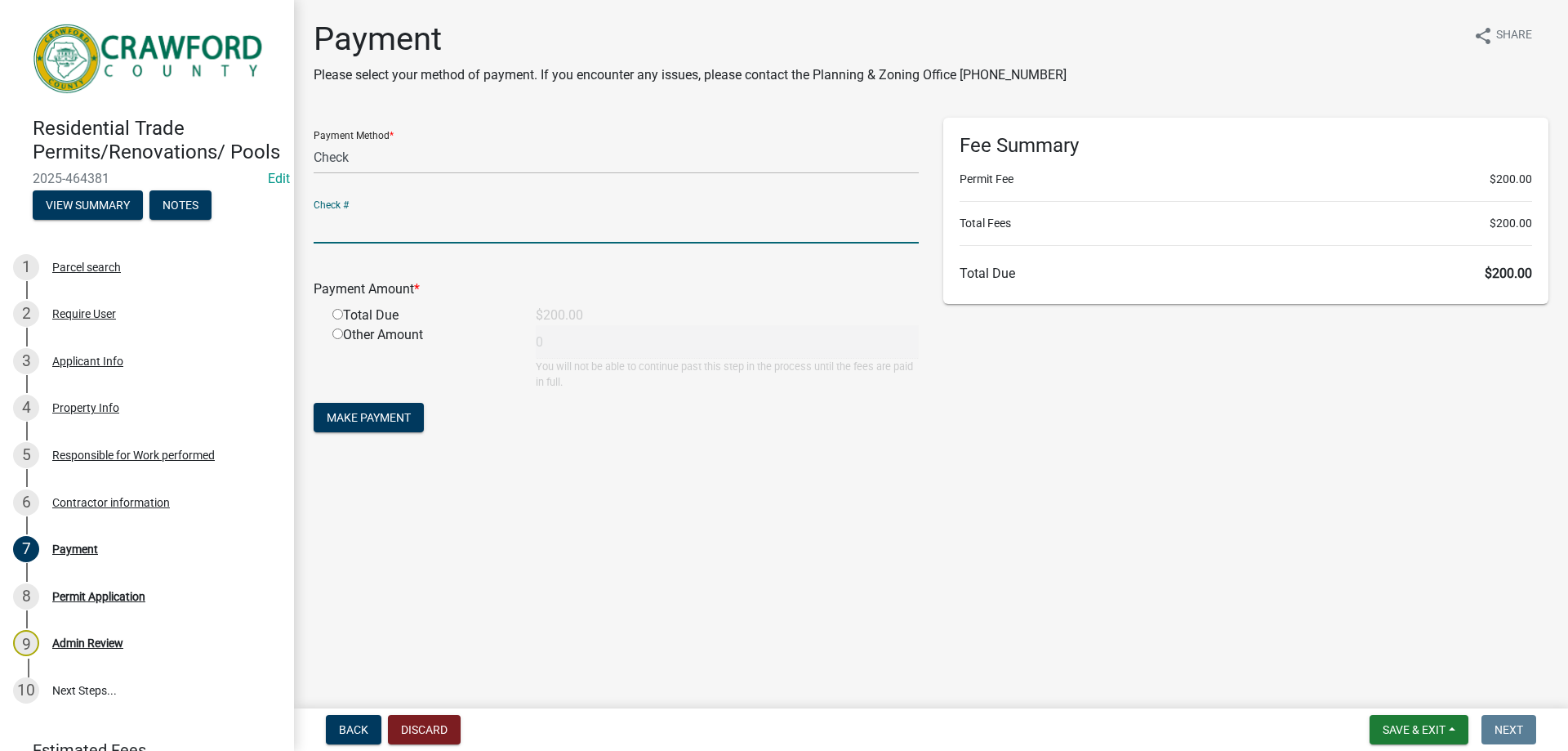
click at [374, 230] on input "text" at bounding box center [616, 227] width 605 height 34
type input "51345"
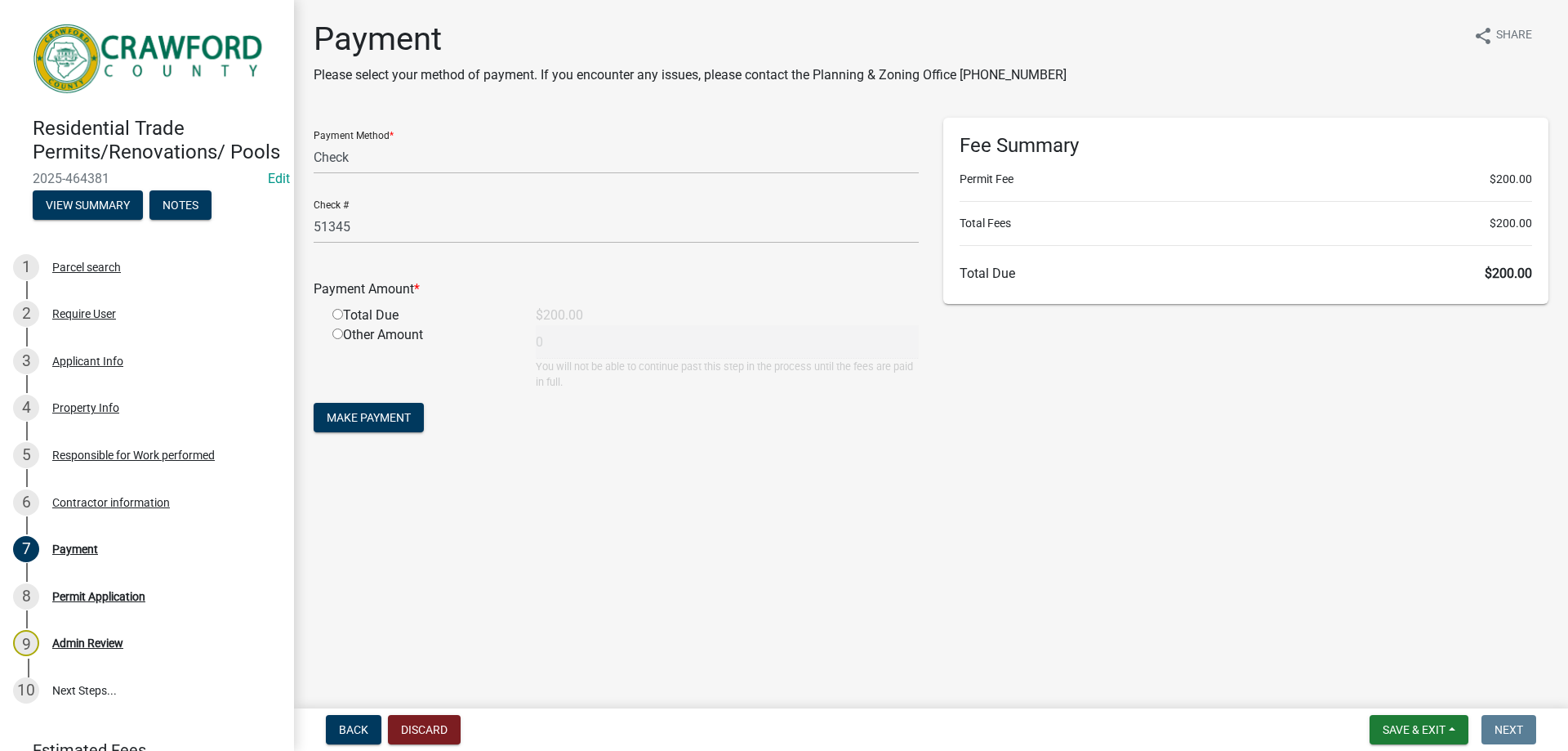
click at [335, 310] on input "radio" at bounding box center [338, 314] width 11 height 11
radio input "true"
type input "200"
click at [355, 408] on button "Make Payment" at bounding box center [369, 417] width 110 height 29
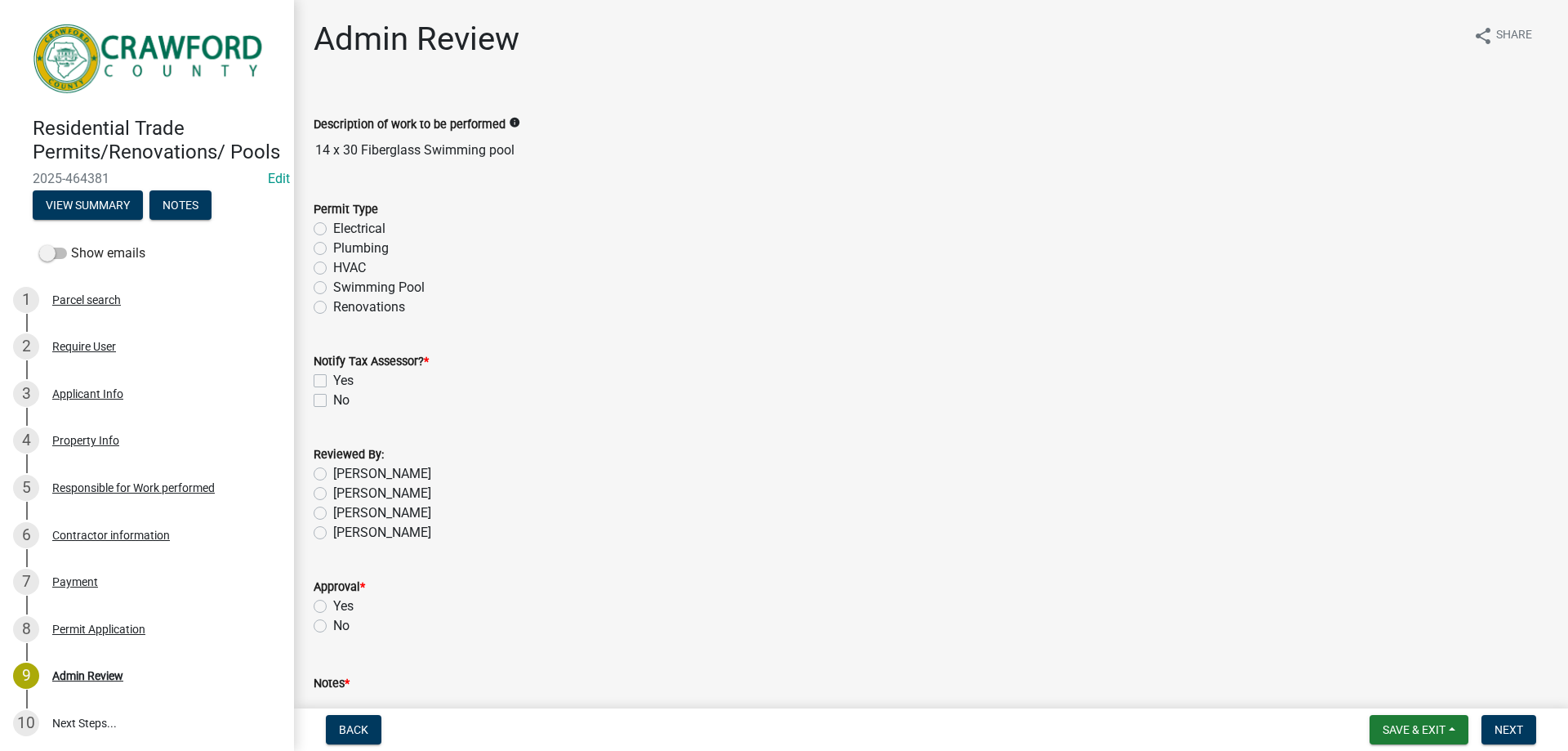
click at [333, 287] on label "Swimming Pool" at bounding box center [378, 287] width 92 height 20
click at [333, 287] on input "Swimming Pool" at bounding box center [338, 283] width 11 height 11
radio input "true"
click at [333, 385] on label "Yes" at bounding box center [343, 380] width 20 height 20
click at [333, 381] on input "Yes" at bounding box center [338, 376] width 11 height 11
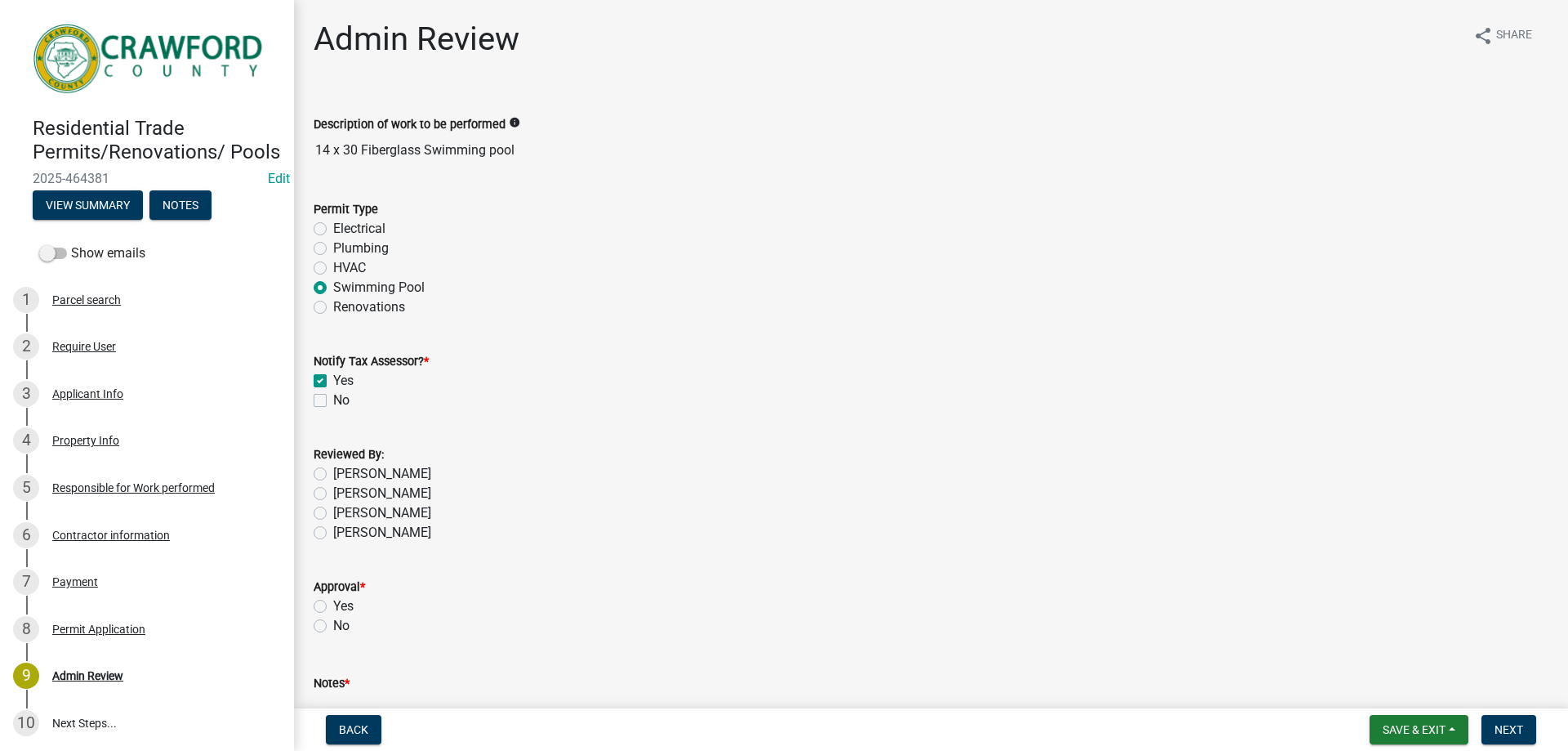
checkbox input "true"
checkbox input "false"
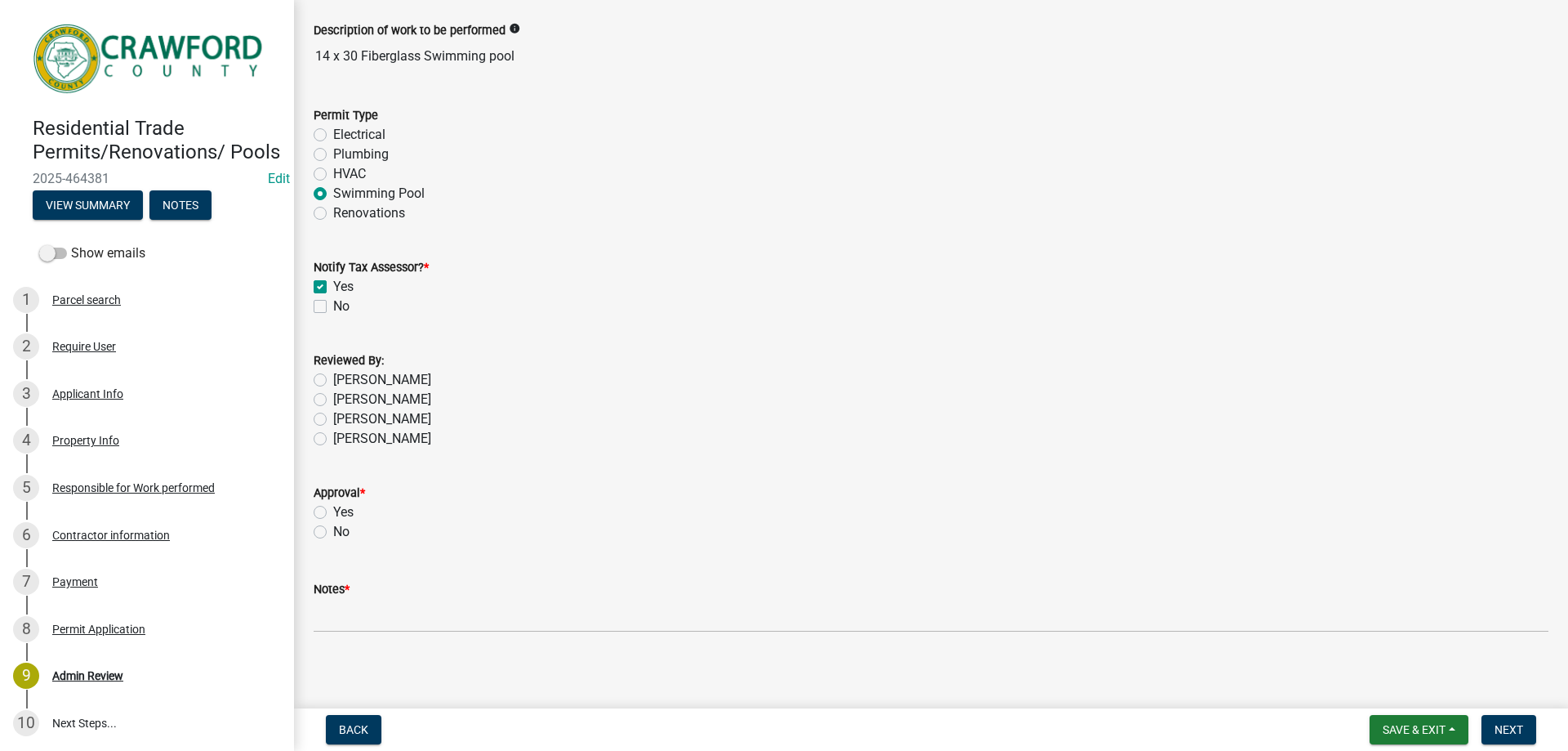
scroll to position [101, 0]
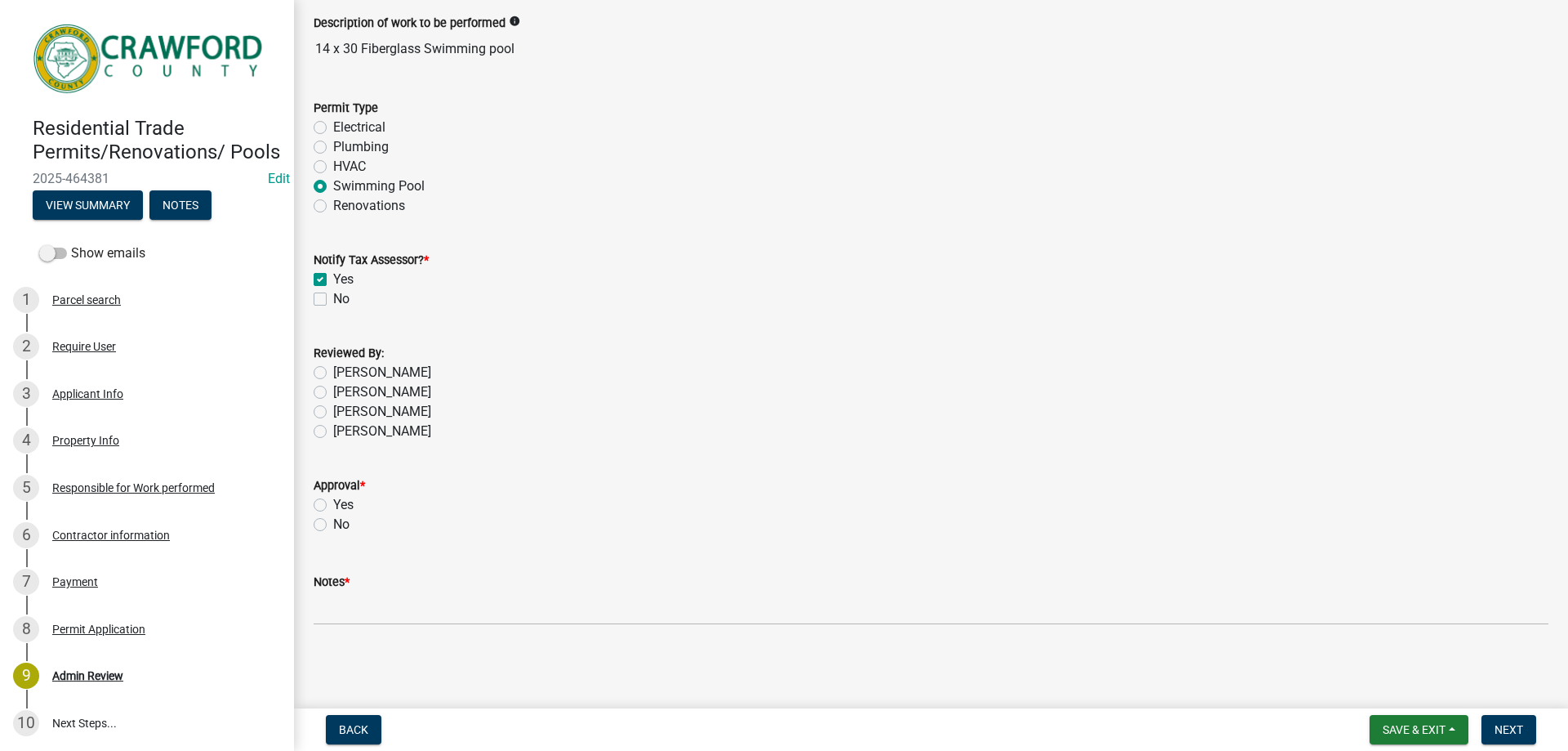
click at [333, 410] on label "[PERSON_NAME]" at bounding box center [382, 411] width 98 height 20
click at [333, 410] on input "[PERSON_NAME]" at bounding box center [338, 407] width 11 height 11
radio input "true"
click at [333, 503] on label "Yes" at bounding box center [343, 505] width 20 height 20
click at [333, 503] on input "Yes" at bounding box center [338, 500] width 11 height 11
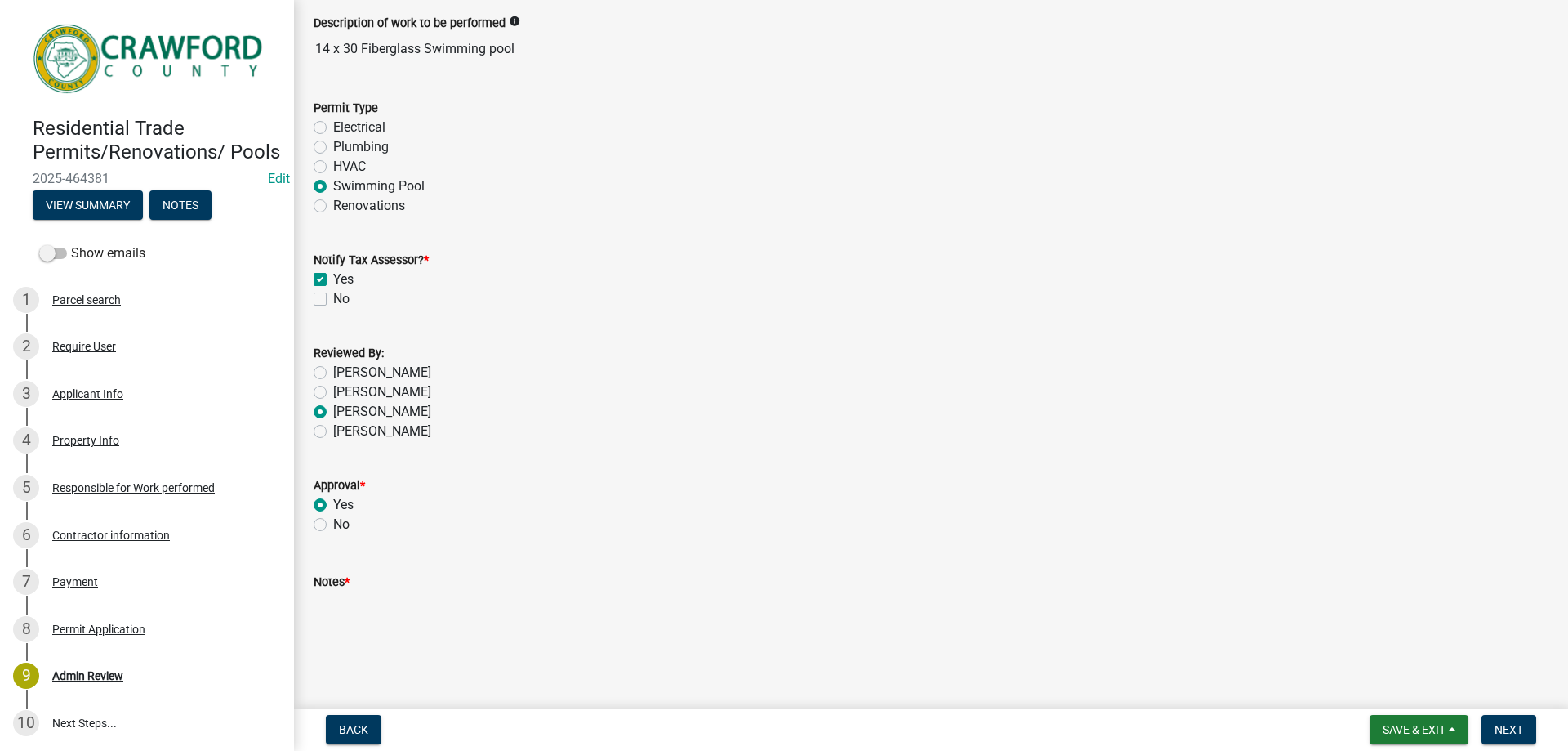
radio input "true"
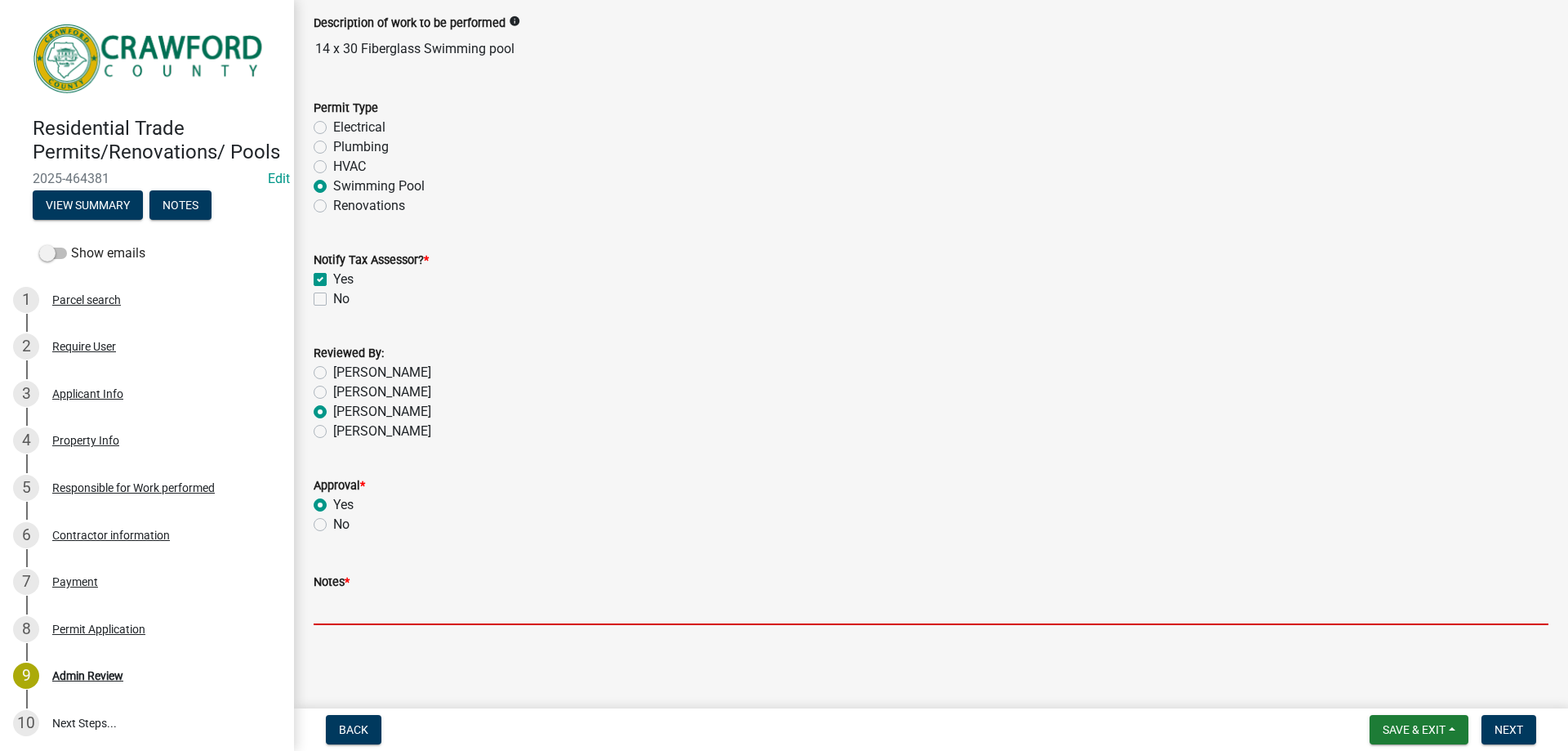
click at [351, 607] on input "Notes *" at bounding box center [931, 608] width 1235 height 34
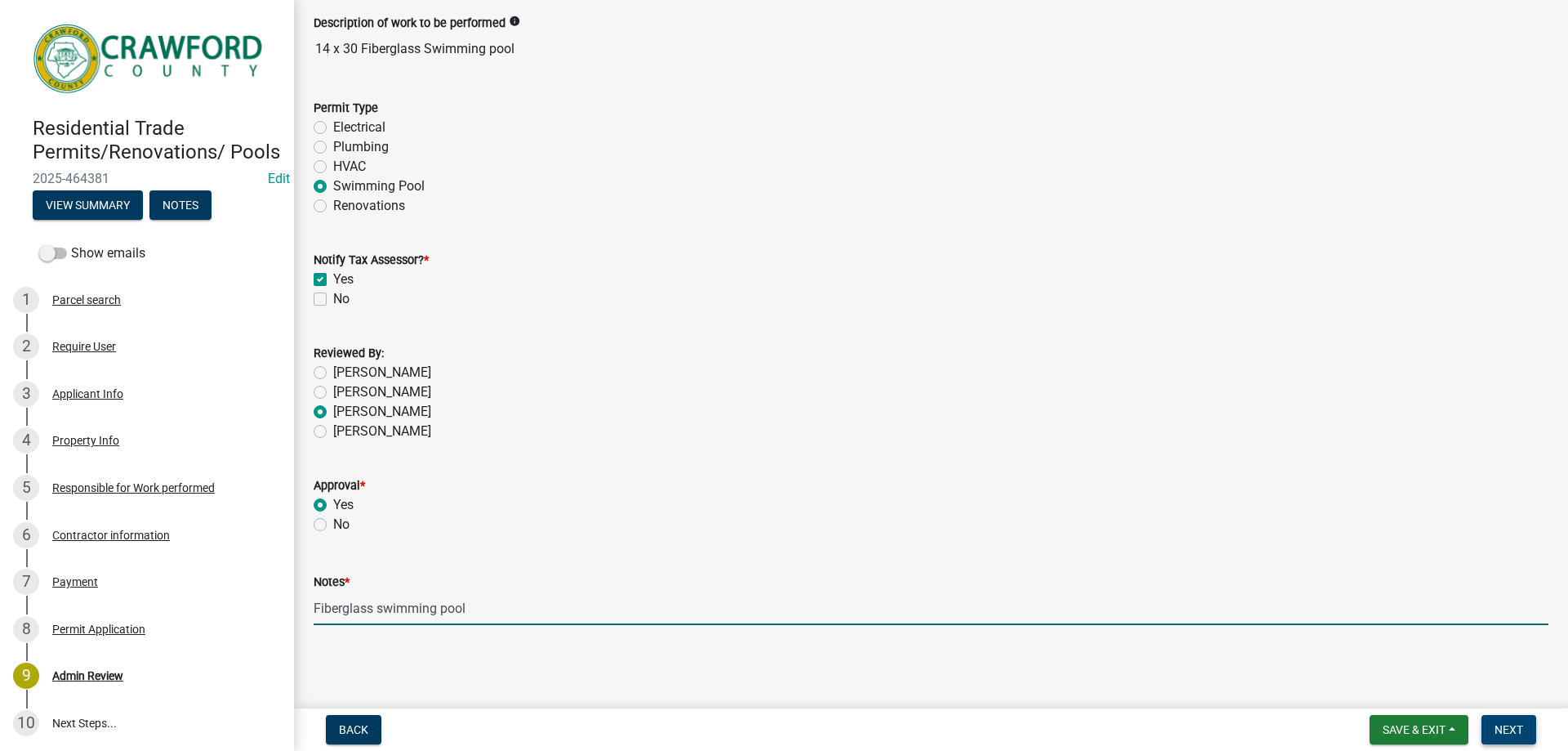
type input "Fiberglass swimming pool"
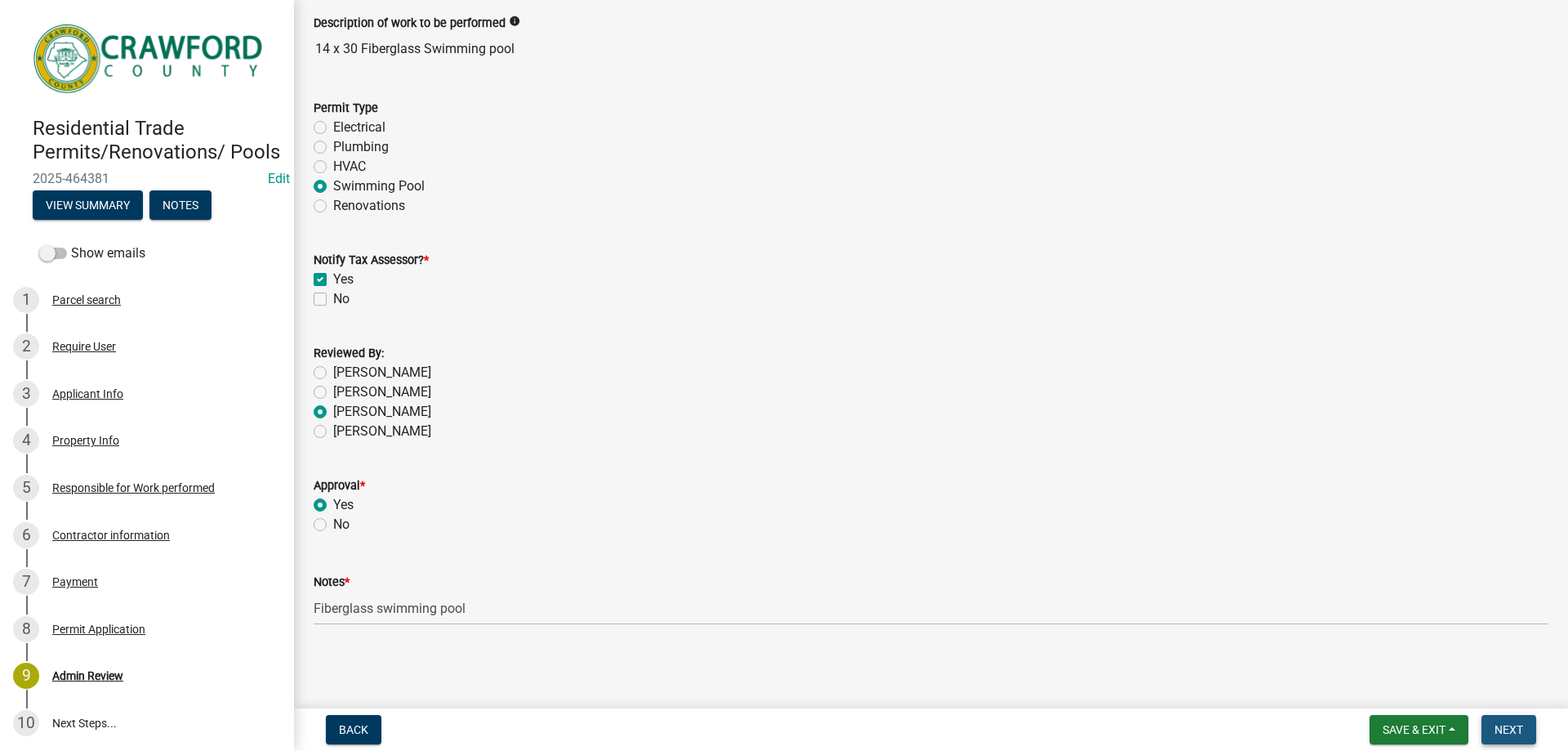
click at [1499, 731] on span "Next" at bounding box center [1508, 729] width 28 height 13
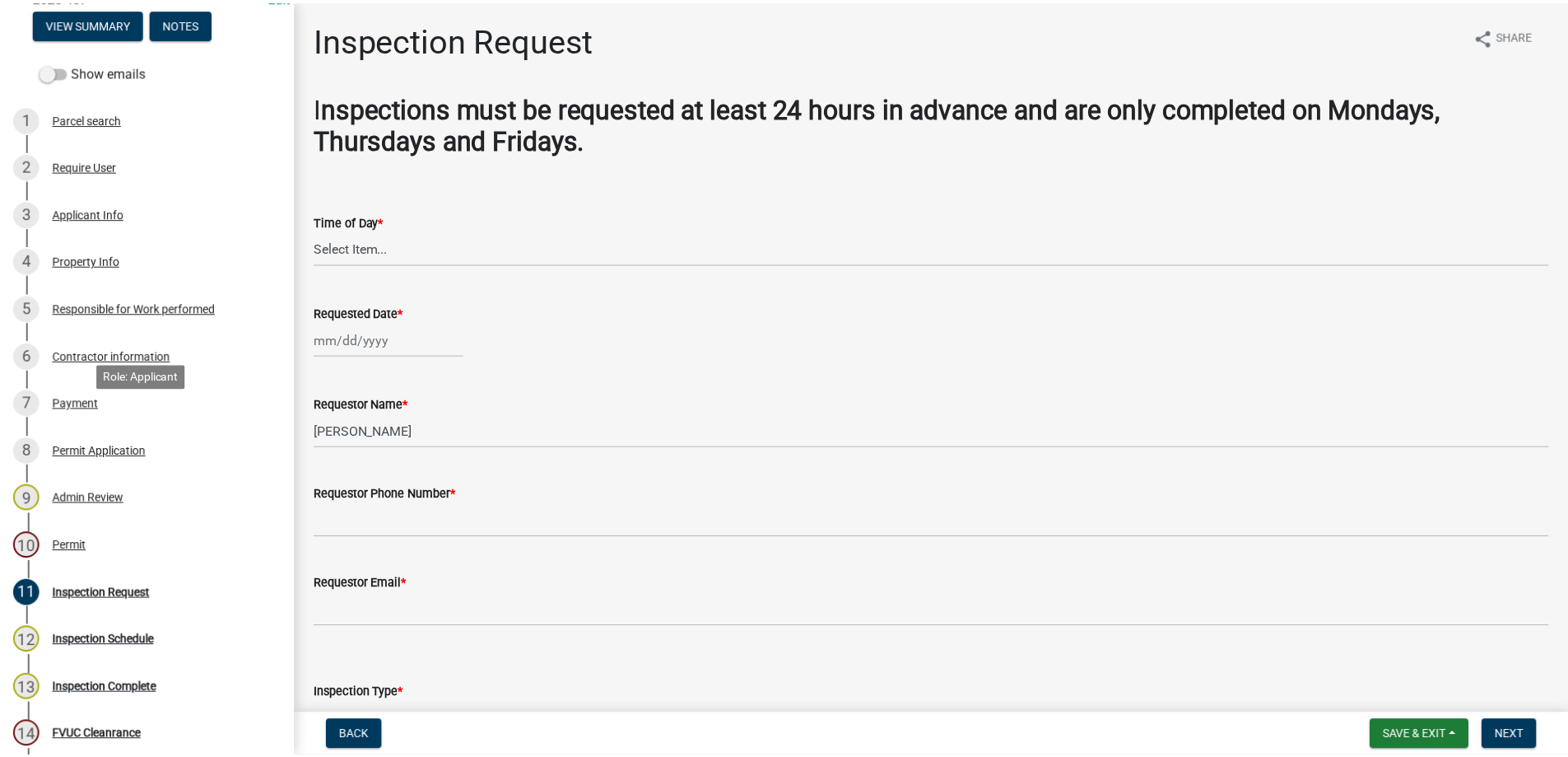
scroll to position [405, 0]
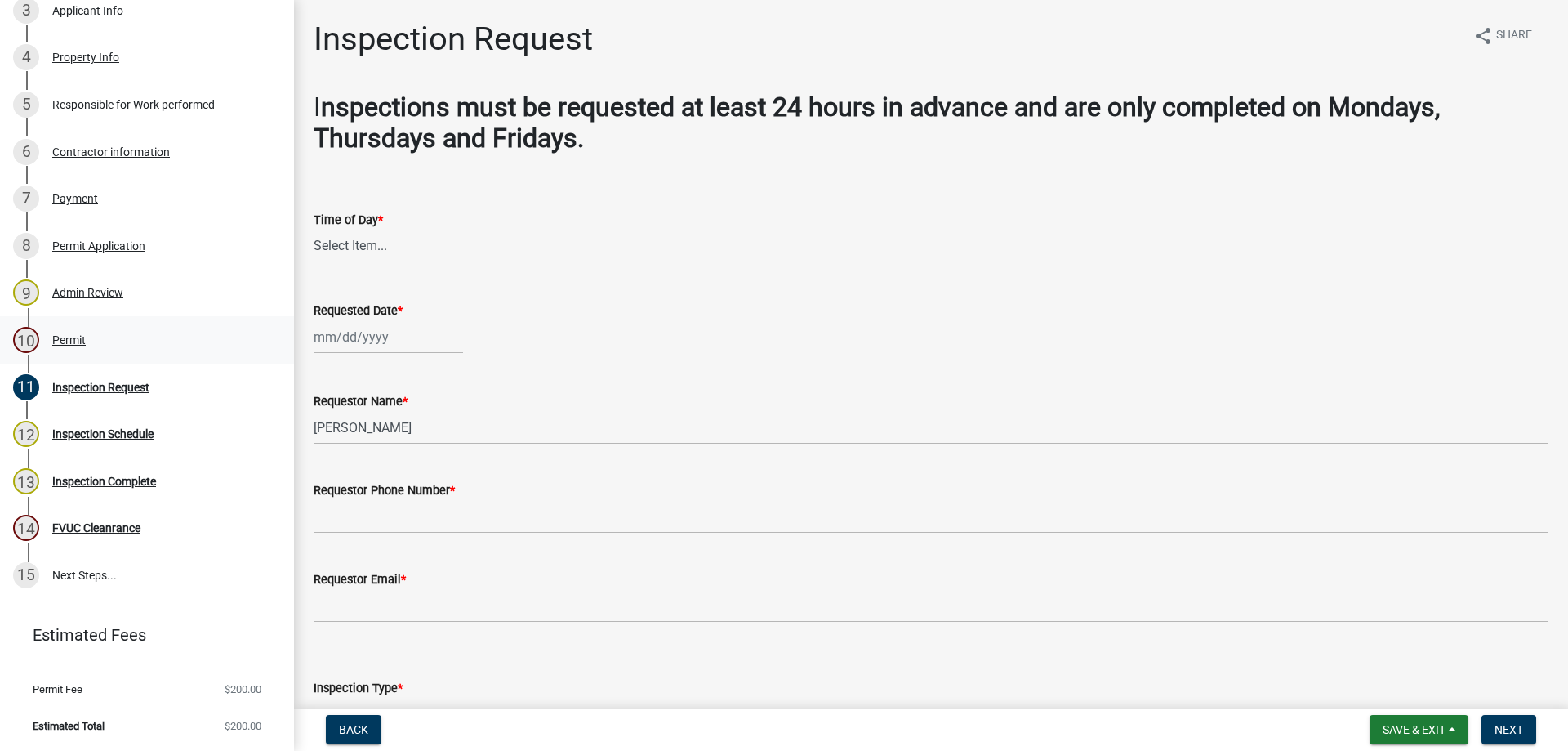
click at [73, 337] on div "Permit" at bounding box center [69, 340] width 34 height 12
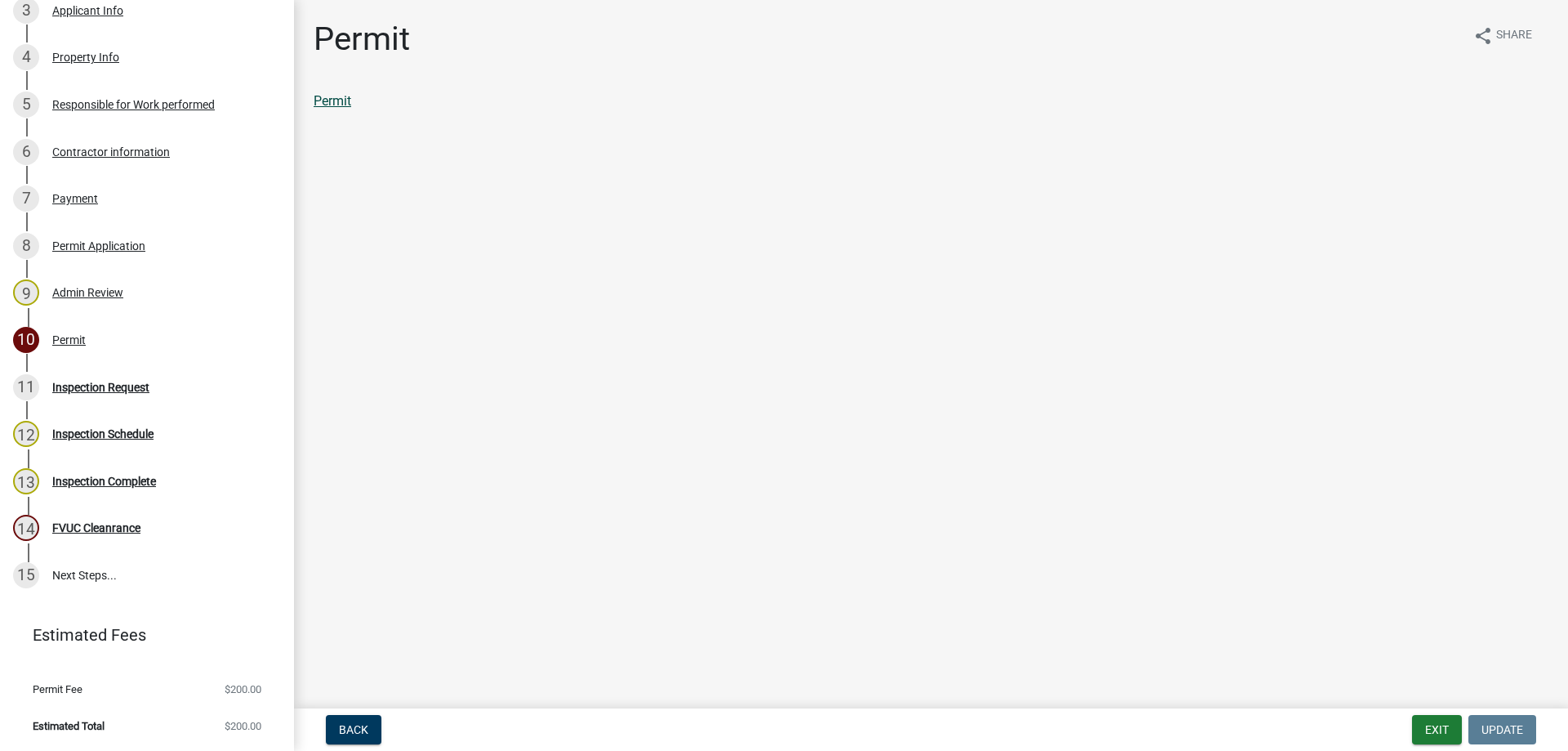
click at [338, 99] on link "Permit" at bounding box center [332, 100] width 37 height 15
click at [1437, 732] on button "Exit" at bounding box center [1437, 729] width 50 height 29
